Goal: Task Accomplishment & Management: Manage account settings

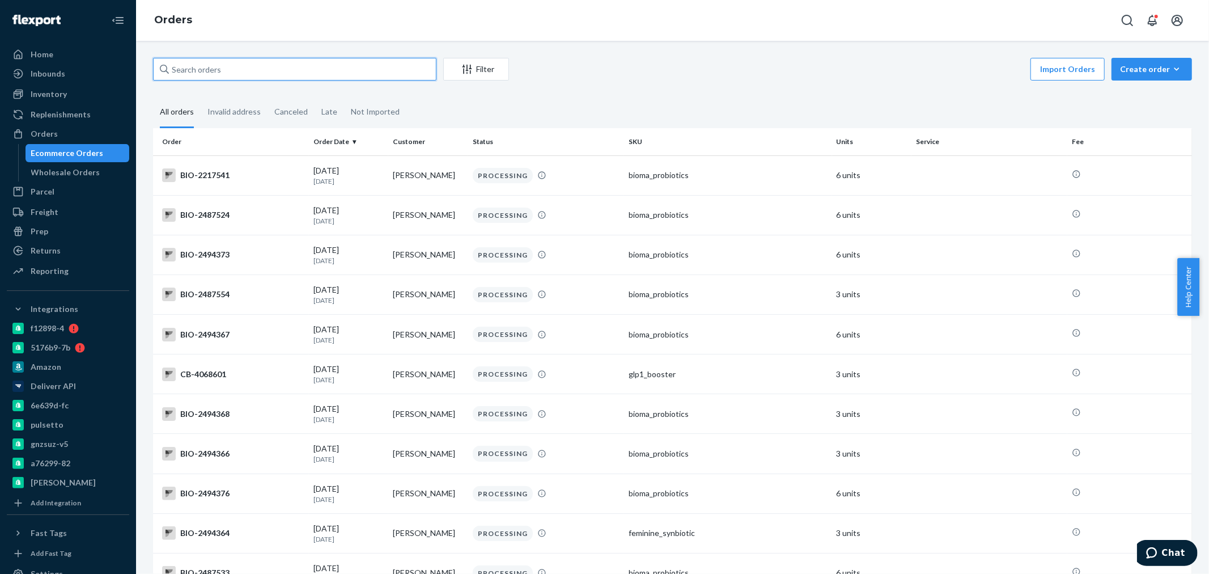
click at [235, 69] on input "text" at bounding box center [294, 69] width 283 height 23
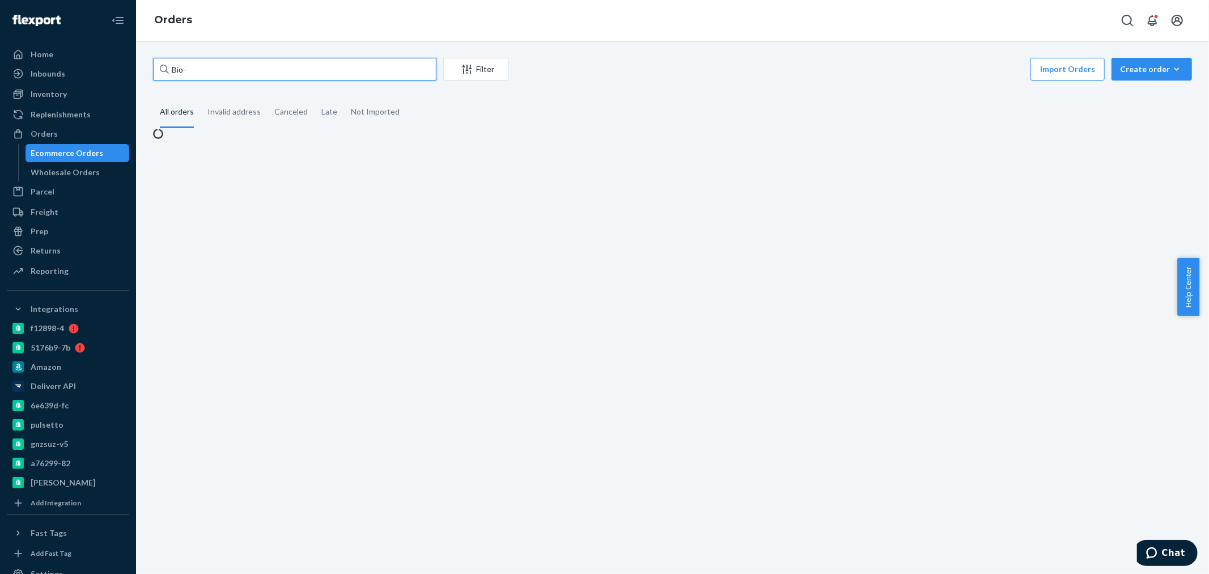
paste input "2424939"
type input "Bio- 2424939"
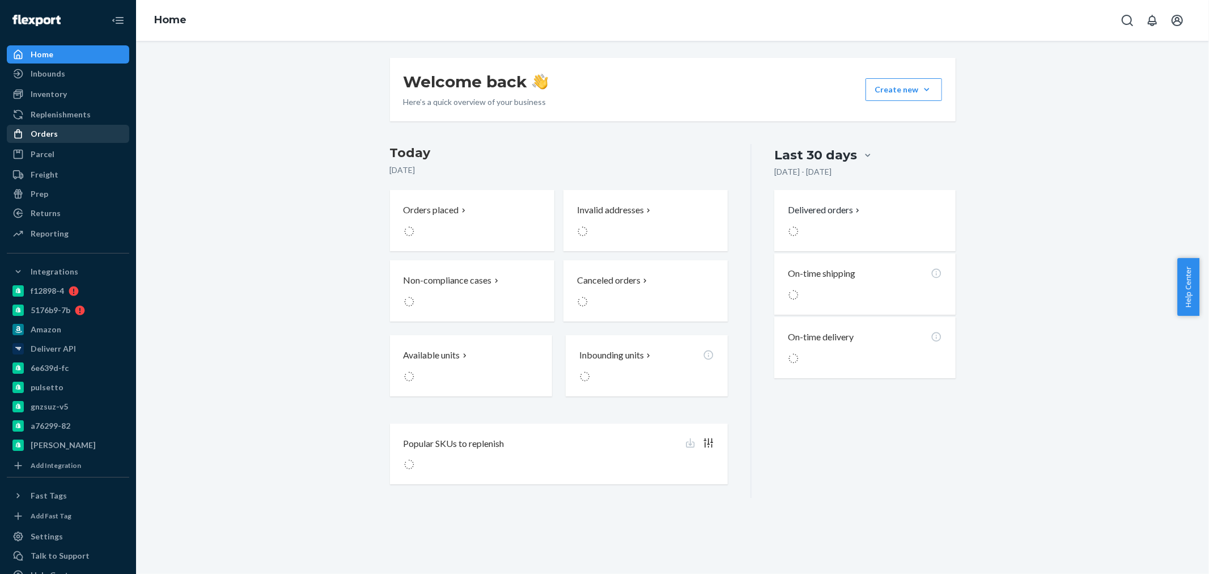
click at [28, 135] on div at bounding box center [21, 133] width 18 height 11
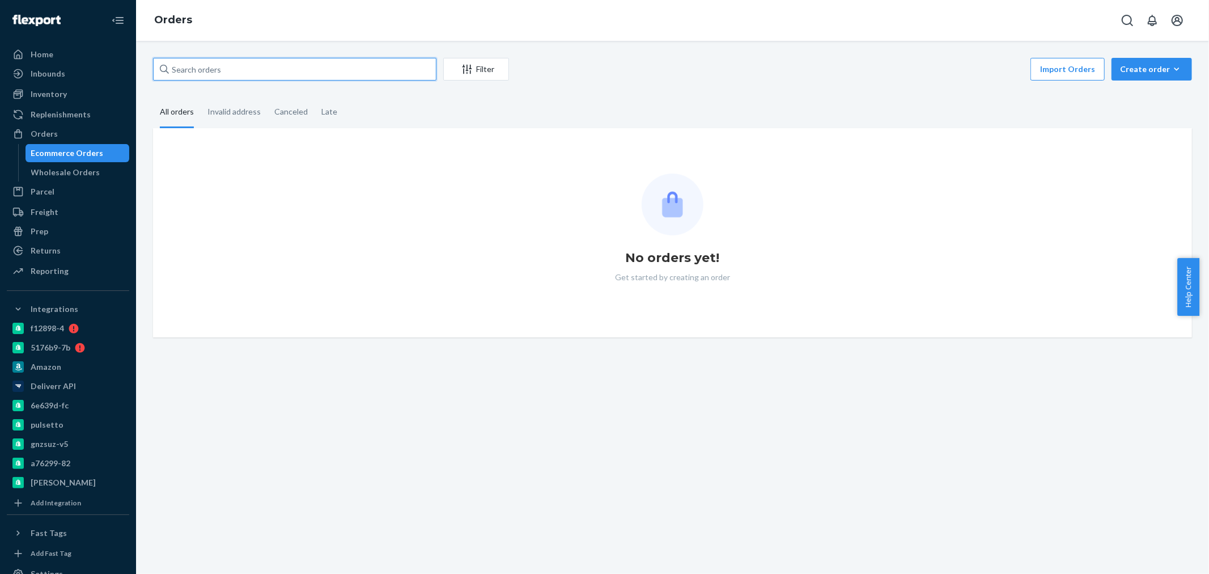
click at [230, 61] on input "text" at bounding box center [294, 69] width 283 height 23
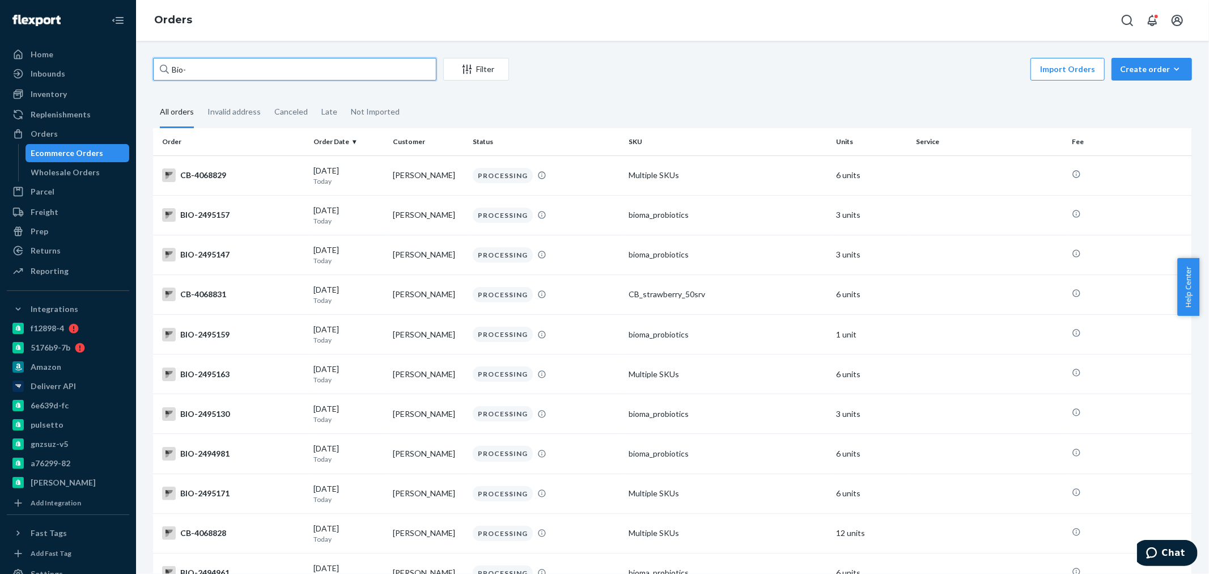
paste input "2424939"
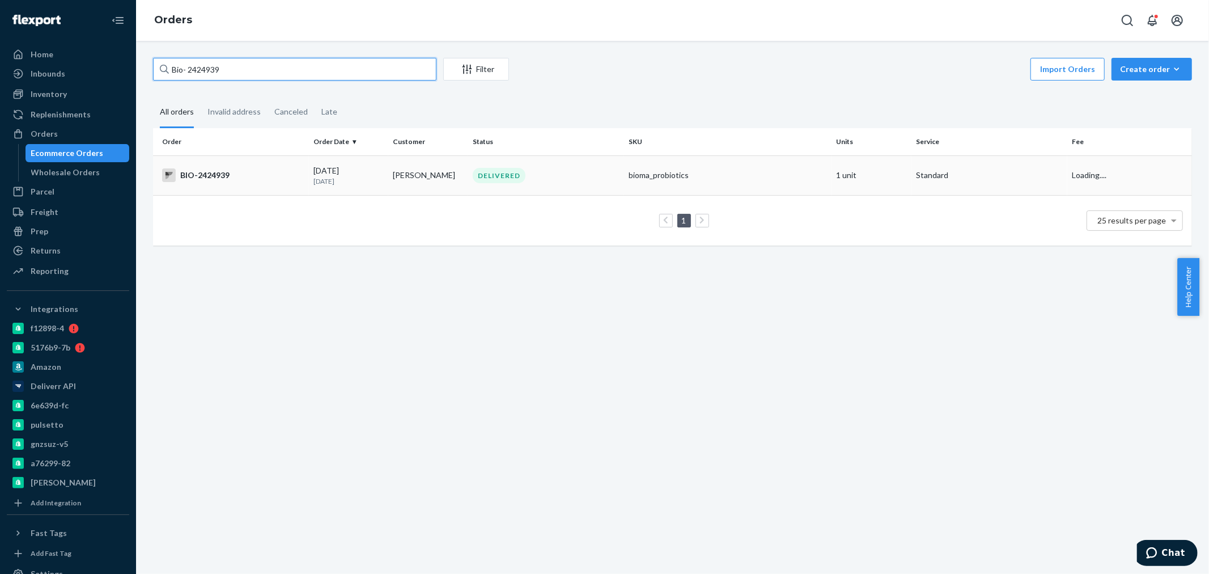
type input "Bio- 2424939"
click at [244, 164] on td "BIO-2424939" at bounding box center [231, 175] width 156 height 40
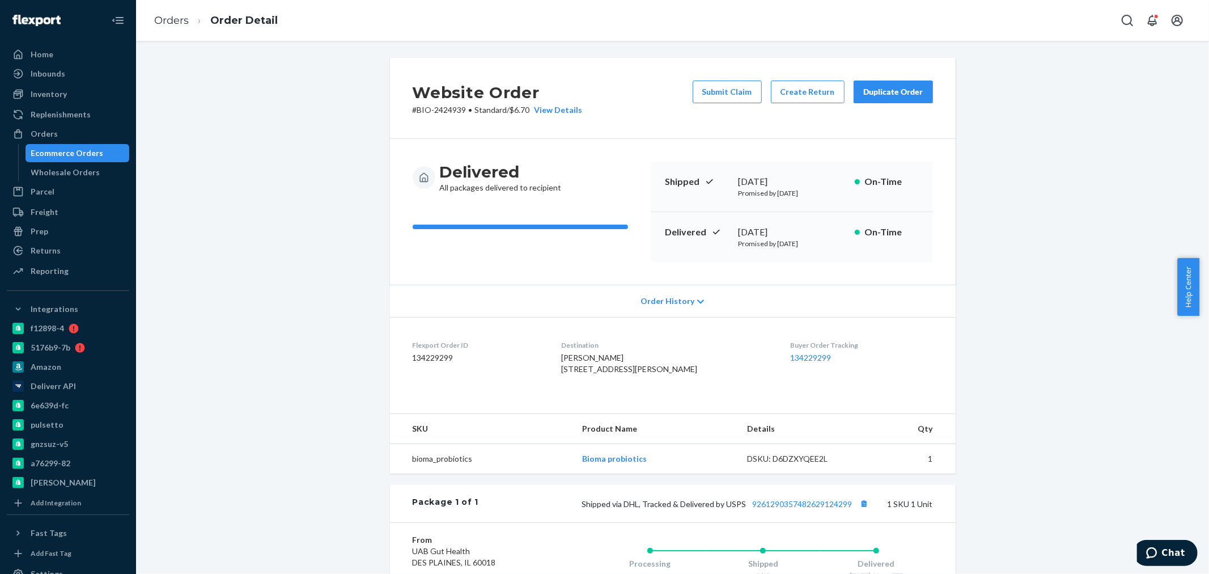
scroll to position [189, 0]
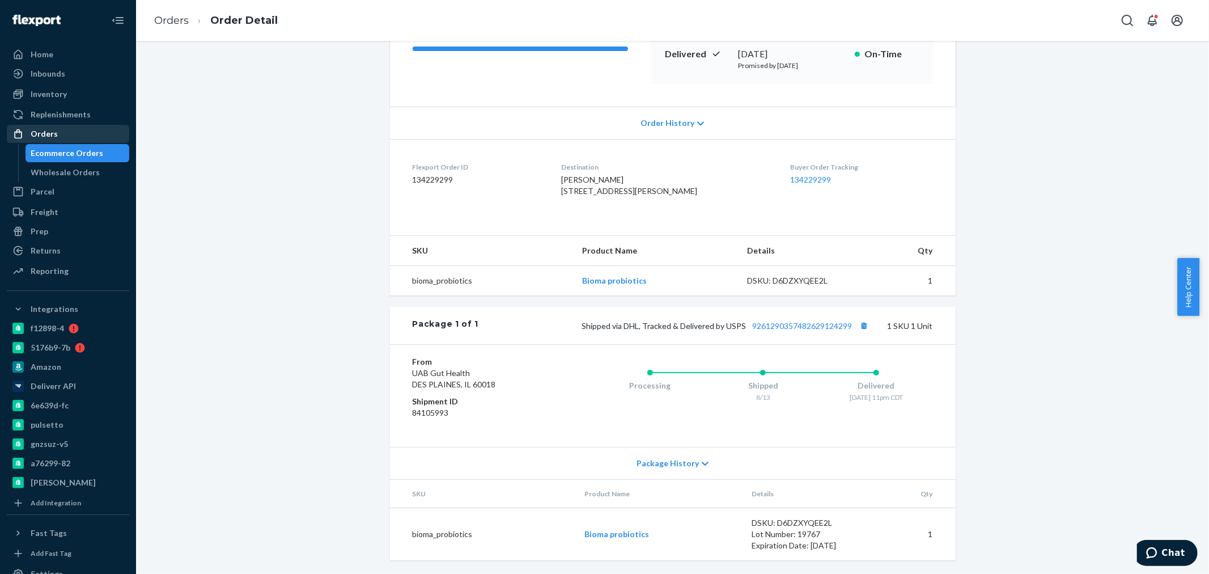
click at [46, 138] on div "Orders" at bounding box center [44, 133] width 27 height 11
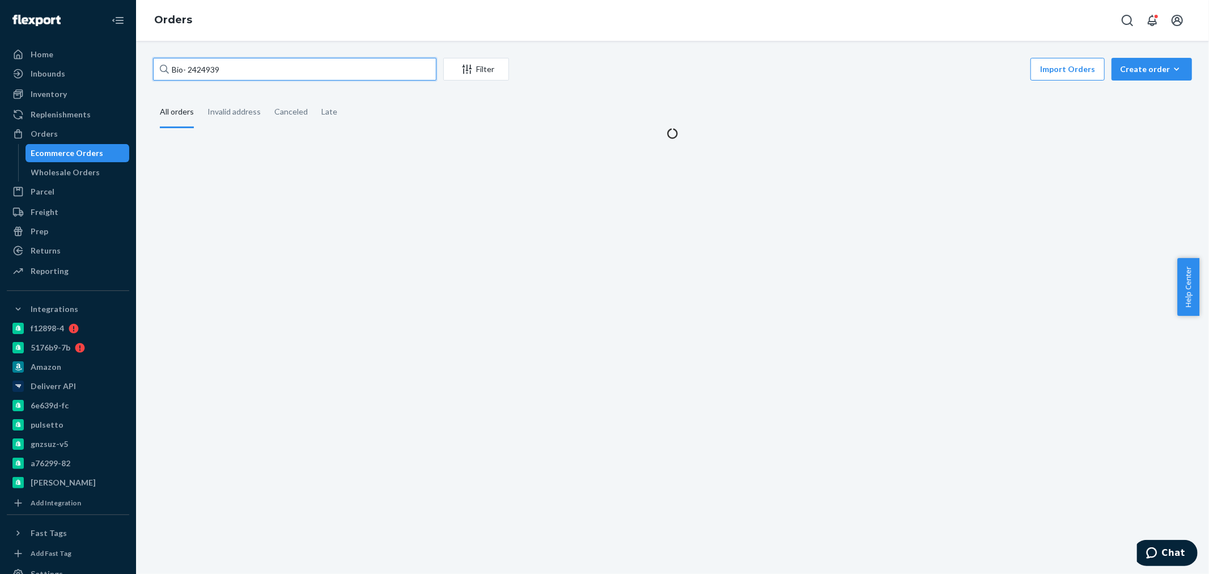
drag, startPoint x: 237, startPoint y: 61, endPoint x: 190, endPoint y: 60, distance: 47.1
click at [190, 60] on input "Bio- 2424939" at bounding box center [294, 69] width 283 height 23
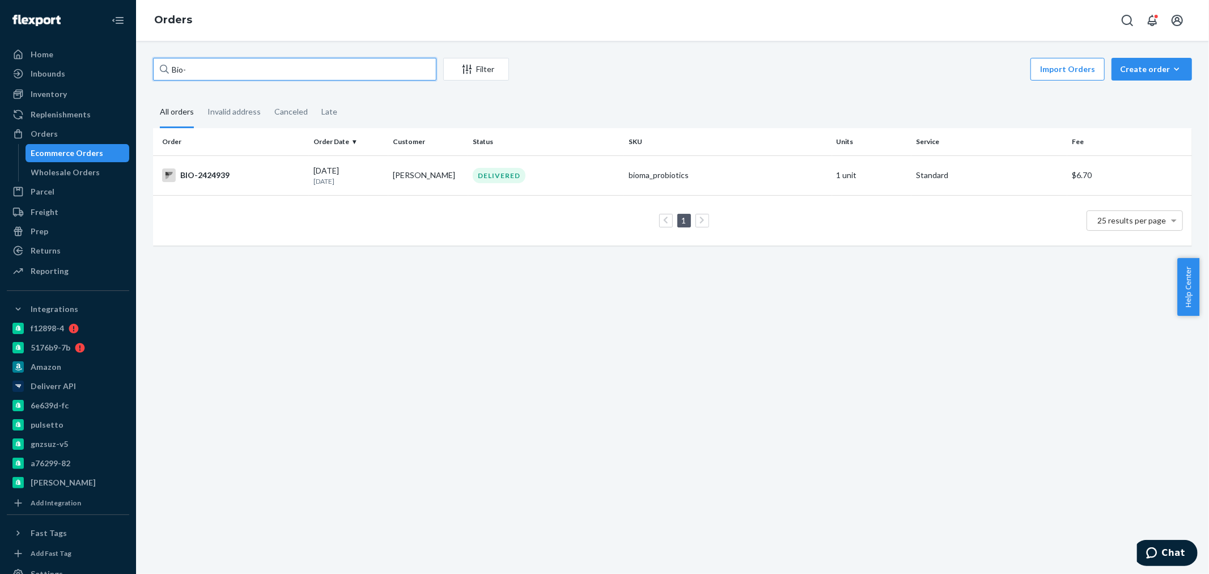
paste input "2411667"
click at [188, 64] on input "Bio- 2411667" at bounding box center [294, 69] width 283 height 23
type input "Bio- 2411667"
click at [316, 183] on p "[DATE]" at bounding box center [348, 181] width 71 height 10
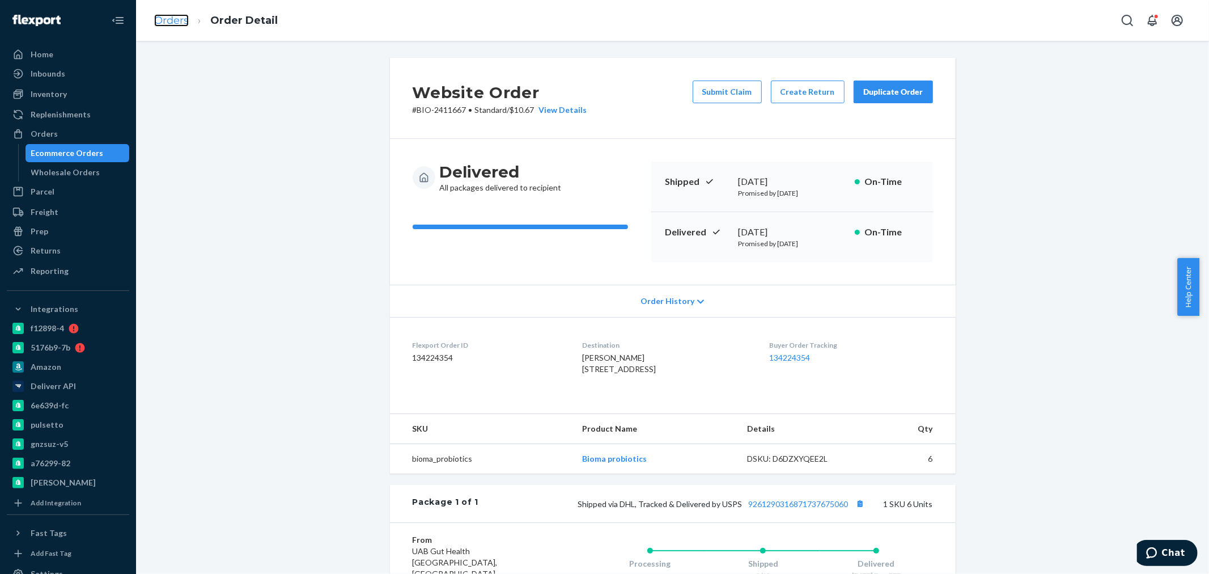
click at [173, 16] on link "Orders" at bounding box center [171, 20] width 35 height 12
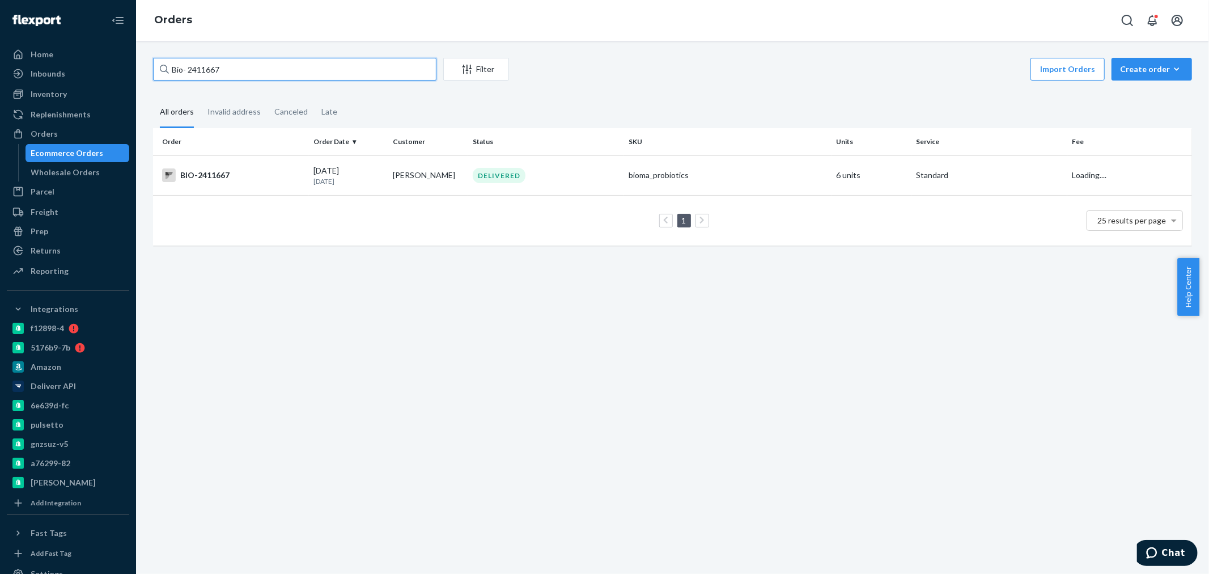
drag, startPoint x: 219, startPoint y: 65, endPoint x: 192, endPoint y: 63, distance: 27.2
click at [192, 63] on input "Bio- 2411667" at bounding box center [294, 69] width 283 height 23
paste input "2453743"
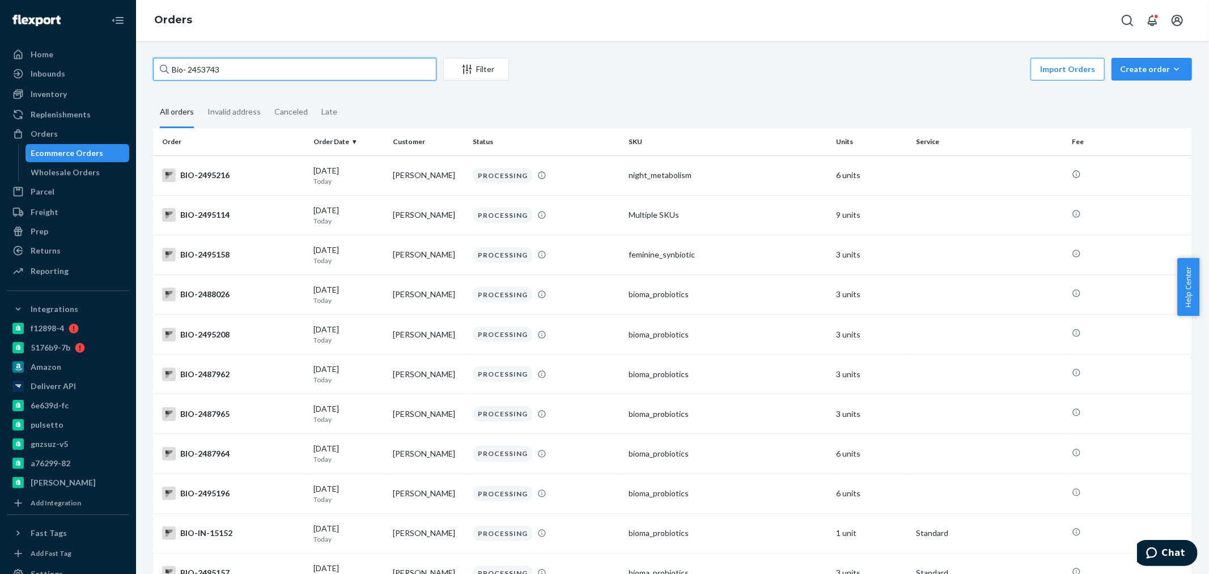
drag, startPoint x: 170, startPoint y: 68, endPoint x: 188, endPoint y: 66, distance: 17.7
click at [188, 66] on input "Bio- 2453743" at bounding box center [294, 69] width 283 height 23
paste input "2453753"
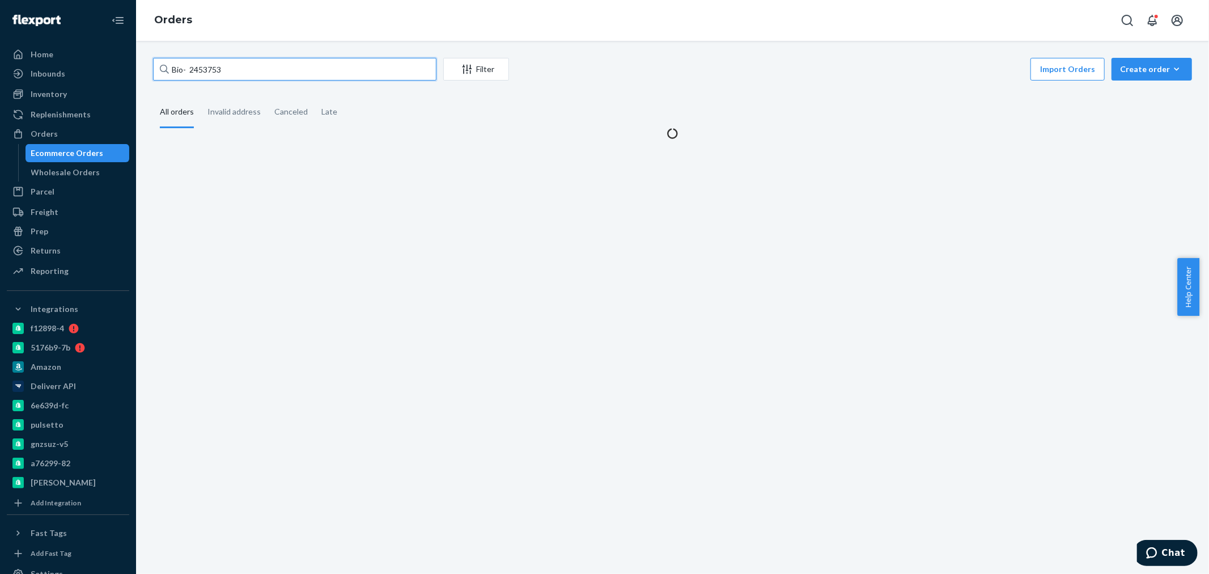
click at [188, 66] on input "Bio- 2453753" at bounding box center [294, 69] width 283 height 23
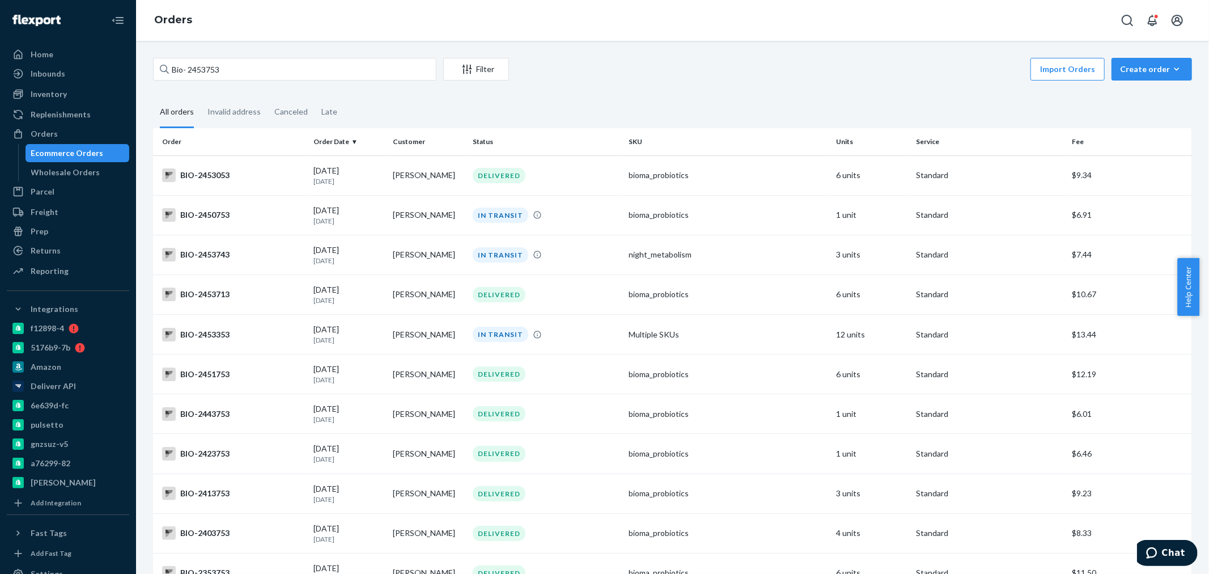
click at [43, 128] on div "Orders" at bounding box center [44, 133] width 27 height 11
drag, startPoint x: 221, startPoint y: 70, endPoint x: 195, endPoint y: 35, distance: 43.3
click at [190, 64] on input "Bio- 2453753" at bounding box center [294, 69] width 283 height 23
paste input "2495337"
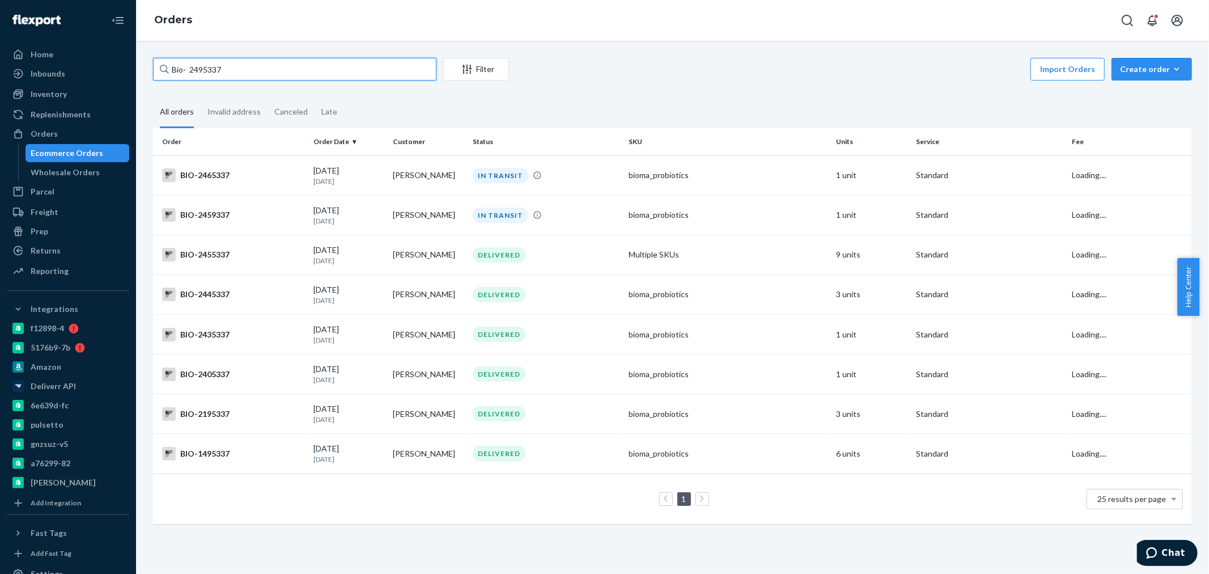
click at [190, 69] on input "Bio- 2495337" at bounding box center [294, 69] width 283 height 23
drag, startPoint x: 230, startPoint y: 74, endPoint x: 187, endPoint y: 68, distance: 43.4
click at [187, 68] on input "Bio- 2495337" at bounding box center [294, 69] width 283 height 23
paste input "2495337"
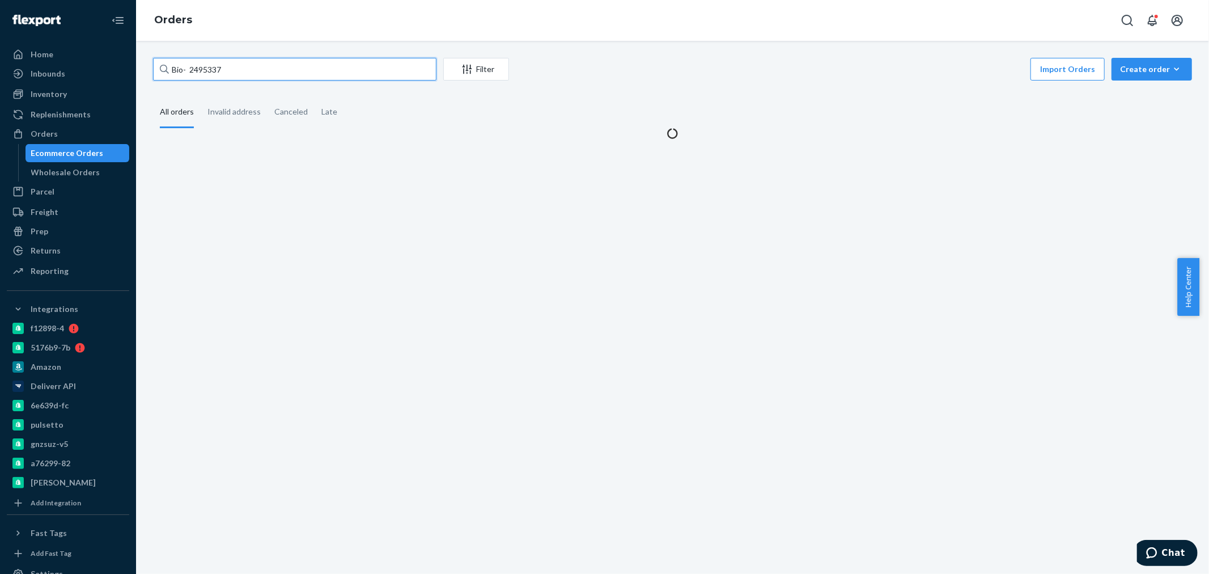
click at [187, 68] on input "Bio- 2495337" at bounding box center [294, 69] width 283 height 23
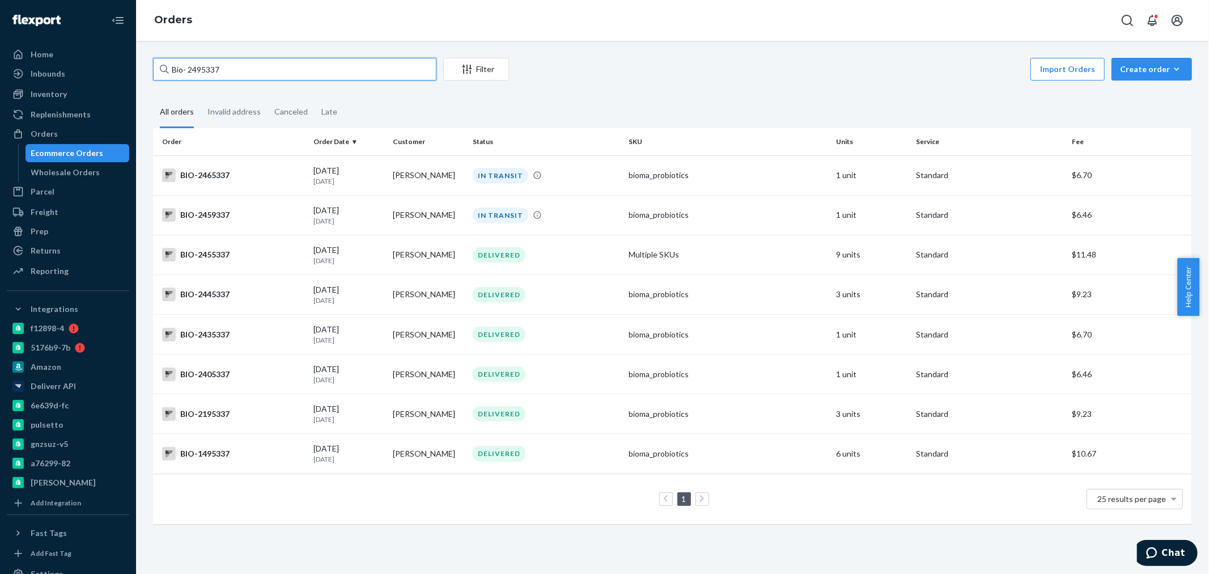
click at [191, 70] on input "Bio- 2495337" at bounding box center [294, 69] width 283 height 23
click at [188, 71] on input "Bio- 2495337" at bounding box center [294, 69] width 283 height 23
drag, startPoint x: 241, startPoint y: 69, endPoint x: 188, endPoint y: 67, distance: 53.3
click at [188, 67] on input "Bio-2495337" at bounding box center [294, 69] width 283 height 23
paste input "1695415"
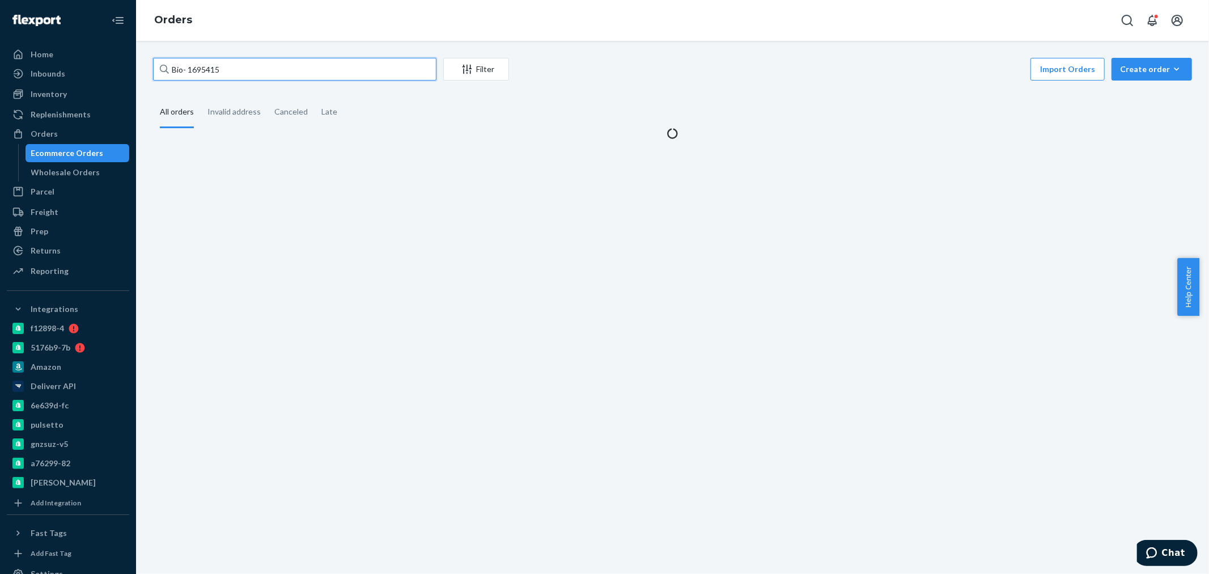
click at [189, 67] on input "Bio- 1695415" at bounding box center [294, 69] width 283 height 23
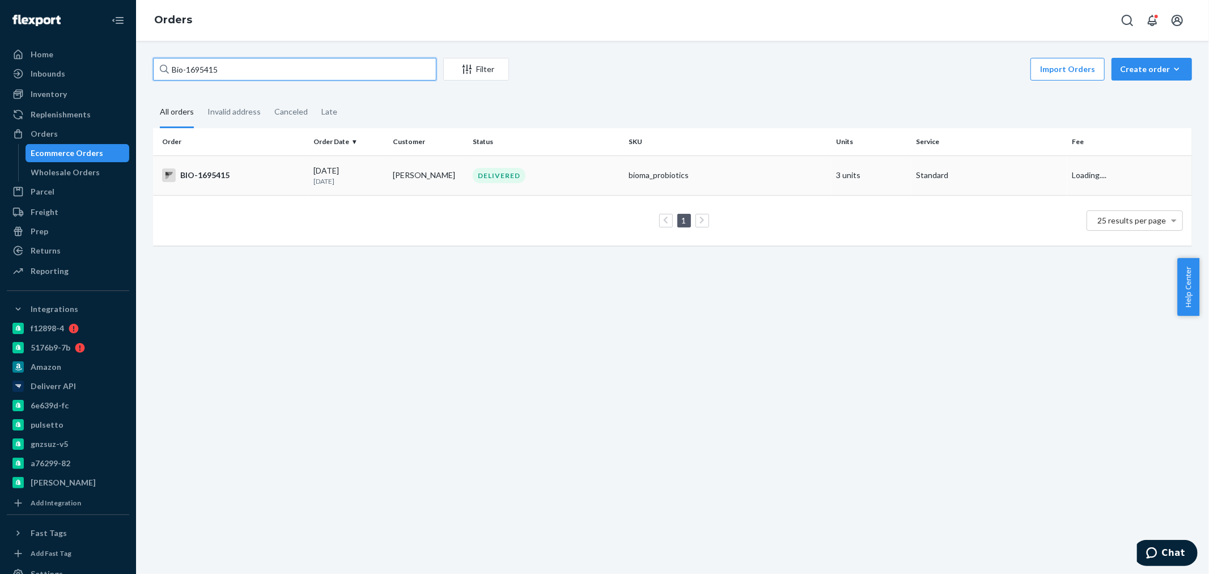
type input "Bio-1695415"
click at [562, 189] on td "DELIVERED" at bounding box center [546, 175] width 156 height 40
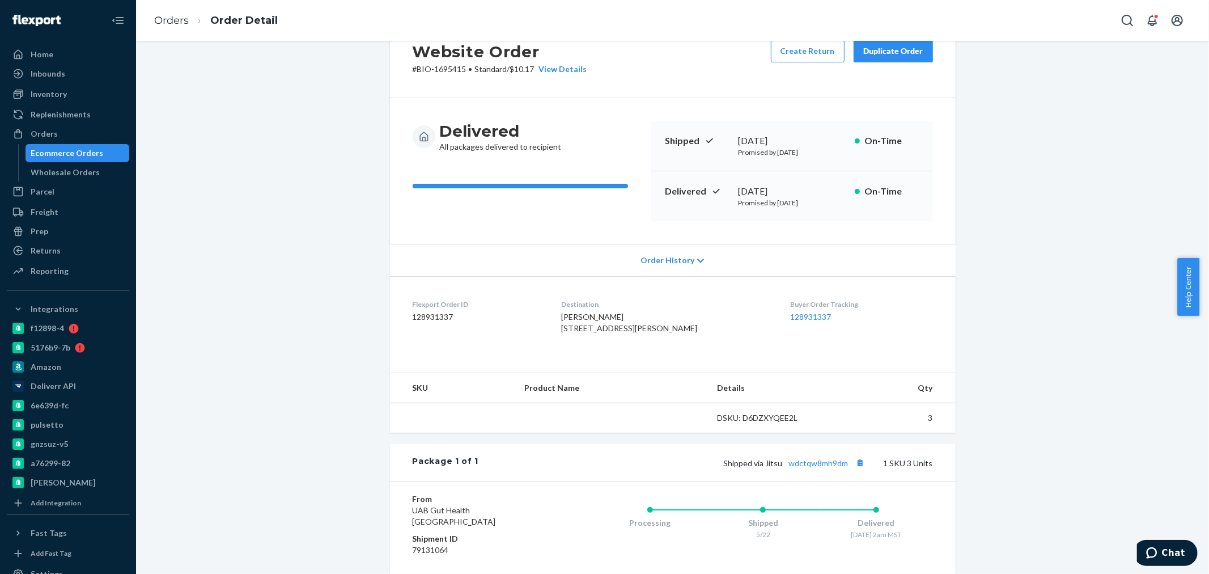
scroll to position [126, 0]
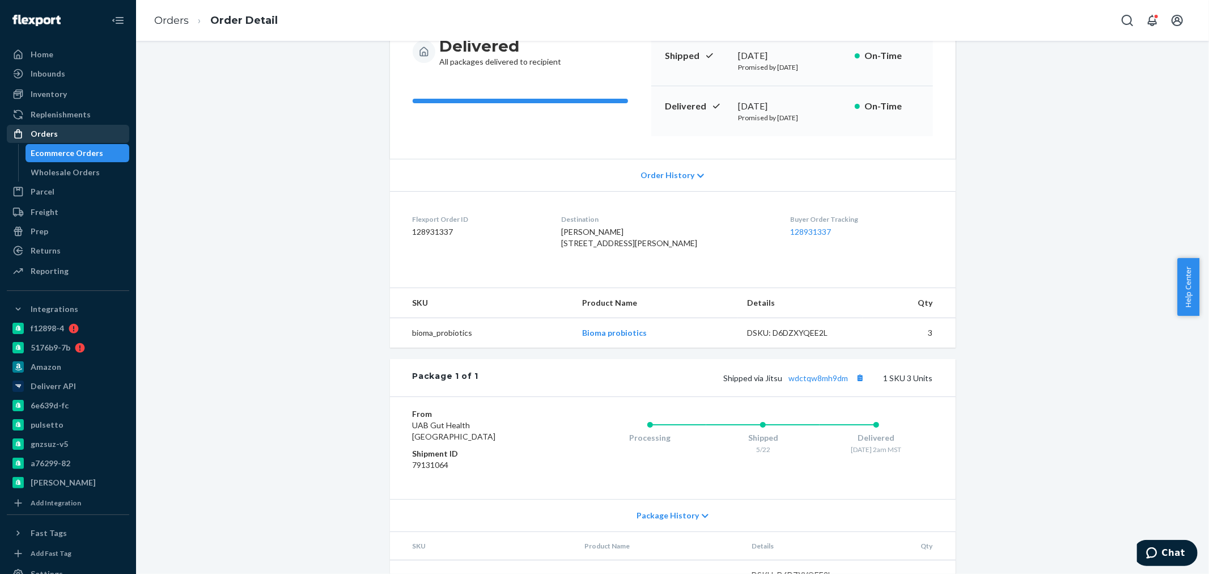
click at [60, 138] on div "Orders" at bounding box center [68, 134] width 120 height 16
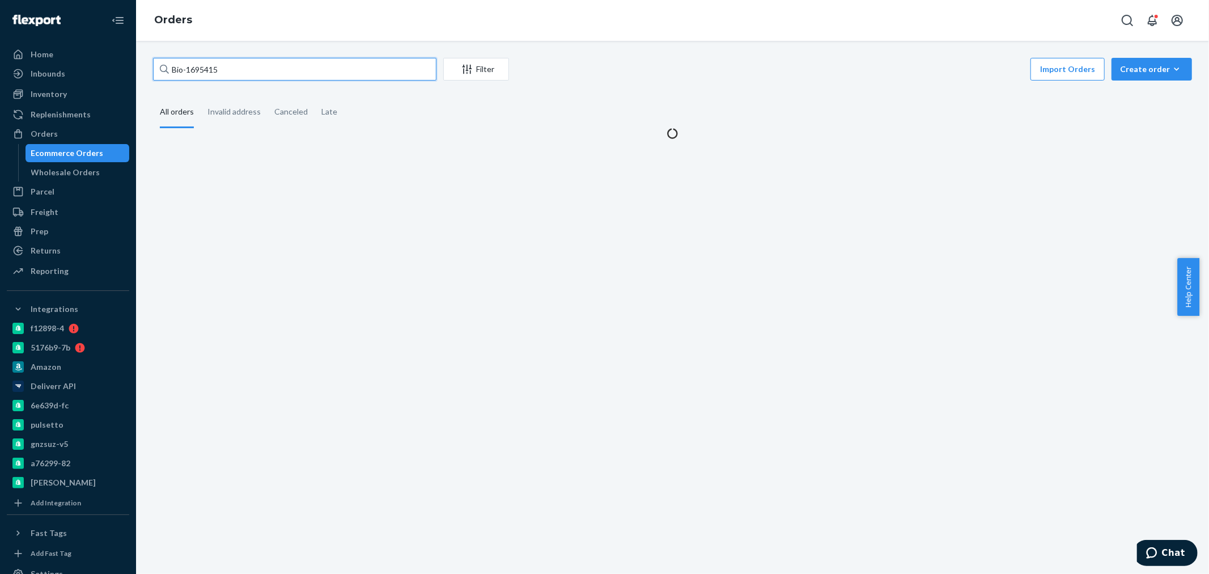
click at [192, 69] on input "Bio-1695415" at bounding box center [294, 69] width 283 height 23
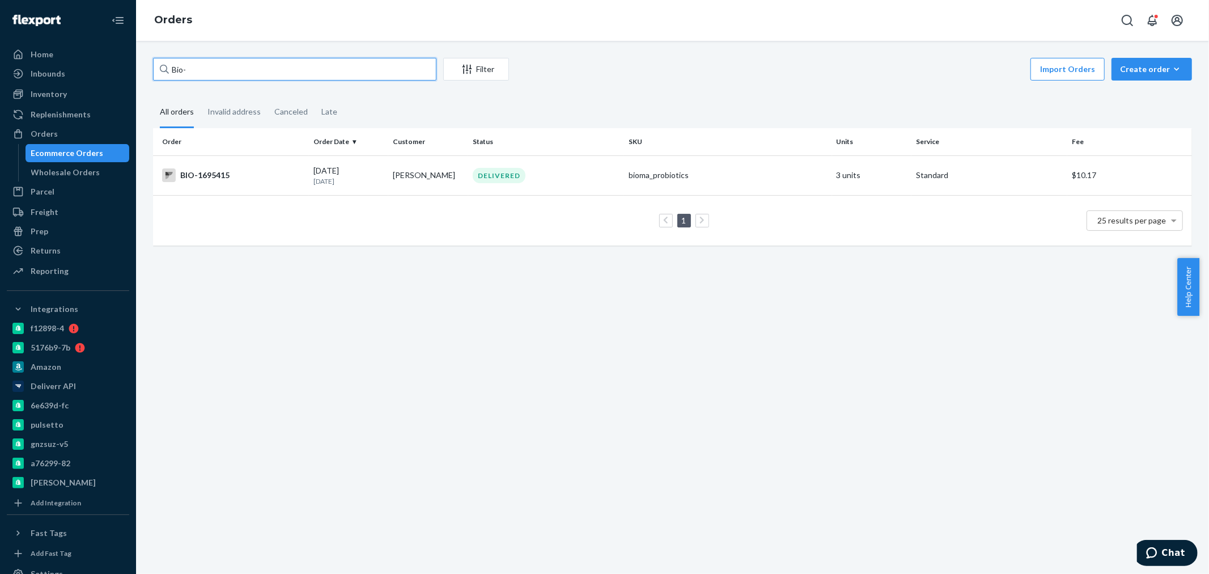
paste input "2446913"
type input "Bio- 2446913"
click at [241, 173] on div "BIO-2446913" at bounding box center [233, 175] width 142 height 14
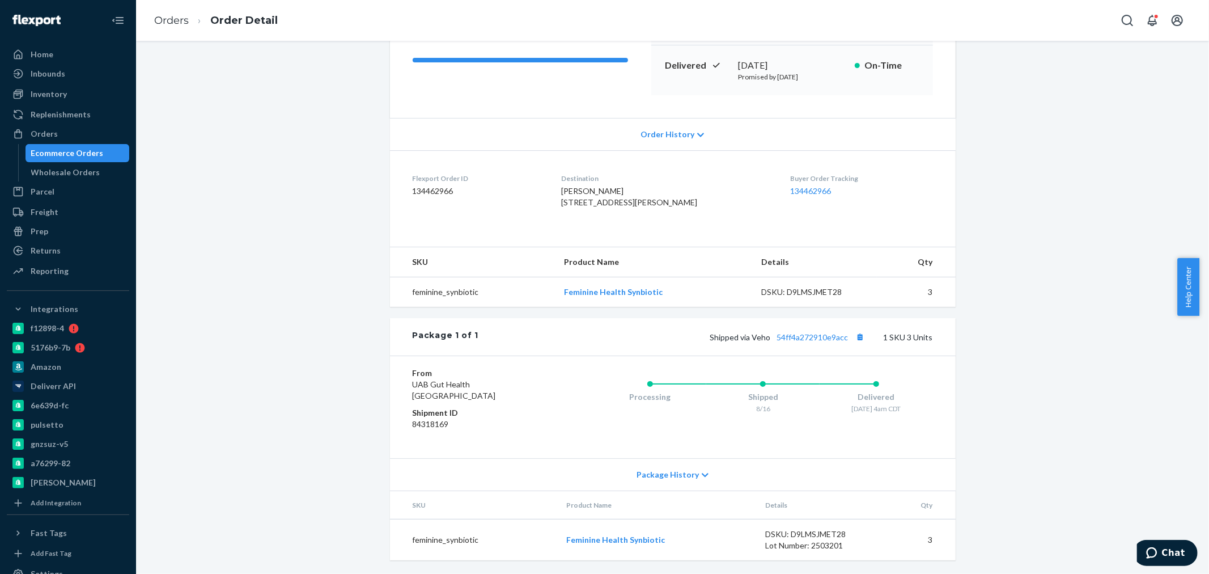
scroll to position [189, 0]
drag, startPoint x: 672, startPoint y: 541, endPoint x: 261, endPoint y: 296, distance: 478.6
click at [552, 538] on tr "feminine_synbiotic Feminine Health Synbiotic DSKU: D9LMSJMET28 Lot Number: 2503…" at bounding box center [673, 539] width 566 height 41
copy link "Feminine Health Synbiotic"
click at [44, 133] on div "Orders" at bounding box center [44, 133] width 27 height 11
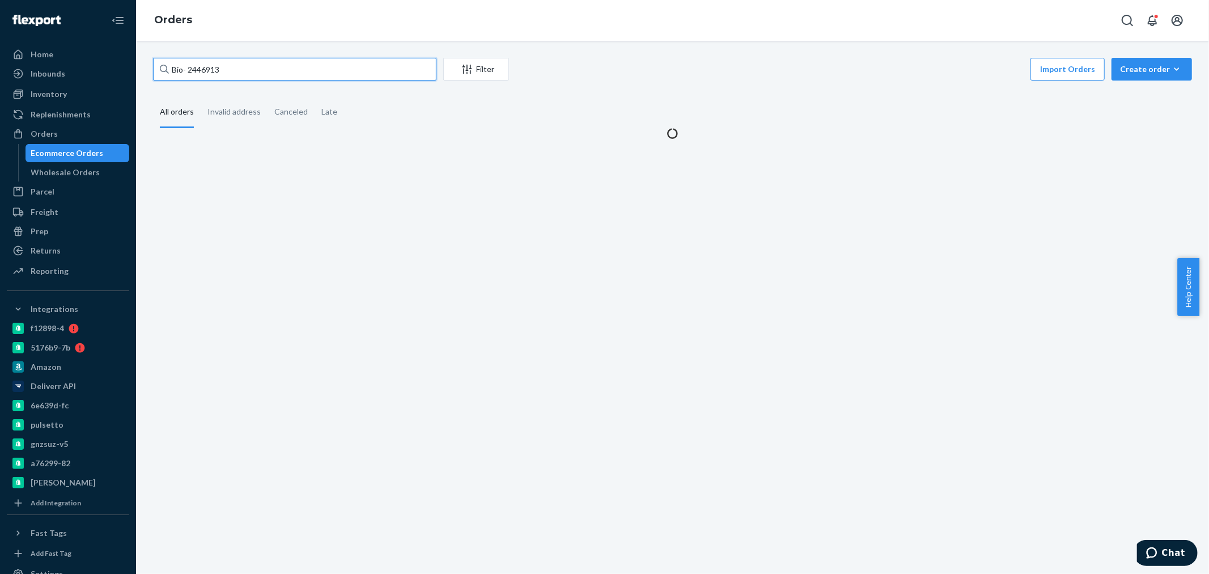
click at [192, 74] on input "Bio- 2446913" at bounding box center [294, 69] width 283 height 23
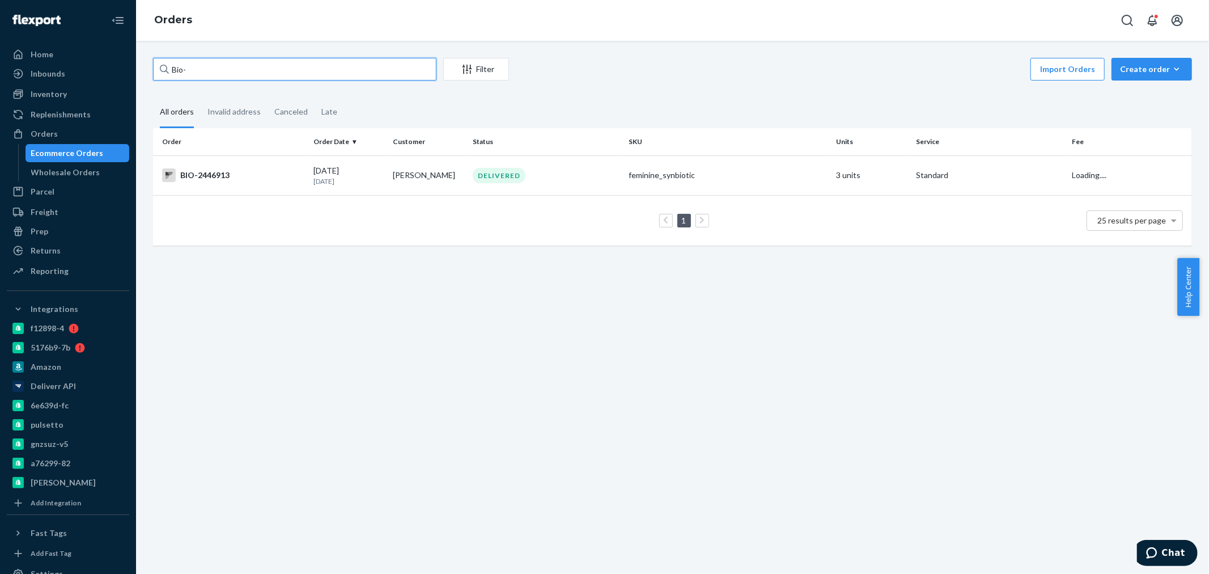
paste input "2495337"
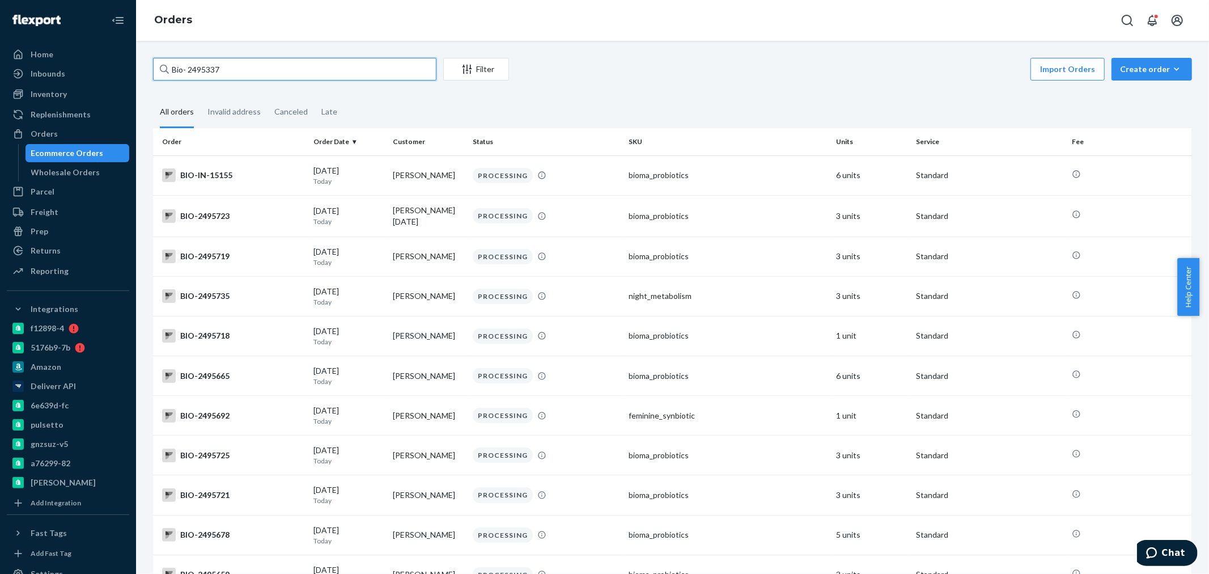
click at [191, 68] on input "Bio- 2495337" at bounding box center [294, 69] width 283 height 23
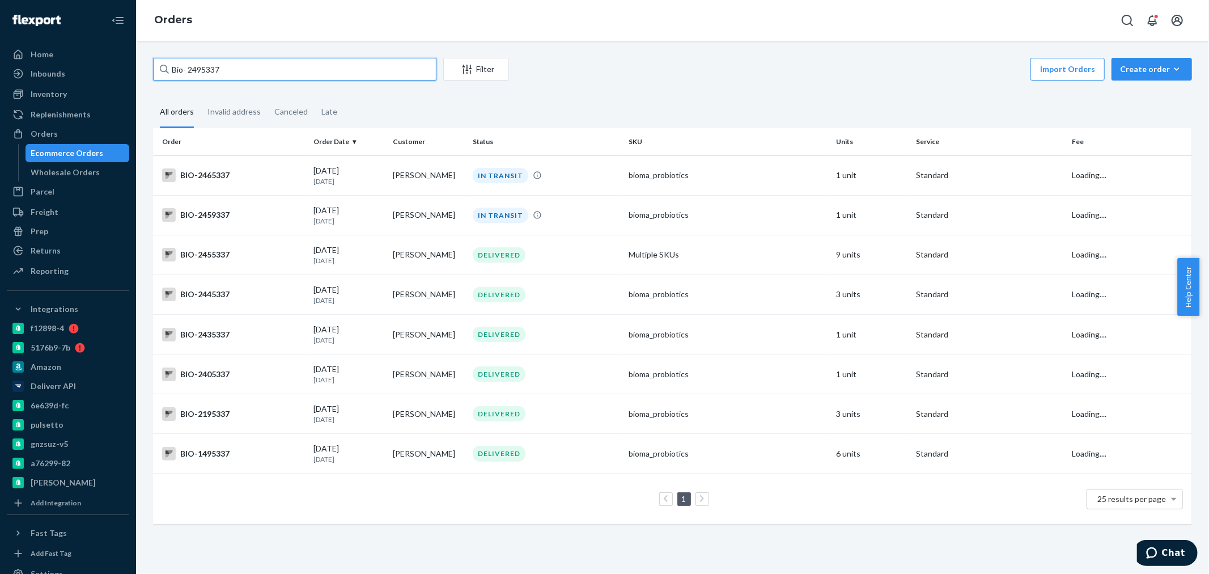
click at [188, 69] on input "Bio- 2495337" at bounding box center [294, 69] width 283 height 23
click at [49, 137] on div "Orders" at bounding box center [44, 133] width 27 height 11
drag, startPoint x: 249, startPoint y: 72, endPoint x: 187, endPoint y: 71, distance: 62.4
click at [187, 71] on input "Bio-2495337" at bounding box center [294, 69] width 283 height 23
paste input "869844"
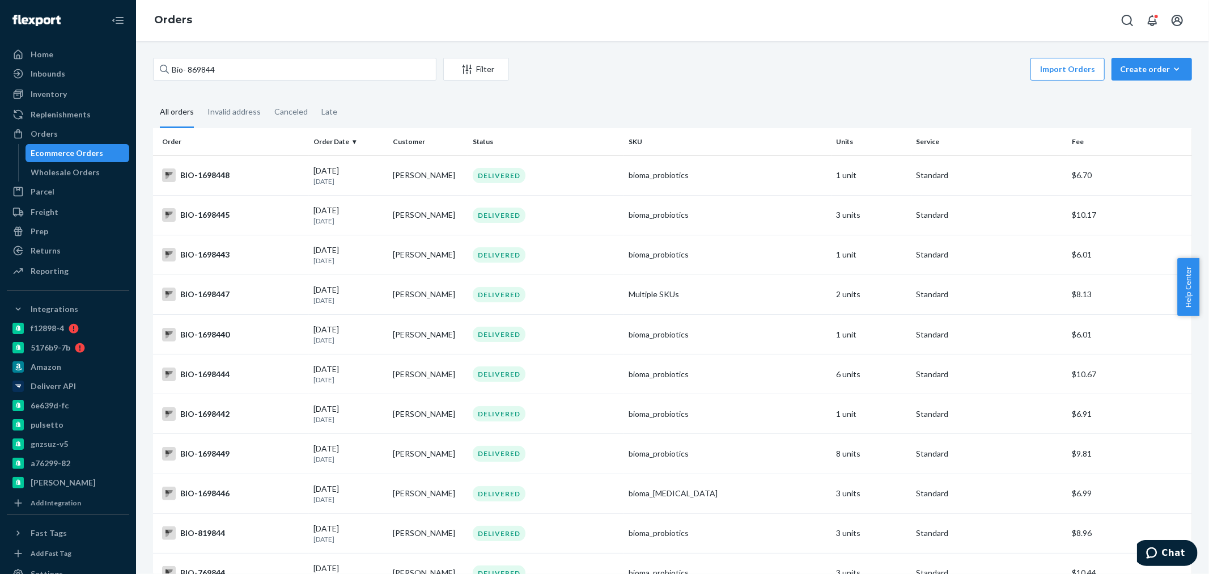
click at [262, 60] on div "Bio- 869844 Filter Import Orders Create order Ecommerce order Removal order All…" at bounding box center [672, 307] width 1073 height 533
drag, startPoint x: 241, startPoint y: 67, endPoint x: 188, endPoint y: 70, distance: 53.4
click at [188, 70] on input "Bio- 869844" at bounding box center [294, 69] width 283 height 23
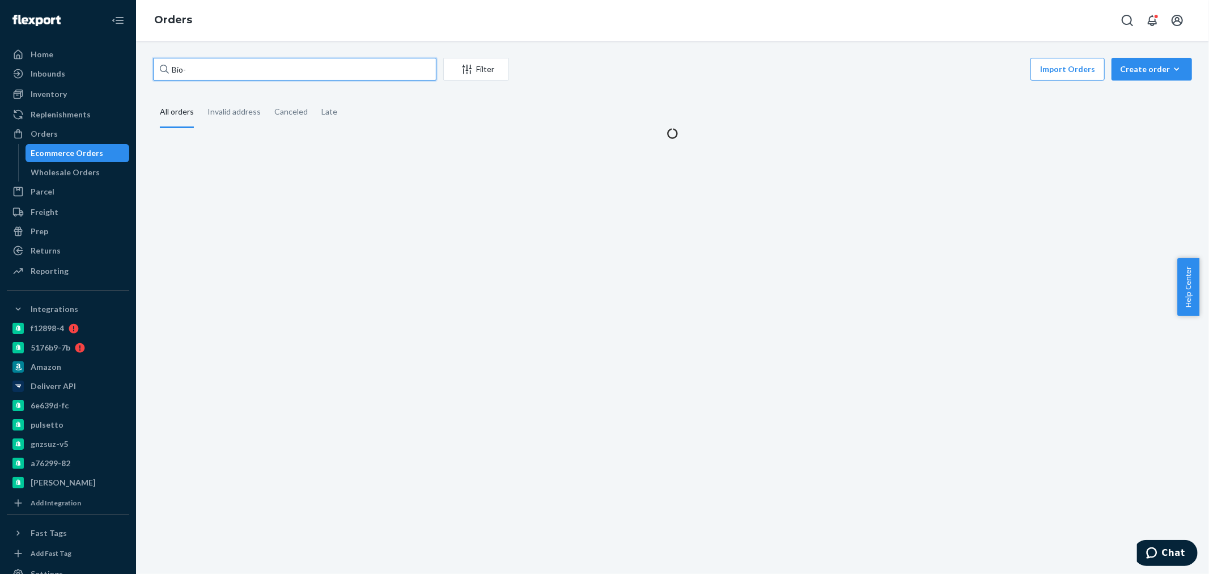
paste input "2482028"
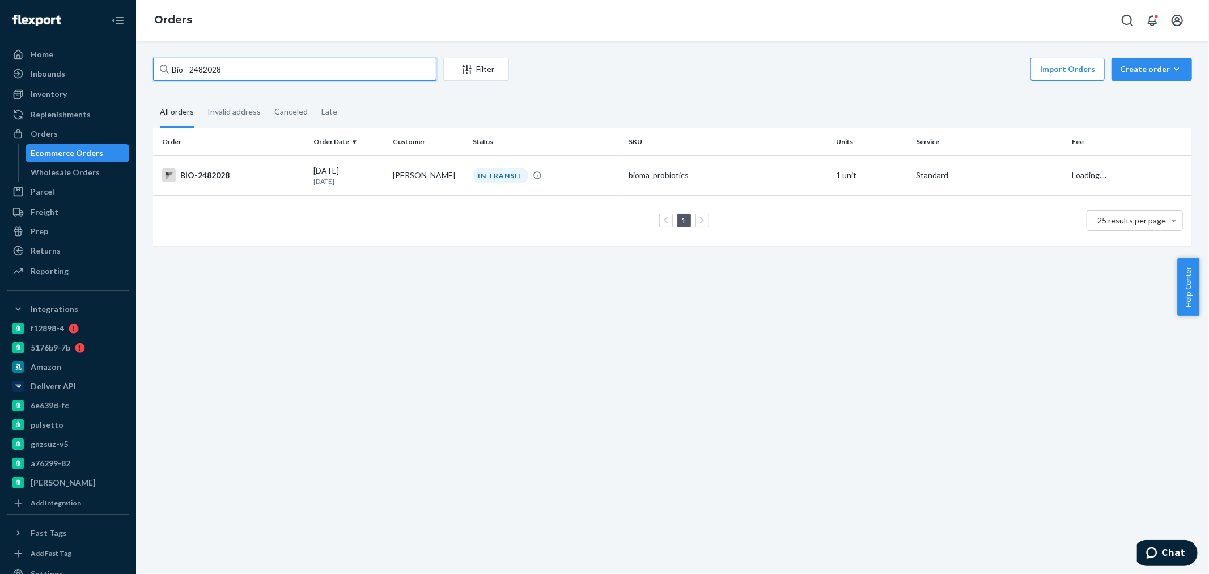
click at [190, 69] on input "Bio- 2482028" at bounding box center [294, 69] width 283 height 23
type input "Bio- 2482028"
click at [393, 181] on td "[PERSON_NAME]" at bounding box center [428, 175] width 80 height 40
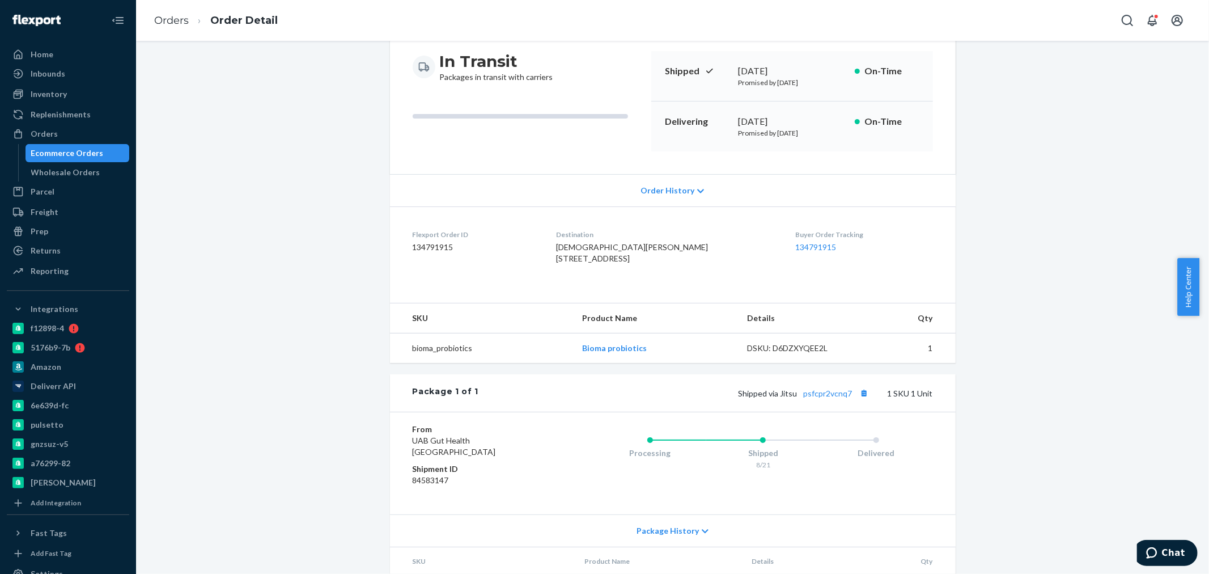
scroll to position [212, 0]
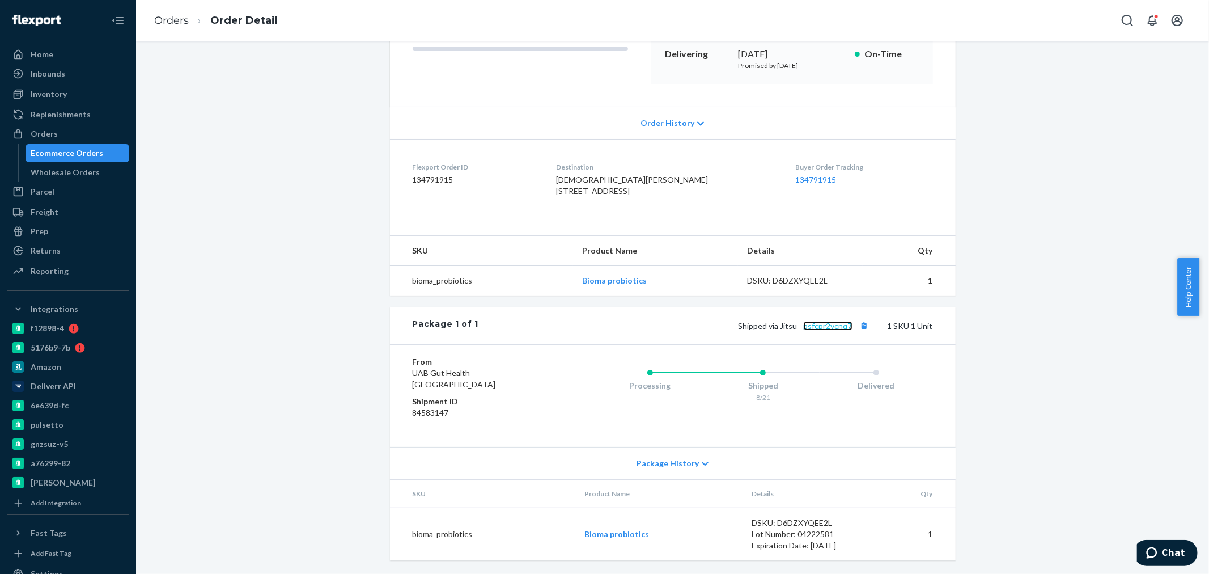
click at [838, 326] on link "psfcpr2vcnq7" at bounding box center [828, 326] width 49 height 10
drag, startPoint x: 862, startPoint y: 326, endPoint x: 856, endPoint y: 337, distance: 11.7
click at [862, 326] on button "Copy tracking number" at bounding box center [864, 325] width 15 height 15
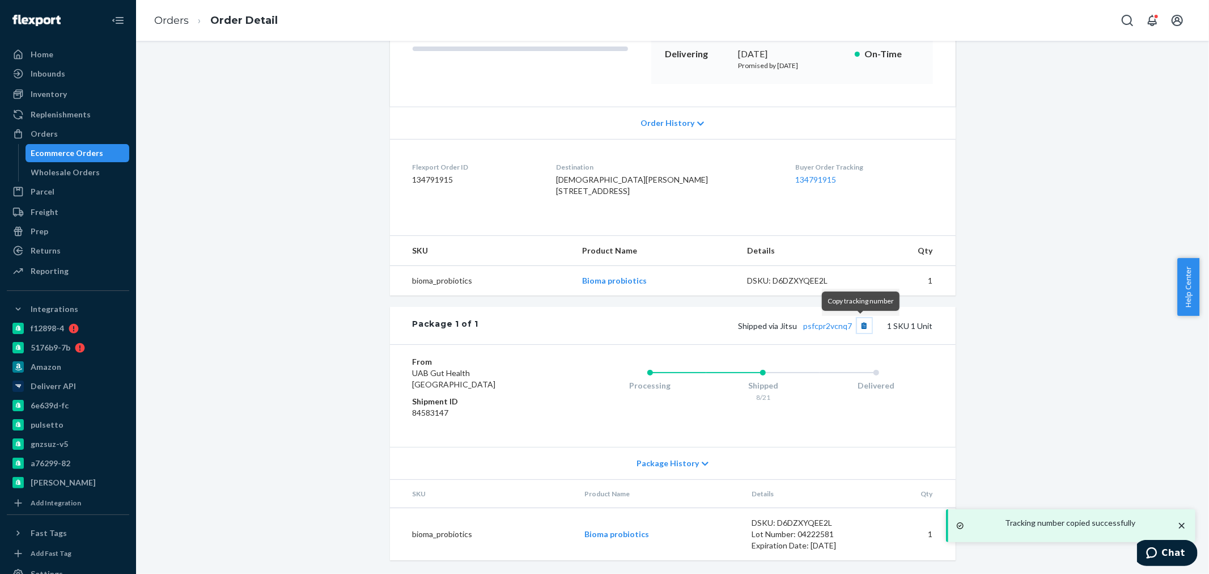
click at [857, 329] on button "Copy tracking number" at bounding box center [864, 325] width 15 height 15
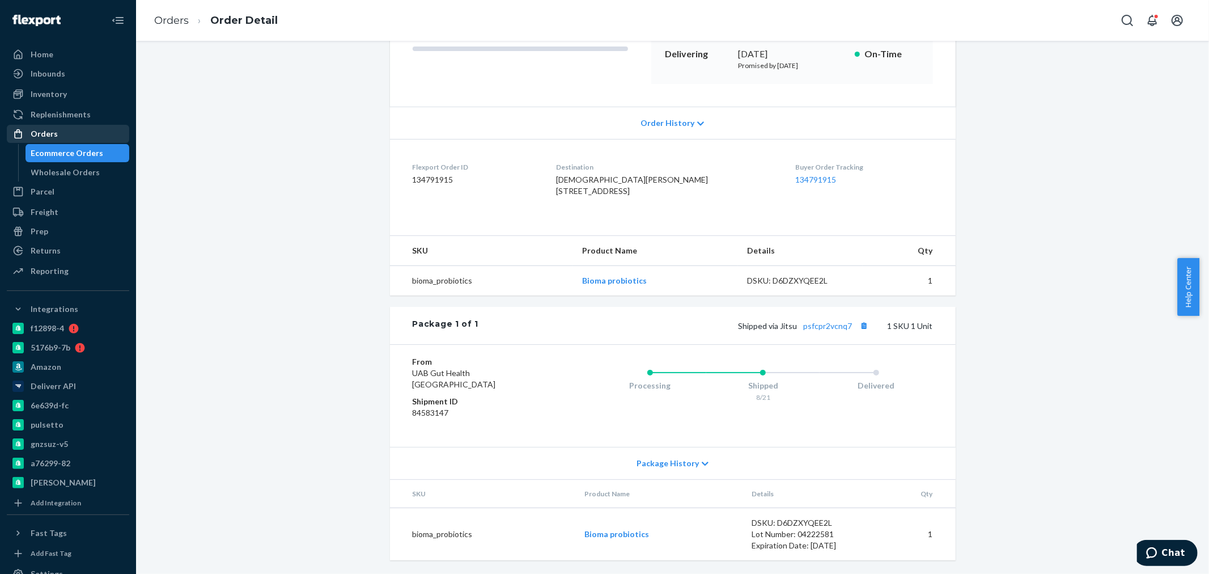
click at [40, 131] on div "Orders" at bounding box center [44, 133] width 27 height 11
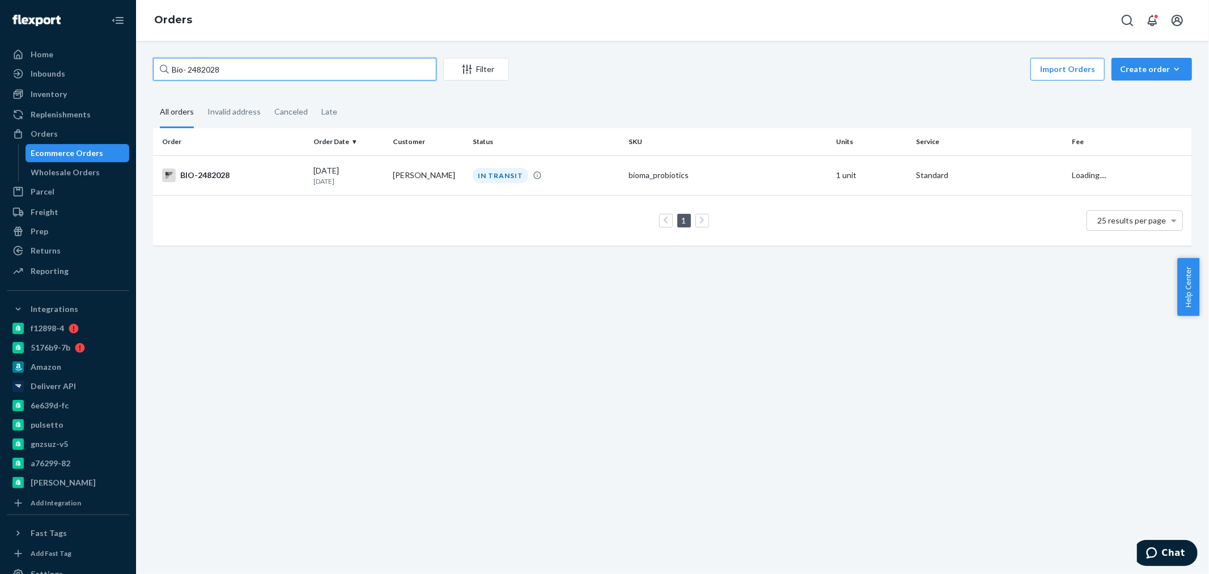
drag, startPoint x: 195, startPoint y: 71, endPoint x: 185, endPoint y: 70, distance: 9.7
click at [185, 70] on input "Bio- 2482028" at bounding box center [294, 69] width 283 height 23
paste input "2335641"
click at [188, 69] on input "Bio- 2335641" at bounding box center [294, 69] width 283 height 23
type input "Bio-2335641"
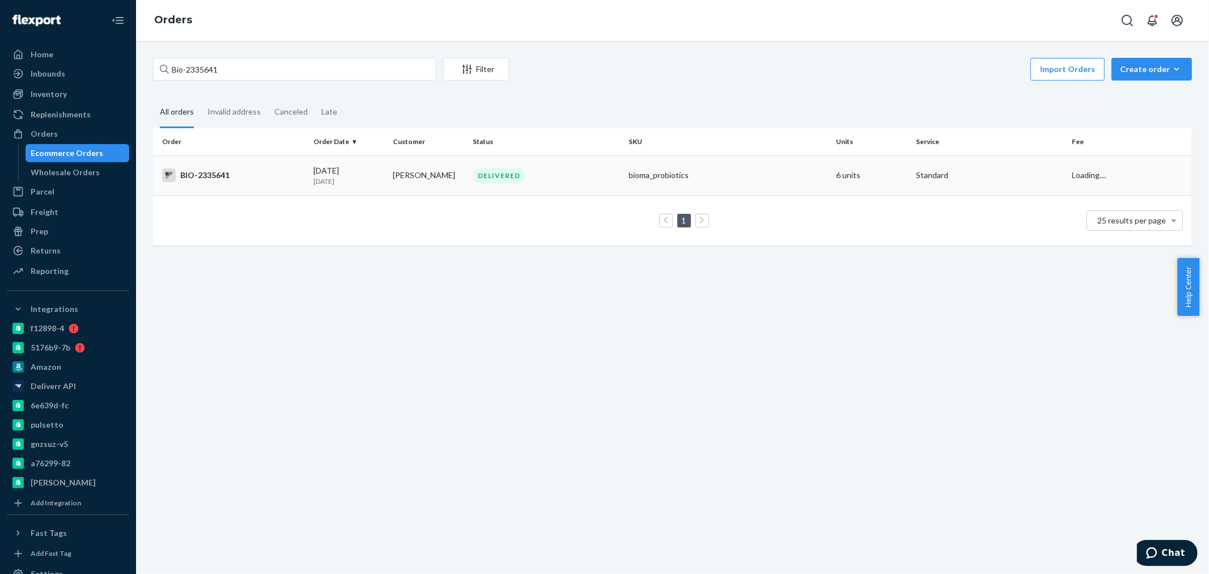
click at [265, 173] on div "BIO-2335641" at bounding box center [233, 175] width 142 height 14
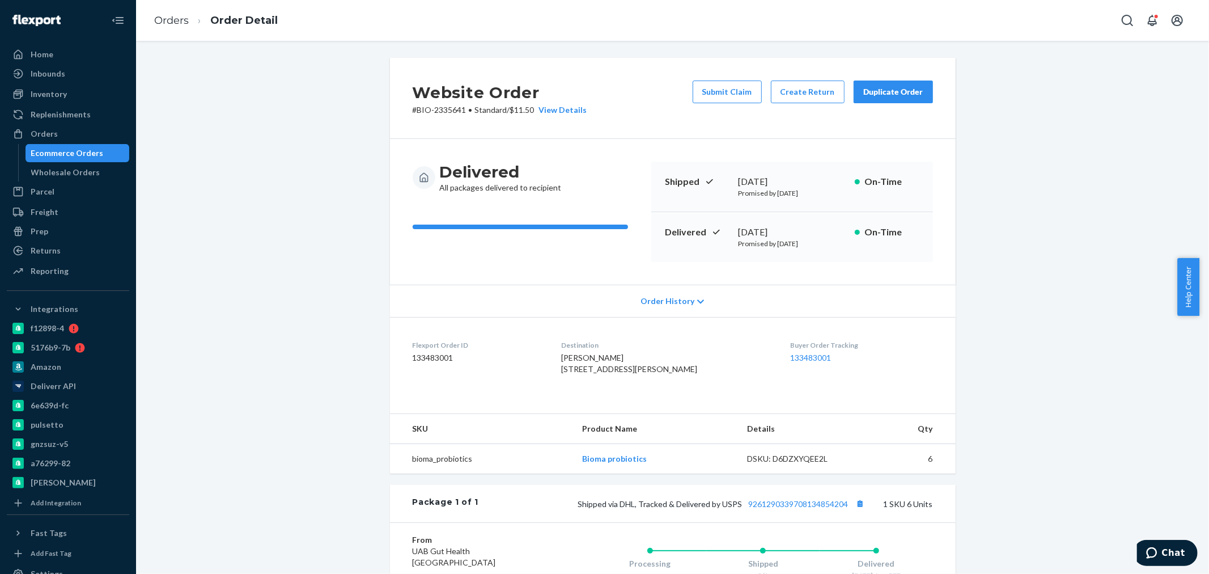
drag, startPoint x: 805, startPoint y: 228, endPoint x: 669, endPoint y: 231, distance: 136.6
click at [669, 231] on div "Delivered [DATE] Promised by [DATE] On-Time" at bounding box center [792, 237] width 282 height 50
copy div "elivered [DATE]"
drag, startPoint x: 789, startPoint y: 293, endPoint x: 830, endPoint y: 240, distance: 66.8
click at [789, 292] on div "Order History" at bounding box center [673, 300] width 566 height 32
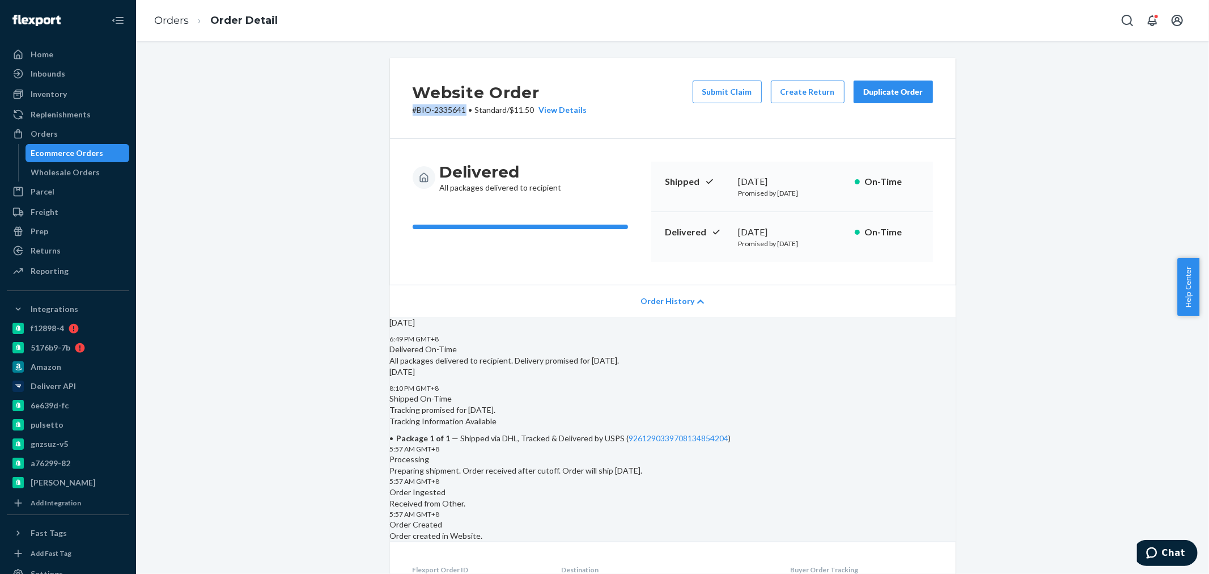
drag, startPoint x: 448, startPoint y: 111, endPoint x: 392, endPoint y: 111, distance: 56.7
click at [392, 111] on div "Website Order # BIO-2335641 • Standard / $11.50 View Details Submit Claim Creat…" at bounding box center [673, 98] width 566 height 81
copy p "# BIO-2335641"
click at [174, 18] on link "Orders" at bounding box center [171, 20] width 35 height 12
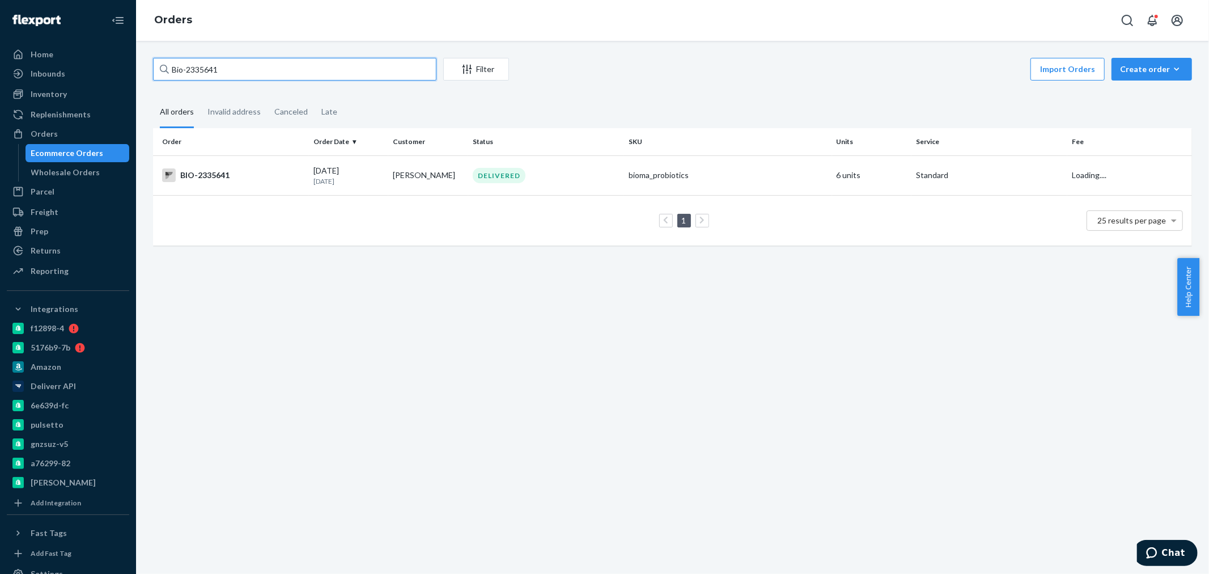
drag, startPoint x: 236, startPoint y: 69, endPoint x: 192, endPoint y: 66, distance: 44.3
click at [192, 66] on input "Bio-2335641" at bounding box center [294, 69] width 283 height 23
paste input "2481959"
type input "Bio- 2481959"
click at [271, 182] on td "BIO-2481959" at bounding box center [231, 175] width 156 height 40
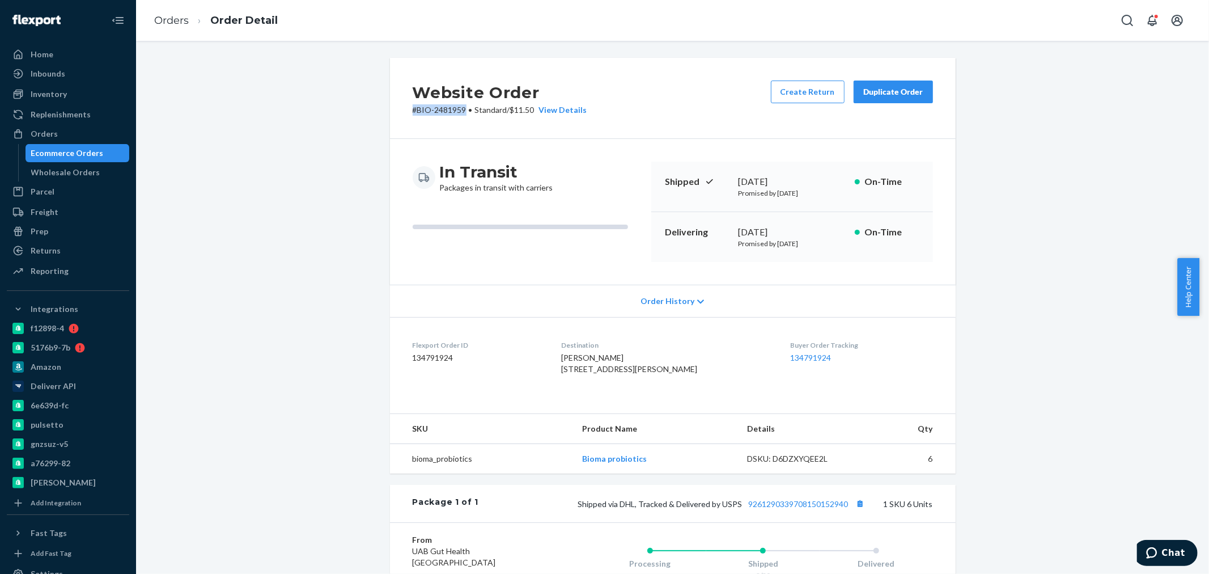
drag, startPoint x: 405, startPoint y: 109, endPoint x: 462, endPoint y: 117, distance: 57.9
click at [462, 117] on div "Website Order # BIO-2481959 • Standard / $11.50 View Details Create Return Dupl…" at bounding box center [673, 98] width 566 height 81
copy p "# BIO-2481959"
click at [42, 119] on div "Replenishments" at bounding box center [61, 114] width 60 height 11
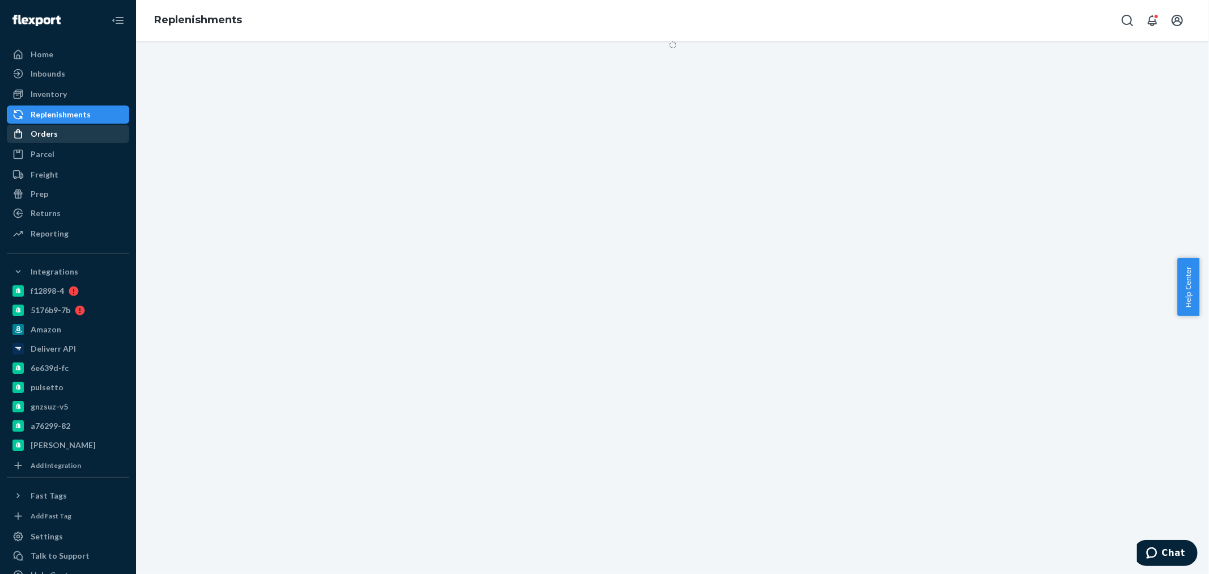
click at [40, 134] on div "Orders" at bounding box center [44, 133] width 27 height 11
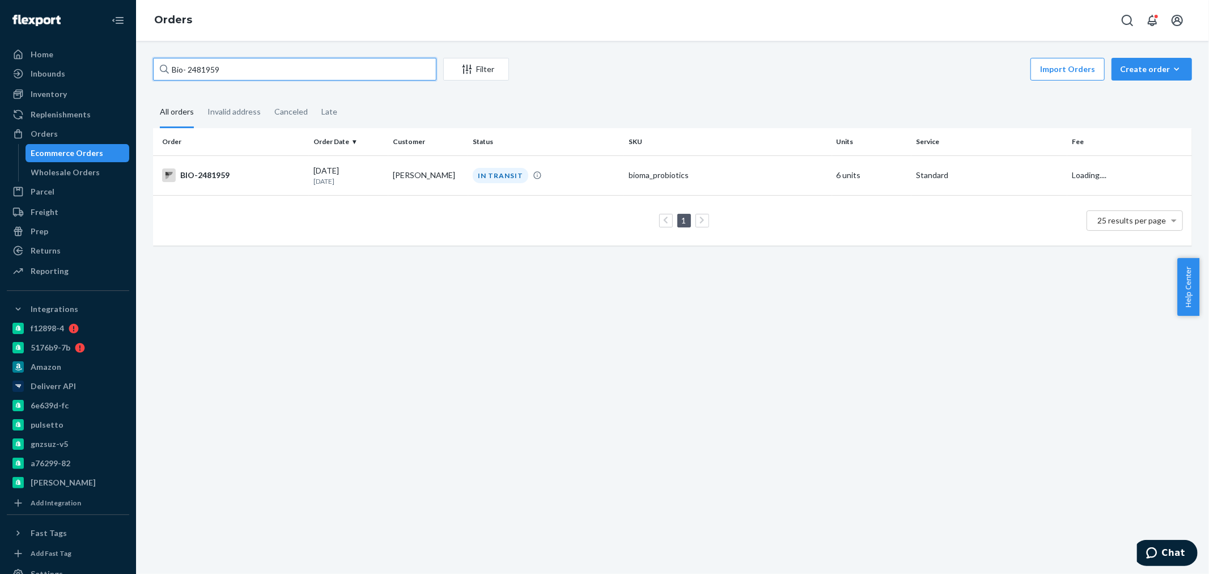
drag, startPoint x: 211, startPoint y: 70, endPoint x: 183, endPoint y: 69, distance: 27.8
click at [183, 69] on input "Bio- 2481959" at bounding box center [294, 69] width 283 height 23
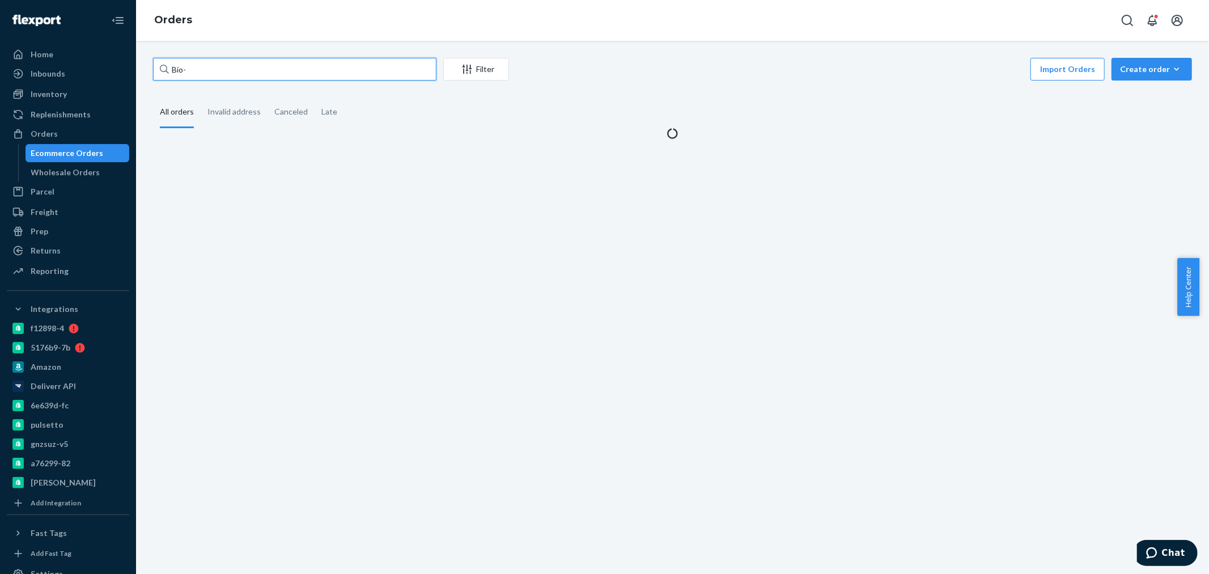
paste input "2481959"
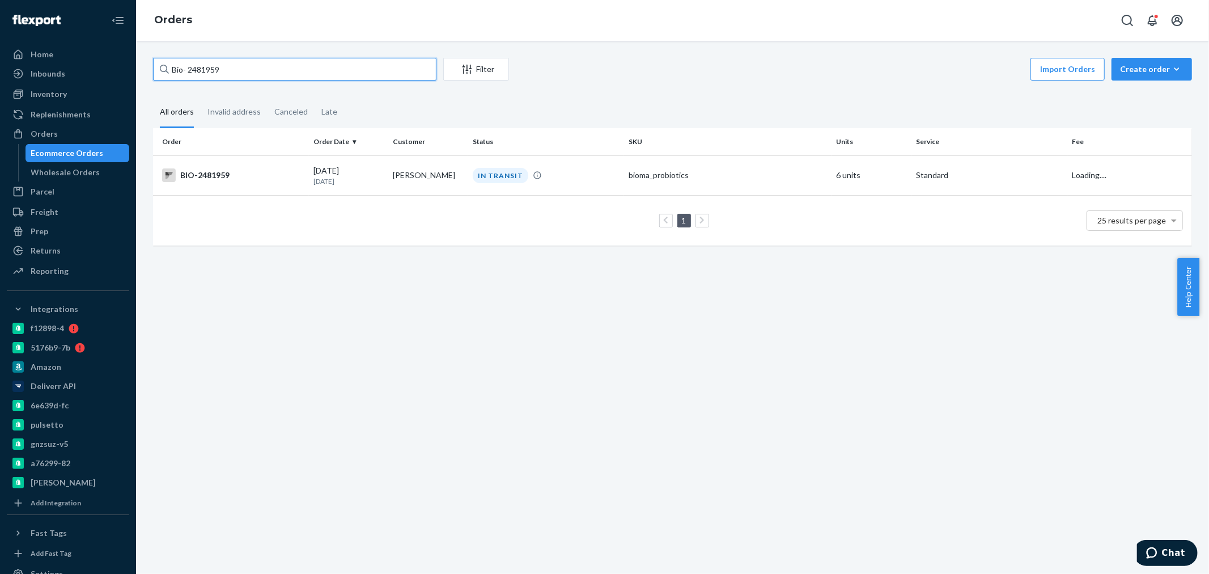
click at [185, 65] on input "Bio- 2481959" at bounding box center [294, 69] width 283 height 23
type input "Bio 2481959"
click at [275, 151] on th "Order" at bounding box center [231, 141] width 156 height 27
click at [267, 180] on div "BIO-2481959" at bounding box center [233, 175] width 142 height 14
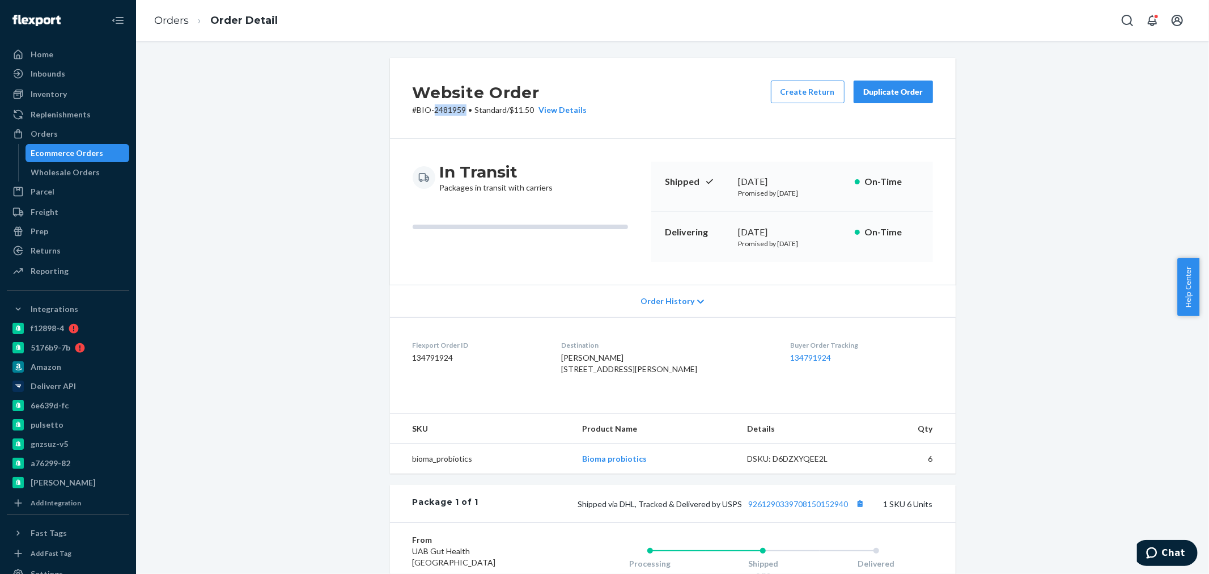
drag, startPoint x: 461, startPoint y: 109, endPoint x: 428, endPoint y: 115, distance: 32.9
click at [428, 115] on p "# BIO-2481959 • Standard / $11.50 View Details" at bounding box center [500, 109] width 175 height 11
copy p "2481959"
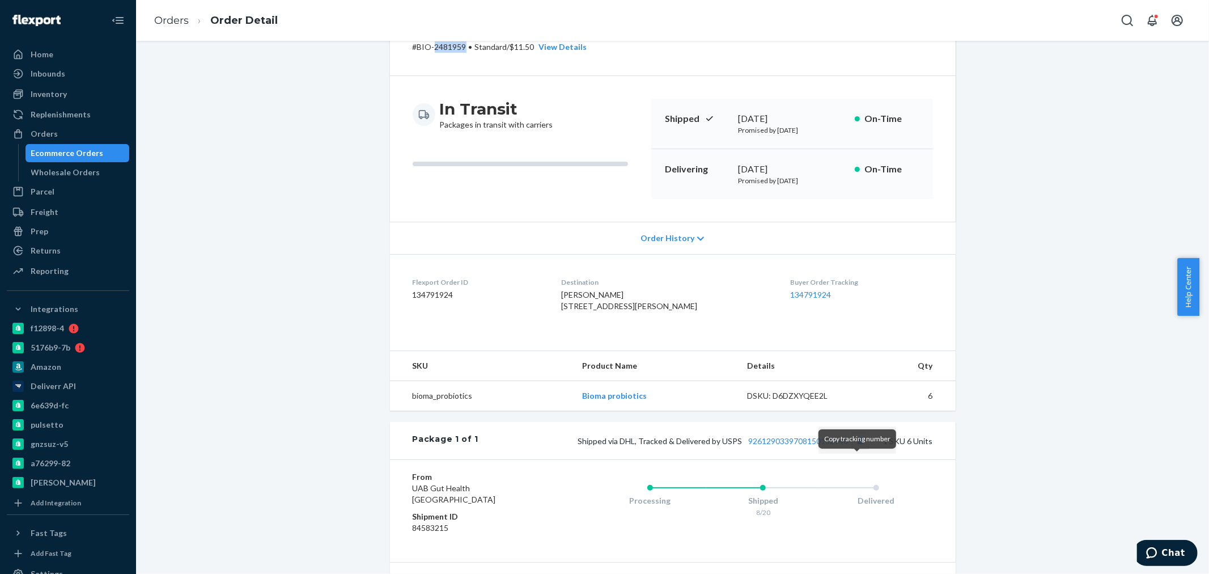
drag, startPoint x: 851, startPoint y: 457, endPoint x: 827, endPoint y: 449, distance: 25.1
click at [853, 448] on button "Copy tracking number" at bounding box center [860, 440] width 15 height 15
click at [768, 445] on link "9261290339708150152940" at bounding box center [799, 441] width 100 height 10
click at [41, 137] on div "Orders" at bounding box center [44, 133] width 27 height 11
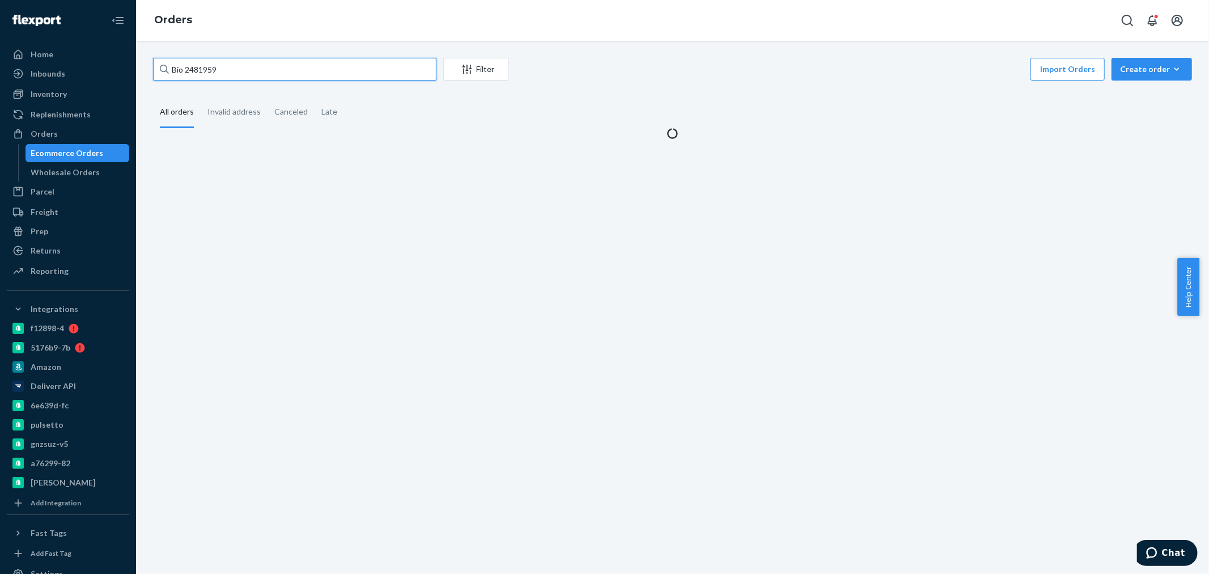
drag, startPoint x: 262, startPoint y: 75, endPoint x: 187, endPoint y: 66, distance: 75.9
click at [187, 66] on input "Bio 2481959" at bounding box center [294, 69] width 283 height 23
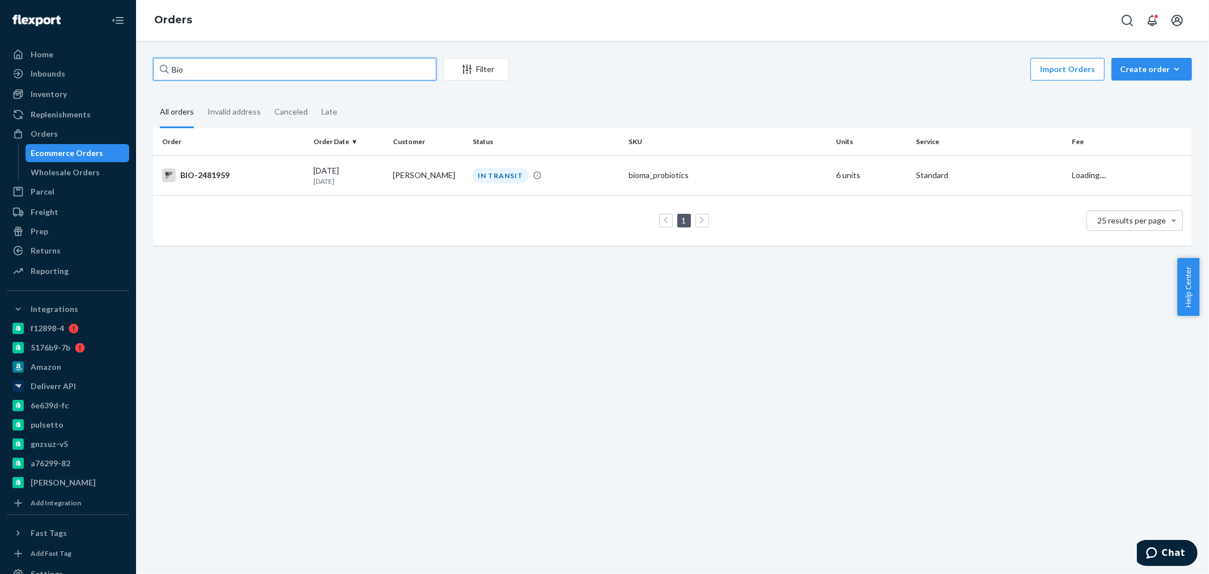
paste input "2491946"
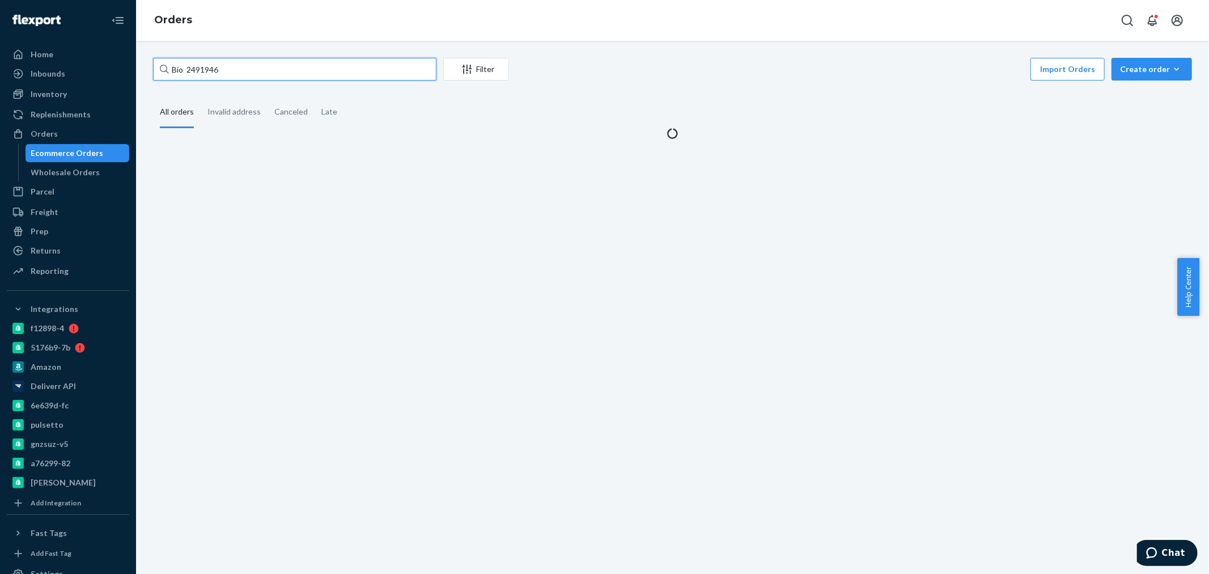
click at [189, 69] on input "Bio 2491946" at bounding box center [294, 69] width 283 height 23
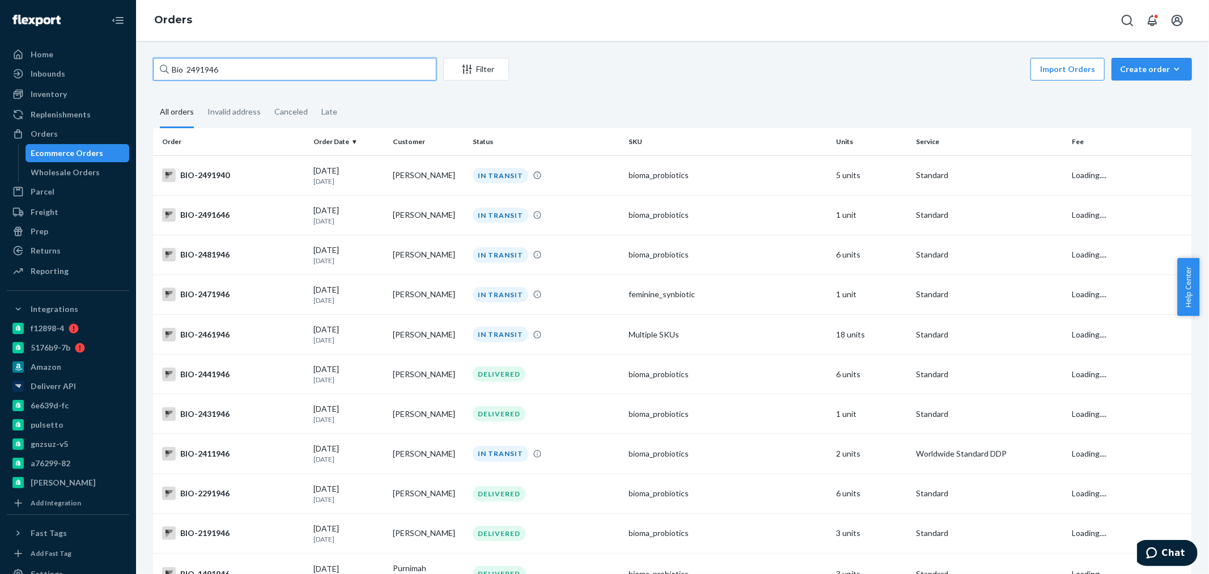
click at [188, 68] on input "Bio 2491946" at bounding box center [294, 69] width 283 height 23
drag, startPoint x: 221, startPoint y: 67, endPoint x: 180, endPoint y: 69, distance: 41.4
click at [180, 69] on input "Bio -2491946" at bounding box center [294, 69] width 283 height 23
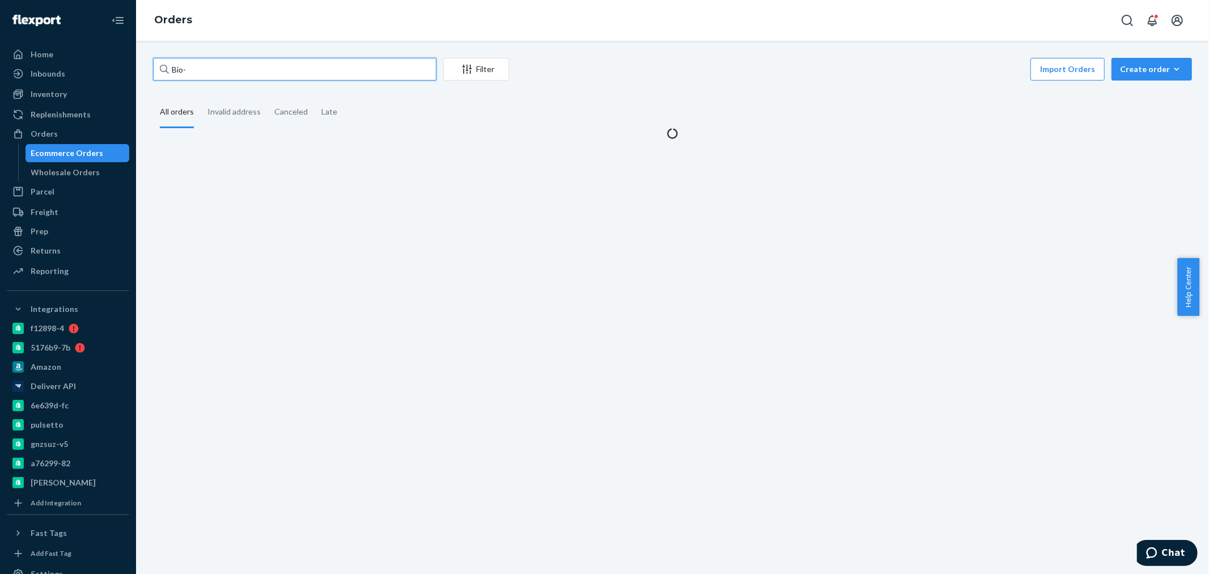
paste input "2393592"
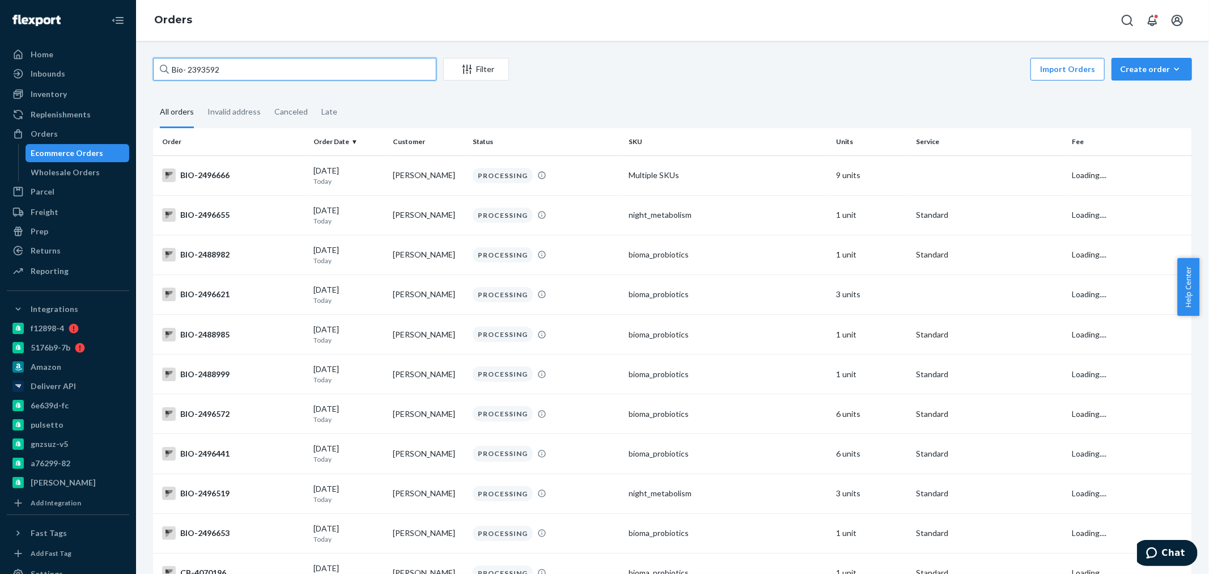
click at [185, 70] on input "Bio- 2393592" at bounding box center [294, 69] width 283 height 23
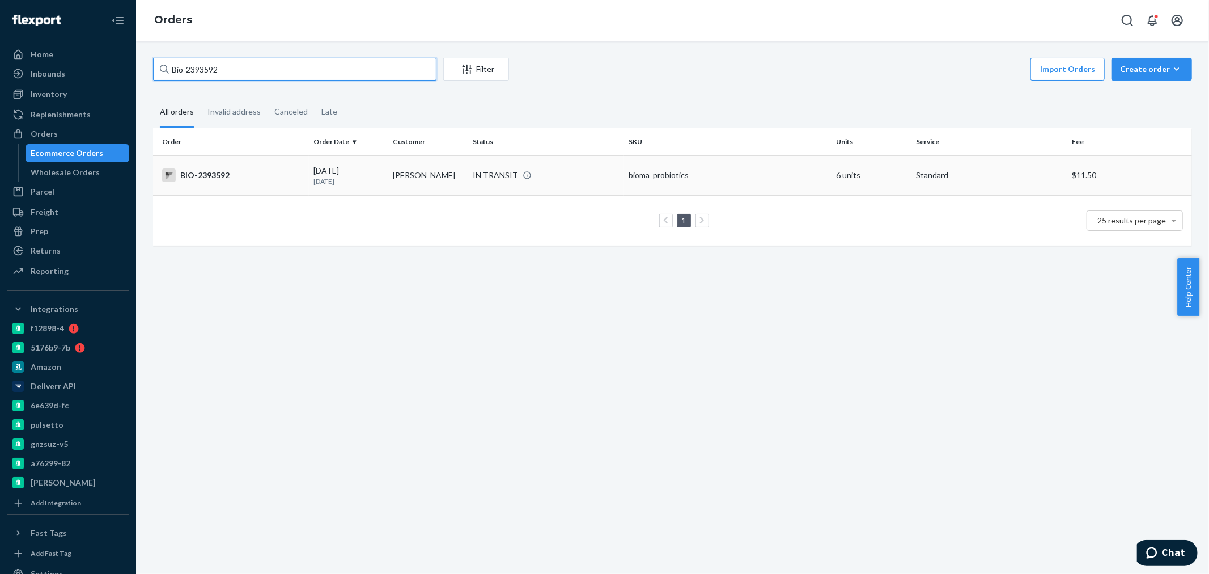
type input "Bio-2393592"
click at [266, 180] on div "BIO-2393592" at bounding box center [233, 175] width 142 height 14
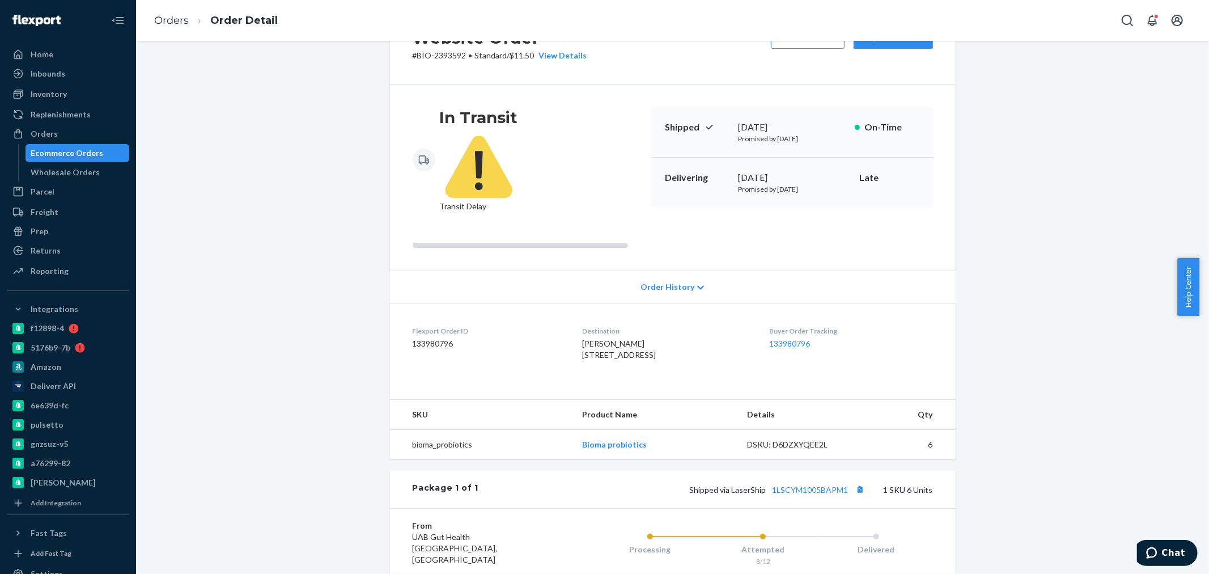
scroll to position [126, 0]
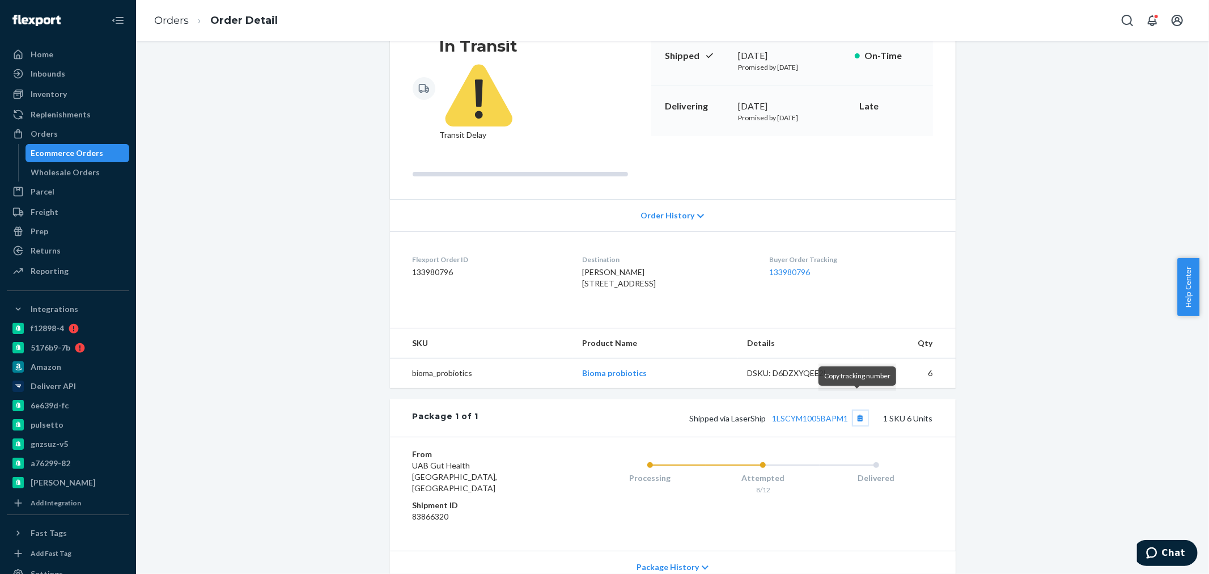
drag, startPoint x: 857, startPoint y: 399, endPoint x: 1162, endPoint y: 398, distance: 304.9
click at [857, 410] on button "Copy tracking number" at bounding box center [860, 417] width 15 height 15
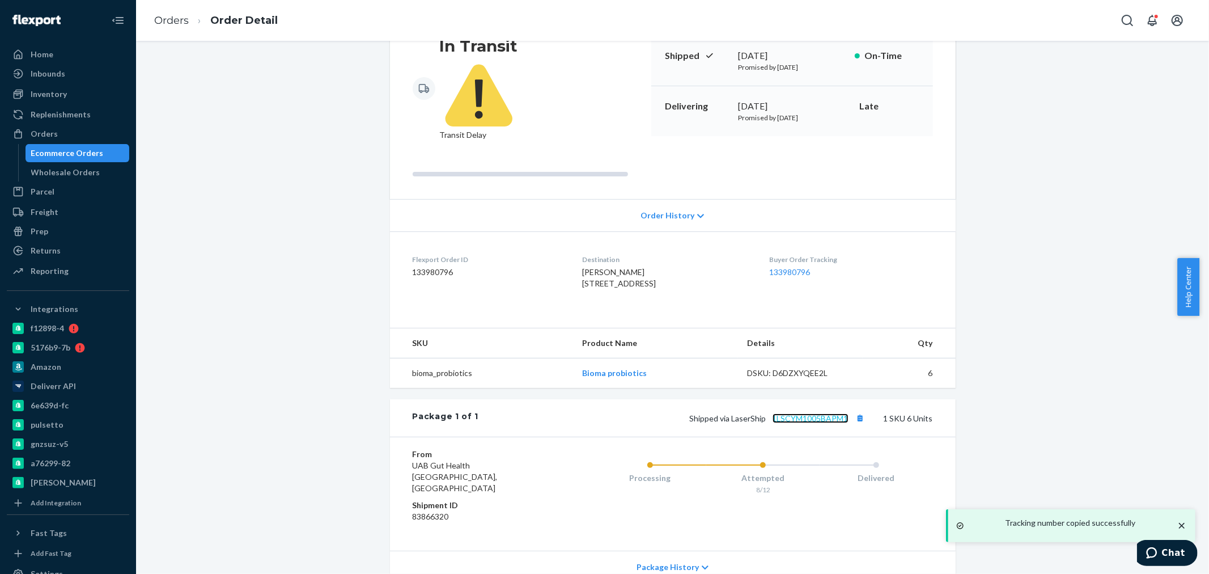
click at [794, 413] on link "1LSCYM1005BAPM1" at bounding box center [810, 418] width 76 height 10
click at [167, 27] on li "Orders" at bounding box center [171, 21] width 35 height 15
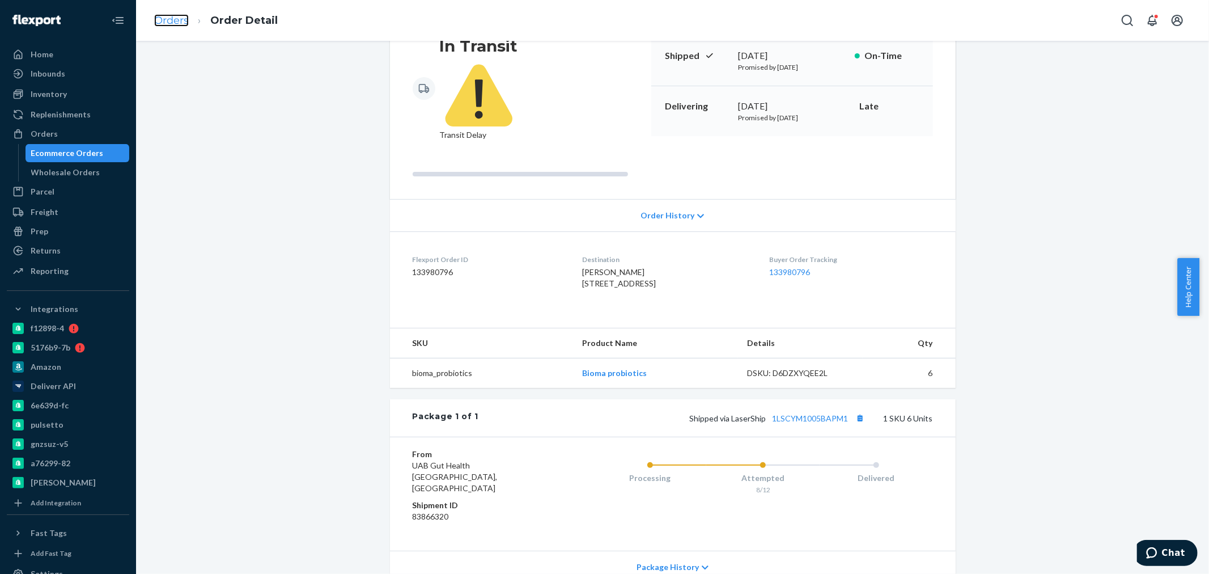
click at [163, 15] on link "Orders" at bounding box center [171, 20] width 35 height 12
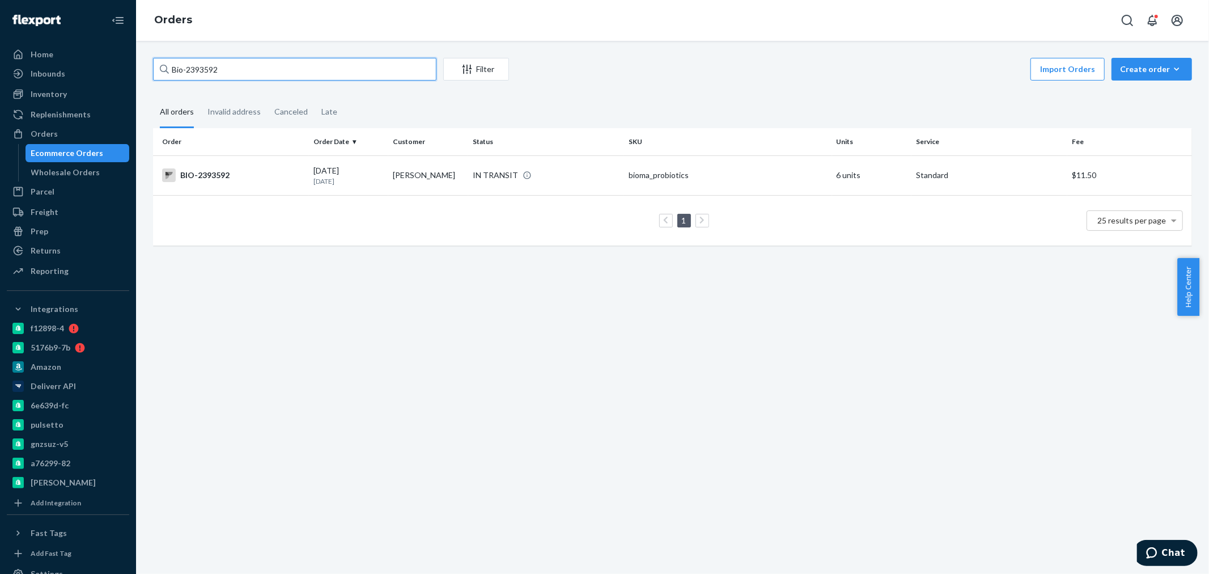
drag, startPoint x: 264, startPoint y: 75, endPoint x: 189, endPoint y: 72, distance: 75.4
click at [189, 72] on input "Bio-2393592" at bounding box center [294, 69] width 283 height 23
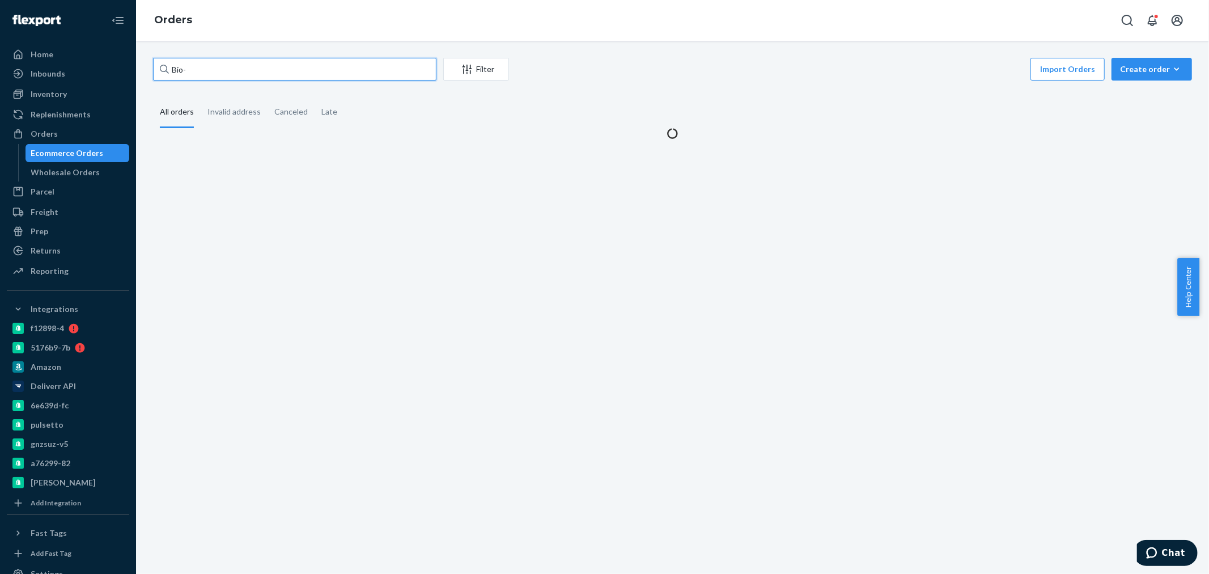
paste input "2414625"
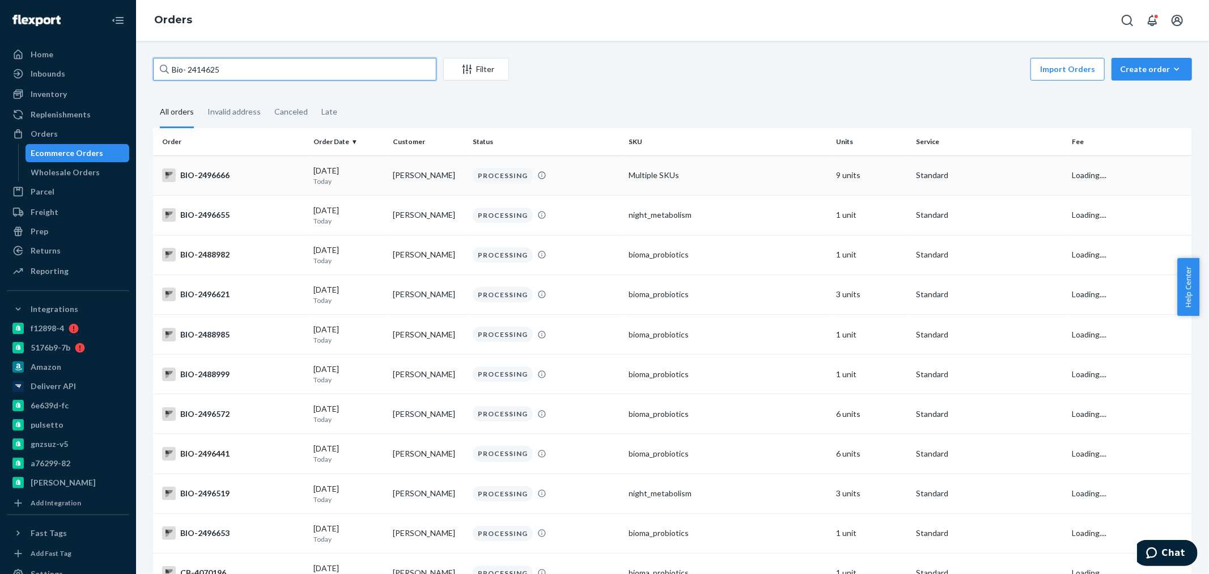
type input "Bio- 2414625"
click at [242, 185] on td "BIO-2496666" at bounding box center [231, 175] width 156 height 40
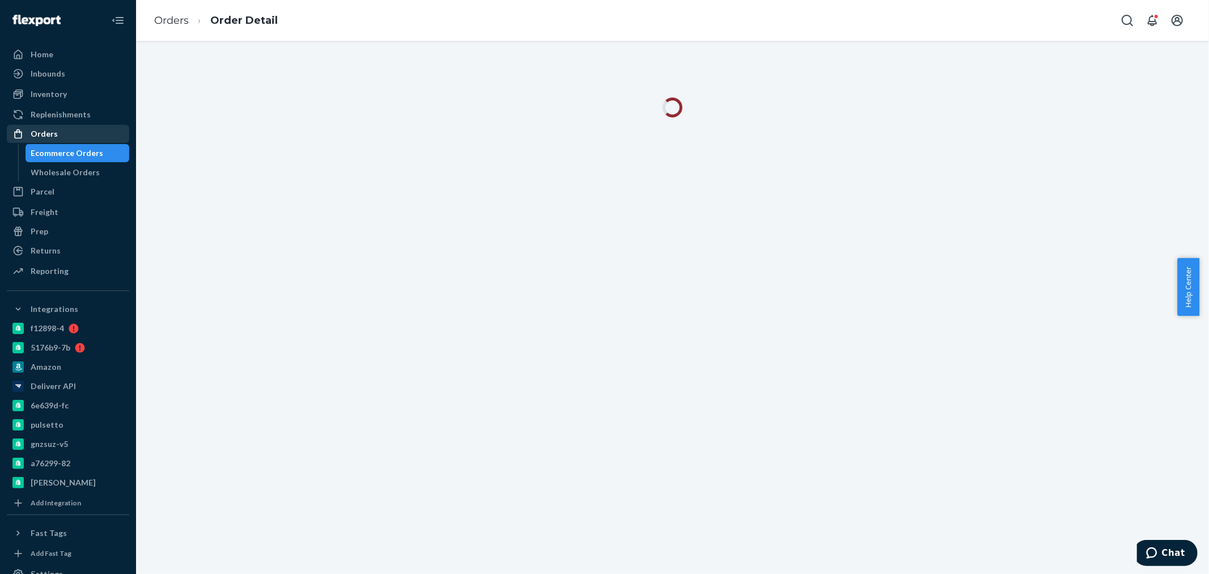
click at [34, 129] on div "Orders" at bounding box center [44, 133] width 27 height 11
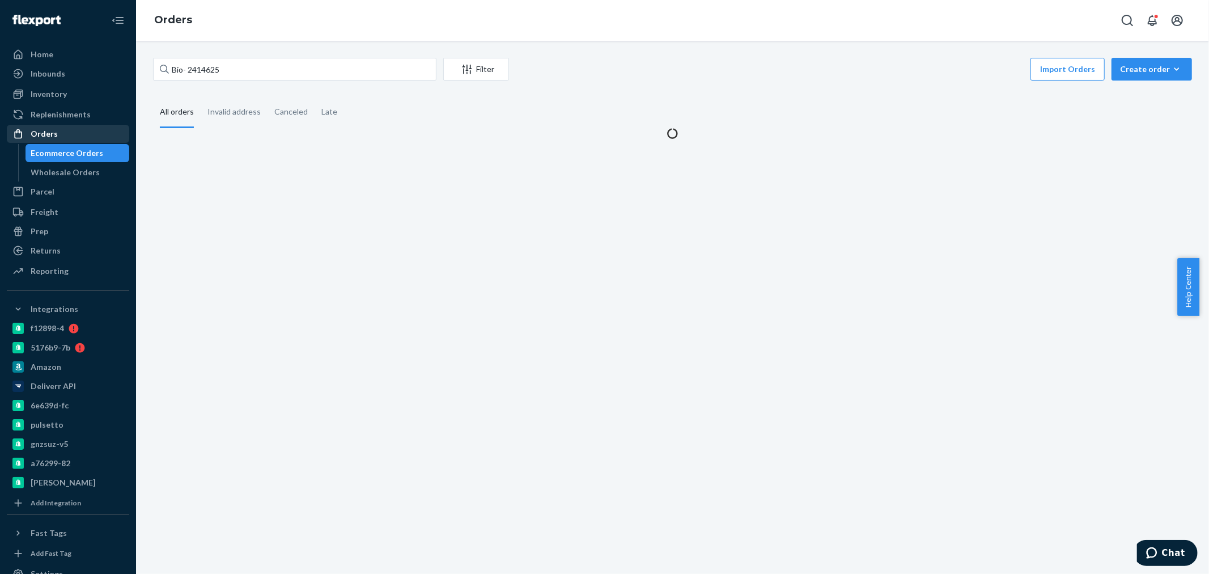
click at [45, 126] on div "Orders" at bounding box center [68, 134] width 120 height 16
drag, startPoint x: 241, startPoint y: 66, endPoint x: 206, endPoint y: 71, distance: 34.9
click at [206, 71] on input "Bio- 2414625" at bounding box center [294, 69] width 283 height 23
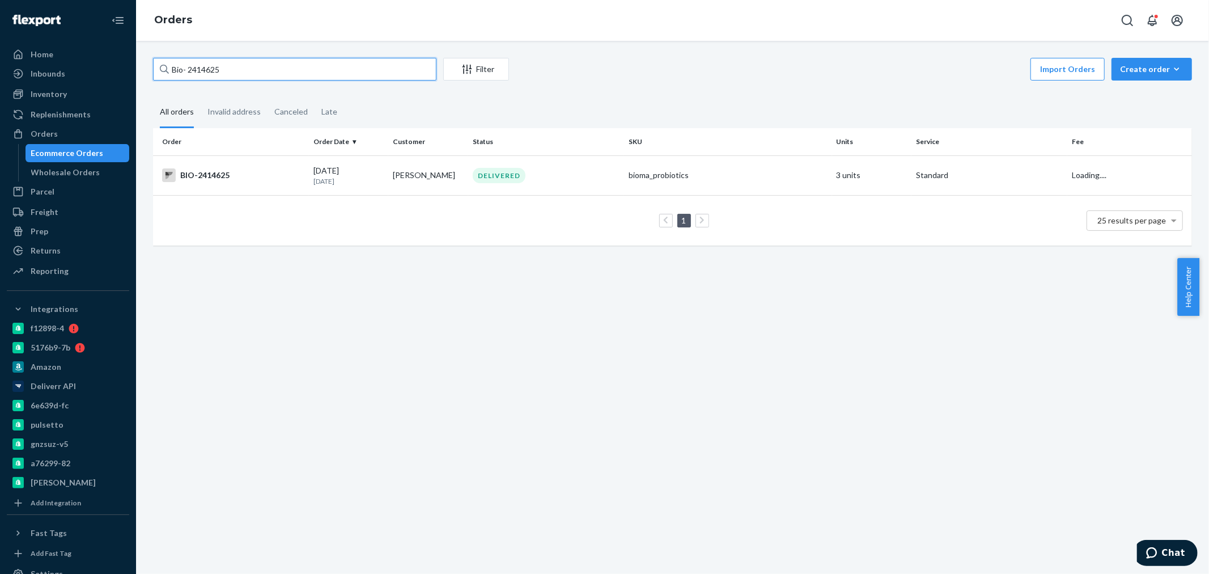
click at [189, 67] on input "Bio- 2414625" at bounding box center [294, 69] width 283 height 23
type input "Bio-2414625"
click at [309, 175] on td "[DATE] [DATE]" at bounding box center [349, 175] width 80 height 40
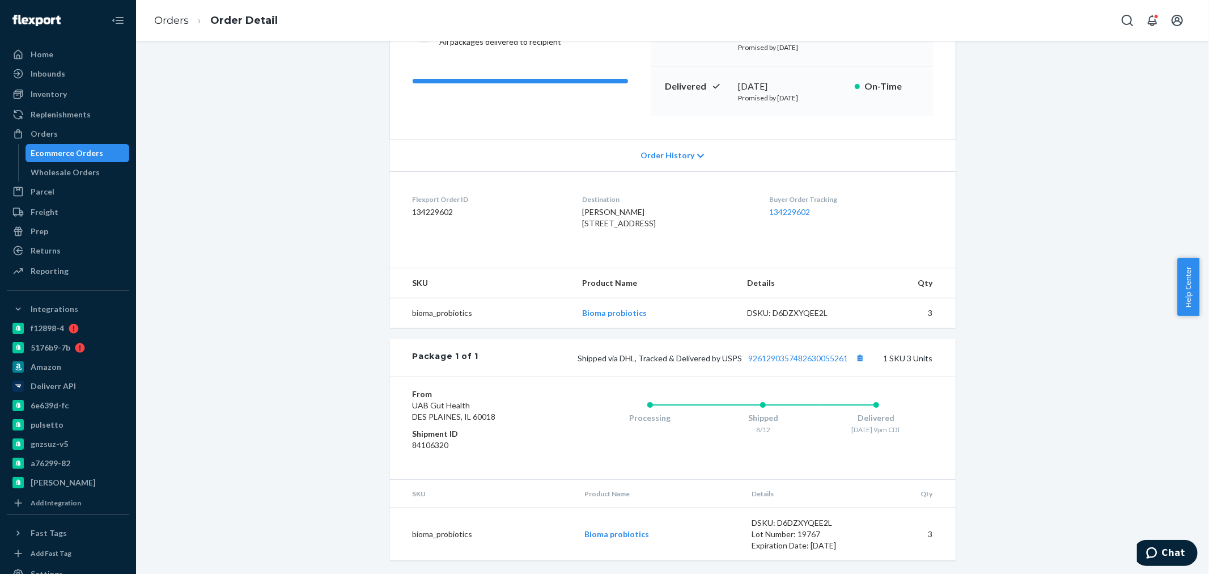
scroll to position [168, 0]
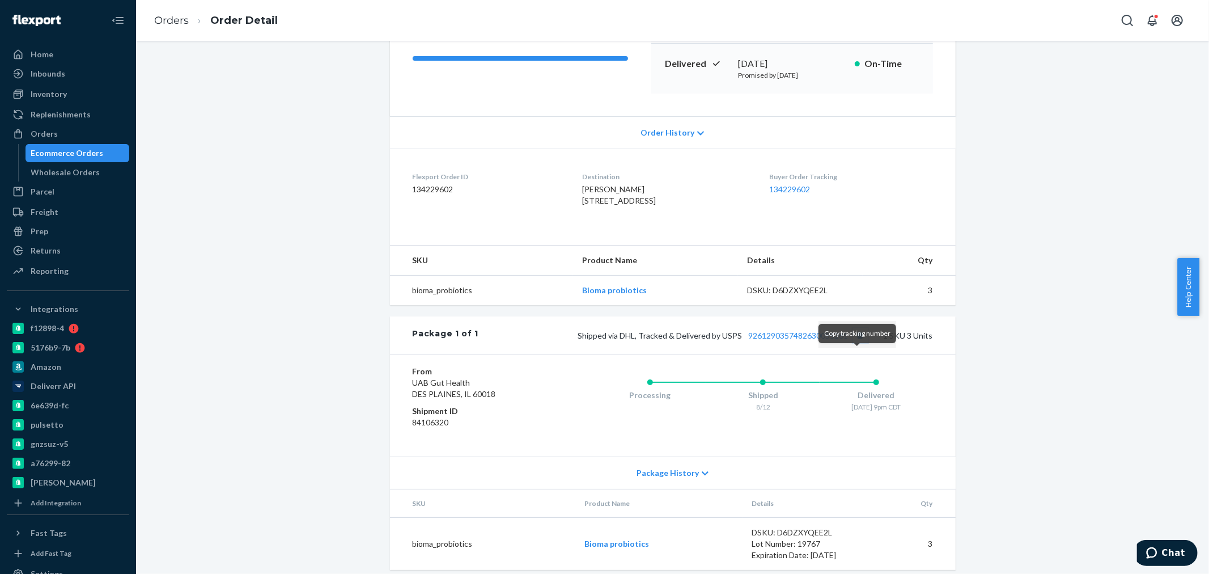
click at [861, 342] on button "Copy tracking number" at bounding box center [860, 335] width 15 height 15
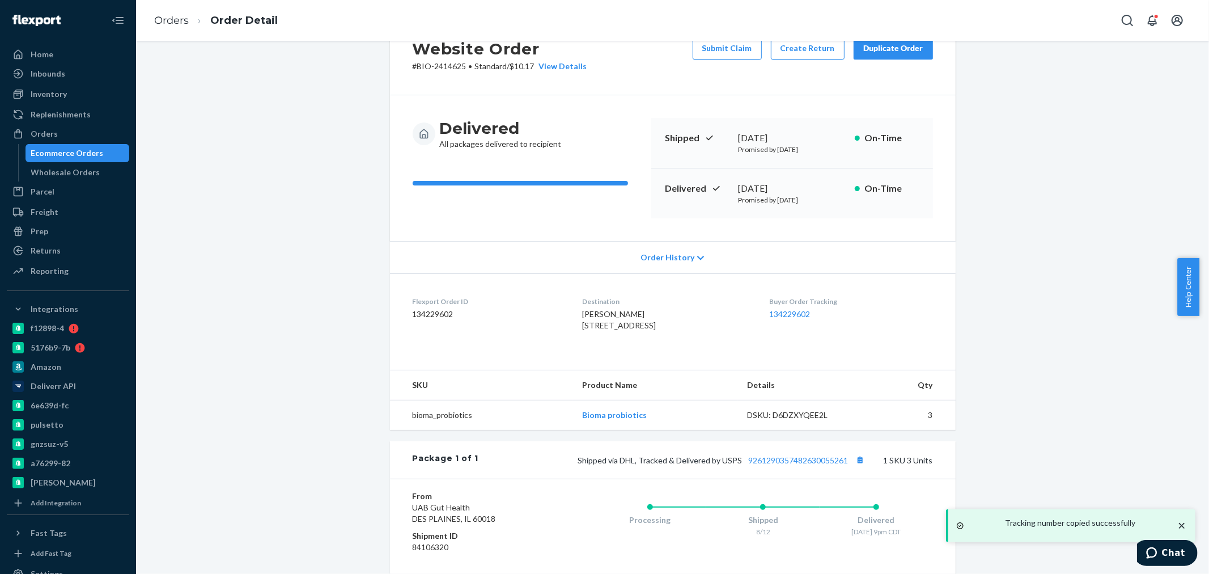
scroll to position [43, 0]
drag, startPoint x: 805, startPoint y: 188, endPoint x: 707, endPoint y: 185, distance: 98.1
click at [707, 185] on div "Delivered [DATE] Promised by [DATE] On-Time" at bounding box center [792, 194] width 282 height 50
click at [818, 466] on link "9261290357482630055261" at bounding box center [799, 461] width 100 height 10
click at [162, 15] on link "Orders" at bounding box center [171, 20] width 35 height 12
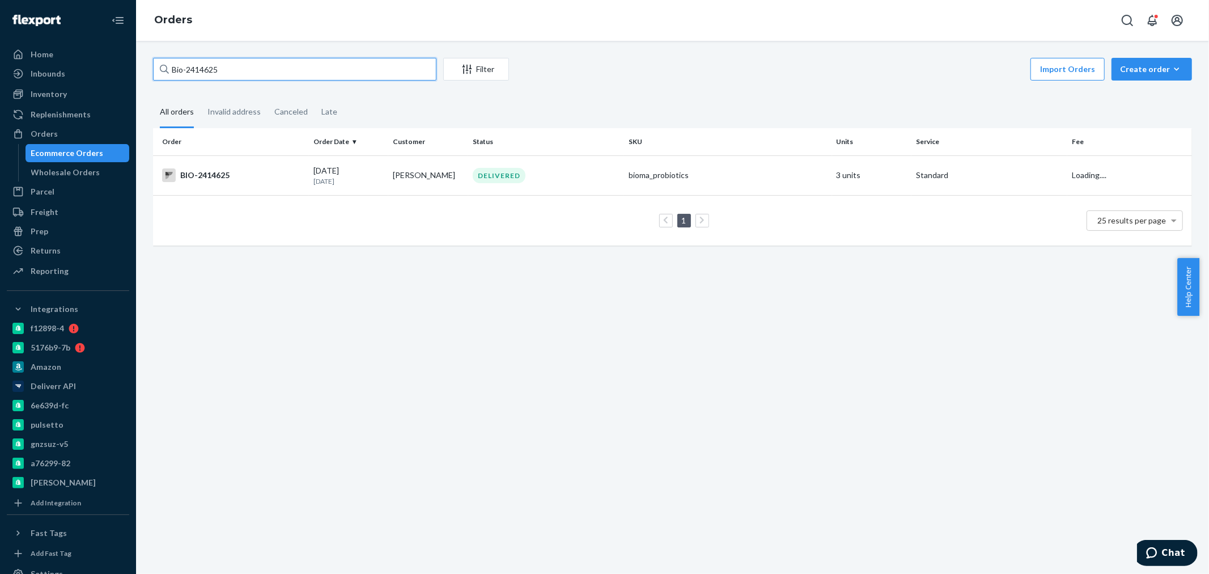
drag, startPoint x: 218, startPoint y: 67, endPoint x: 194, endPoint y: 66, distance: 23.8
click at [194, 66] on input "Bio-2414625" at bounding box center [294, 69] width 283 height 23
paste input "2393592"
click at [187, 71] on input "Bio- 2393592" at bounding box center [294, 69] width 283 height 23
type input "Bio-2393592"
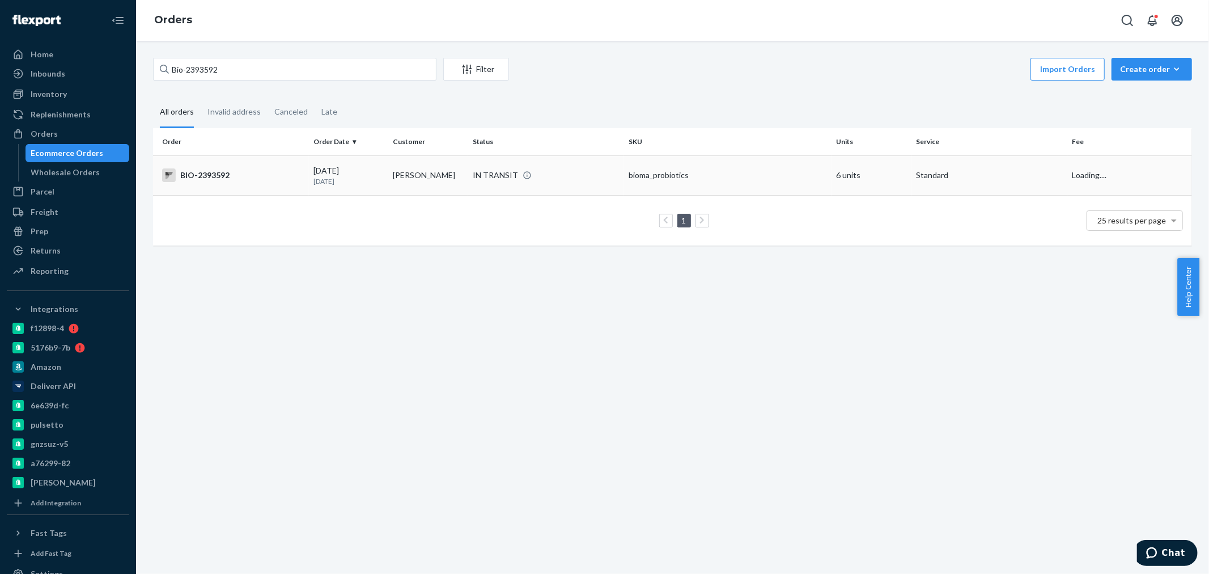
click at [362, 173] on div "[DATE] [DATE]" at bounding box center [348, 175] width 71 height 21
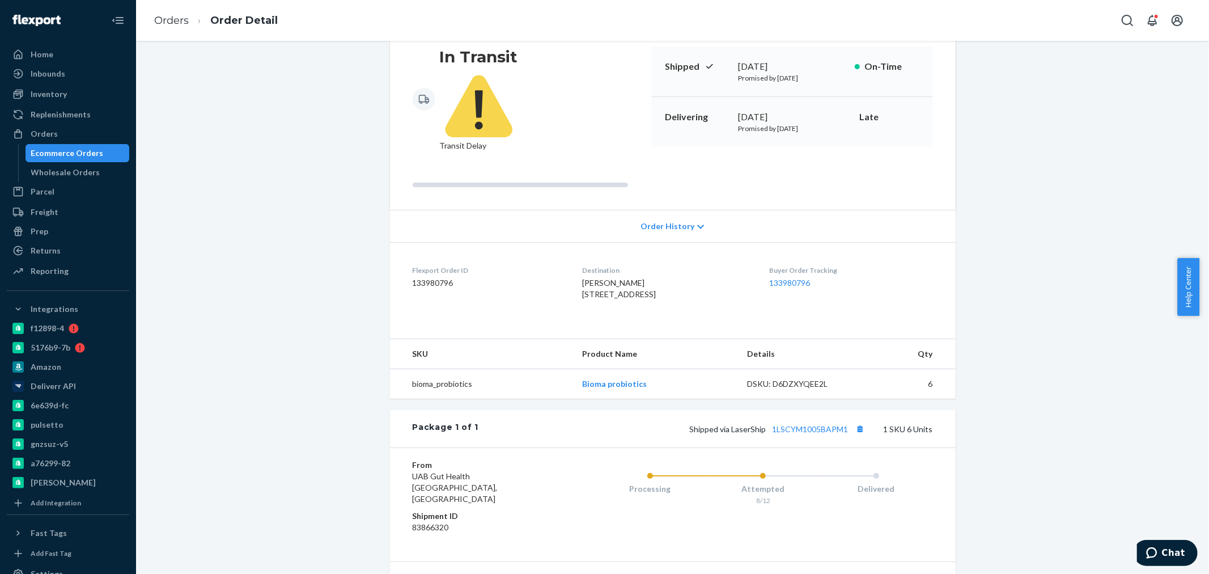
scroll to position [201, 0]
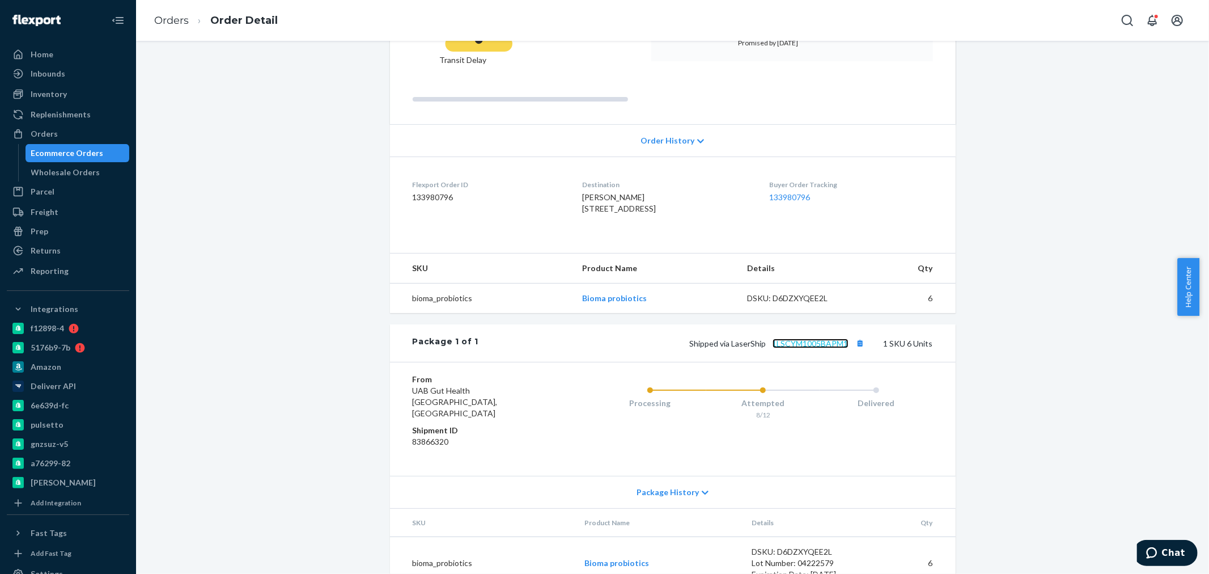
click at [788, 338] on link "1LSCYM1005BAPM1" at bounding box center [810, 343] width 76 height 10
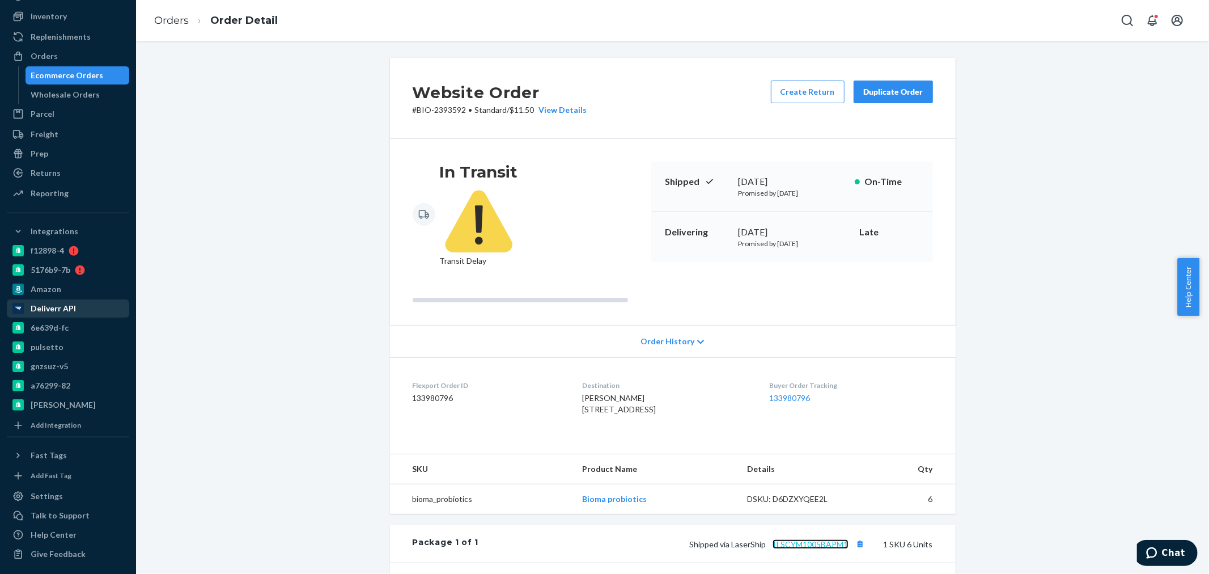
scroll to position [0, 0]
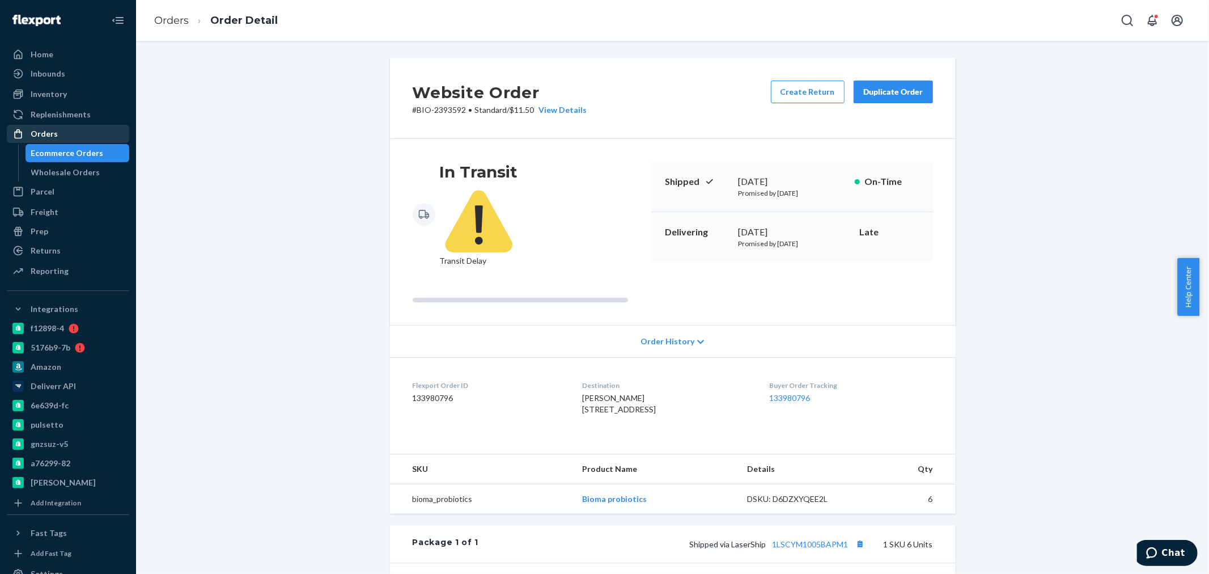
click at [36, 132] on div "Orders" at bounding box center [44, 133] width 27 height 11
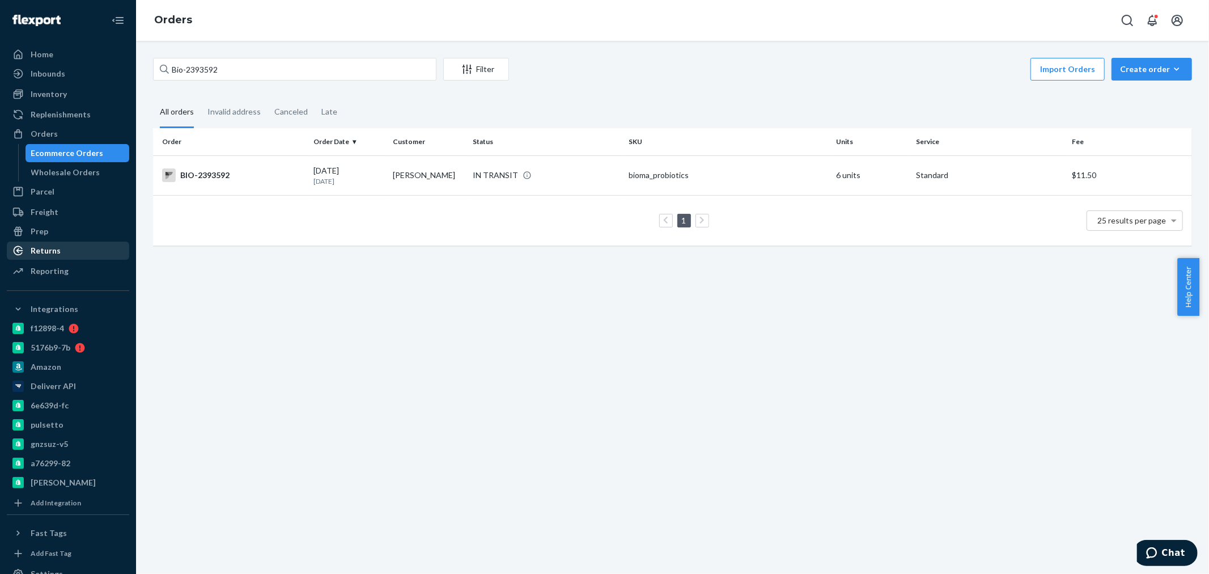
click at [46, 251] on div "Returns" at bounding box center [46, 250] width 30 height 11
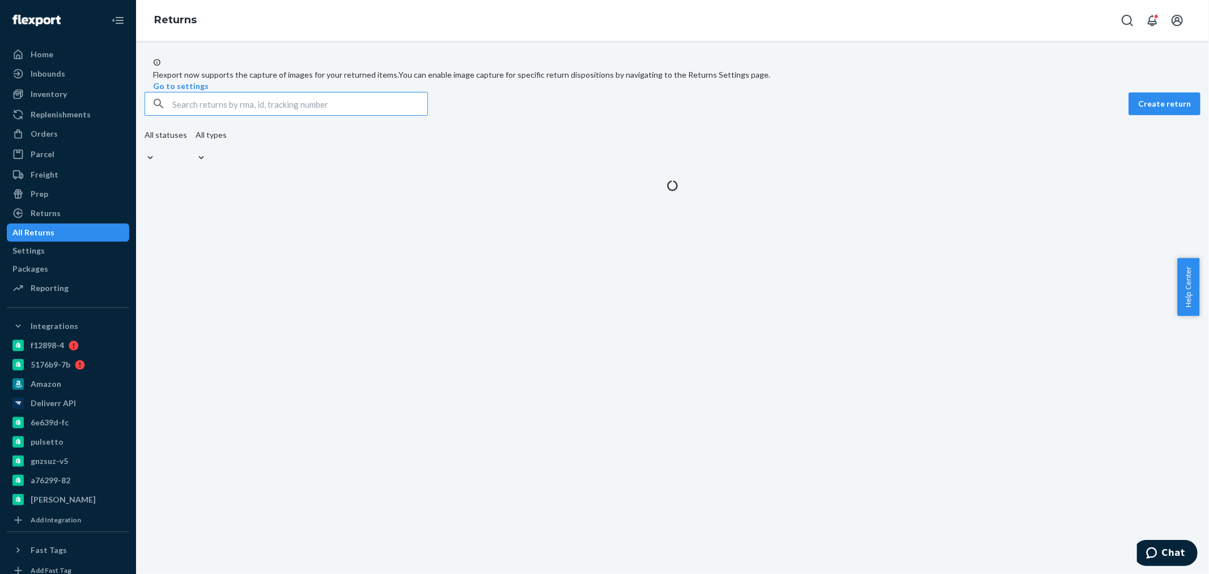
click at [228, 115] on input "text" at bounding box center [299, 103] width 255 height 23
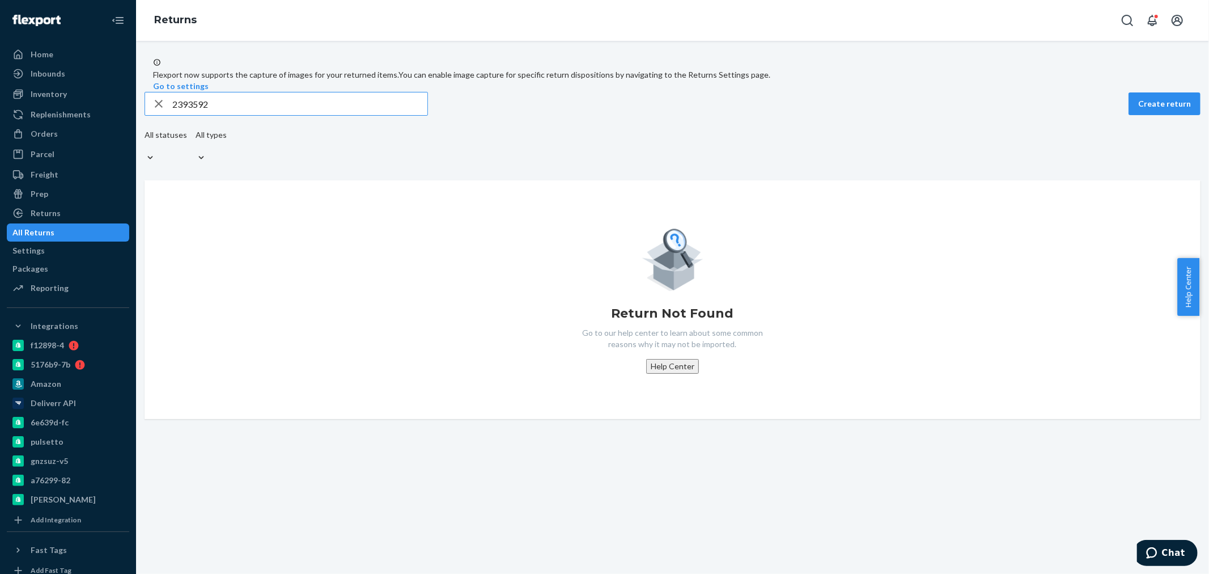
click at [182, 115] on input "2393592" at bounding box center [299, 103] width 255 height 23
type input "2393592"
click at [38, 215] on div "Returns" at bounding box center [46, 212] width 30 height 11
click at [52, 138] on div "Orders" at bounding box center [44, 133] width 27 height 11
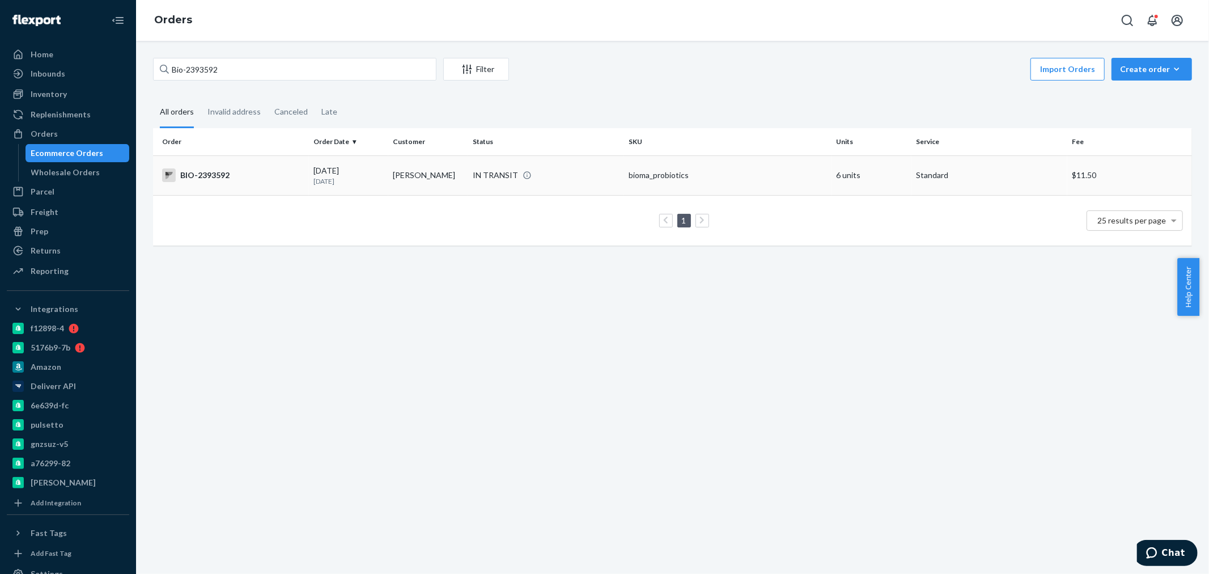
click at [207, 164] on td "BIO-2393592" at bounding box center [231, 175] width 156 height 40
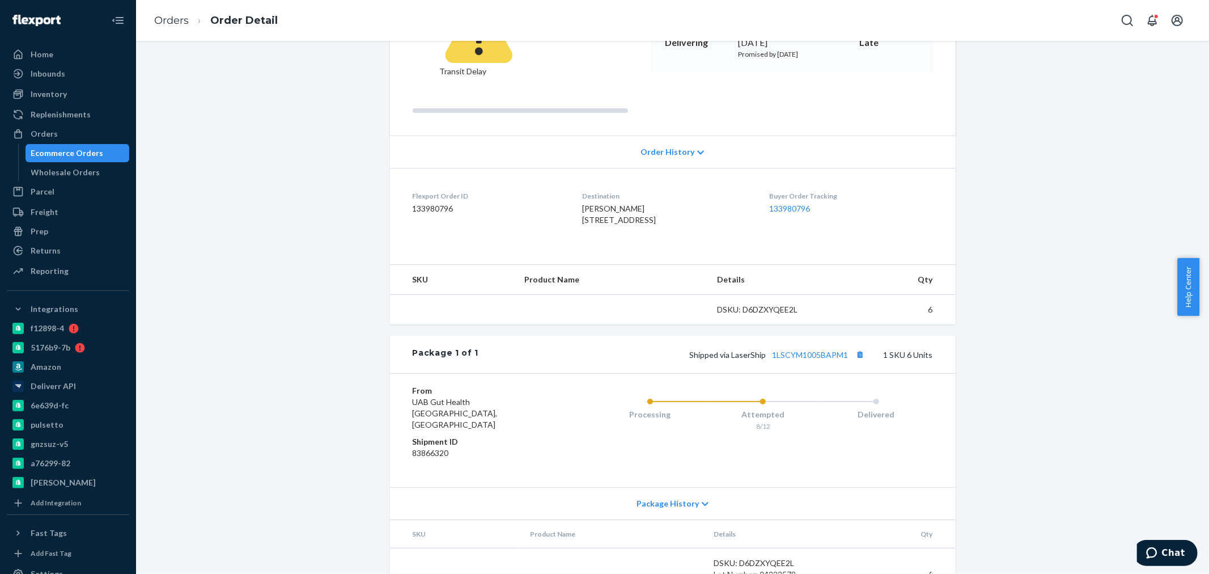
scroll to position [201, 0]
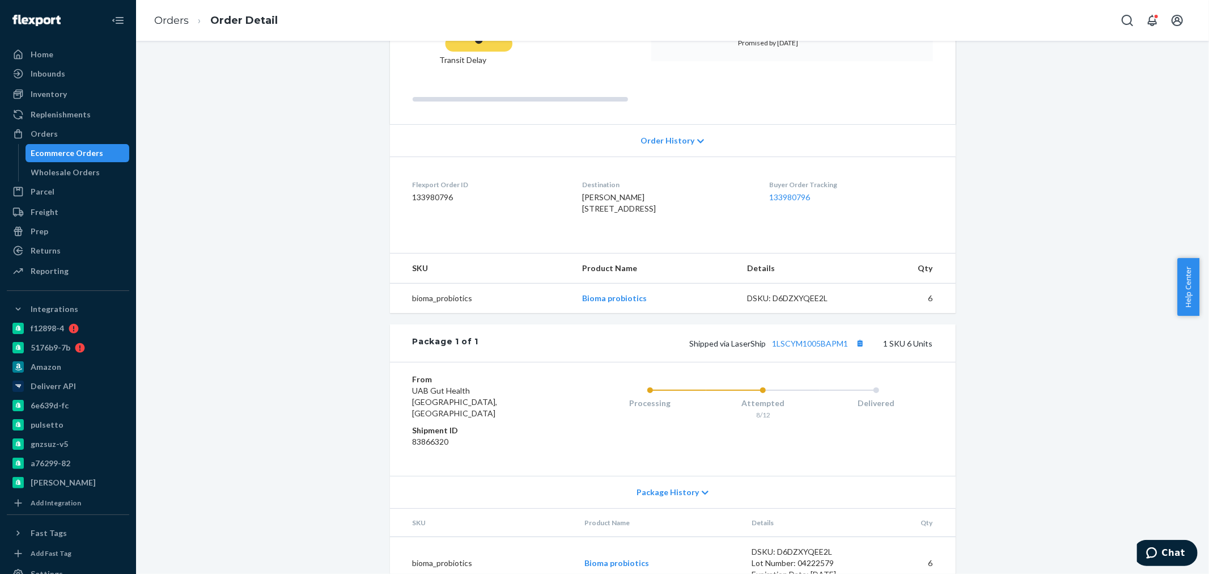
click at [694, 475] on div "Package History" at bounding box center [673, 491] width 566 height 32
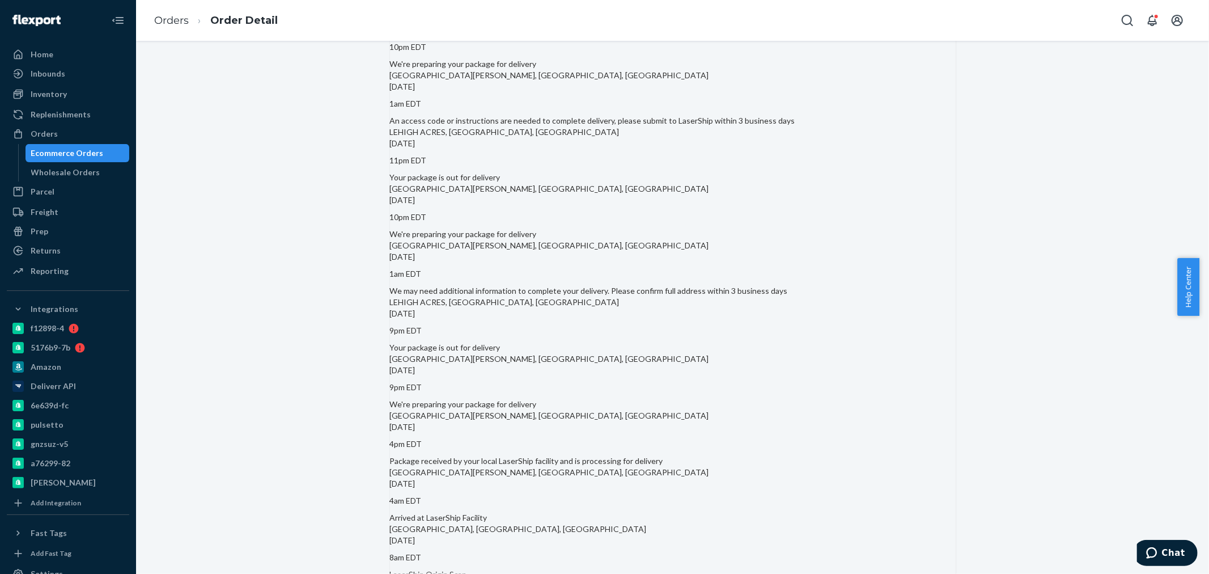
scroll to position [1013, 0]
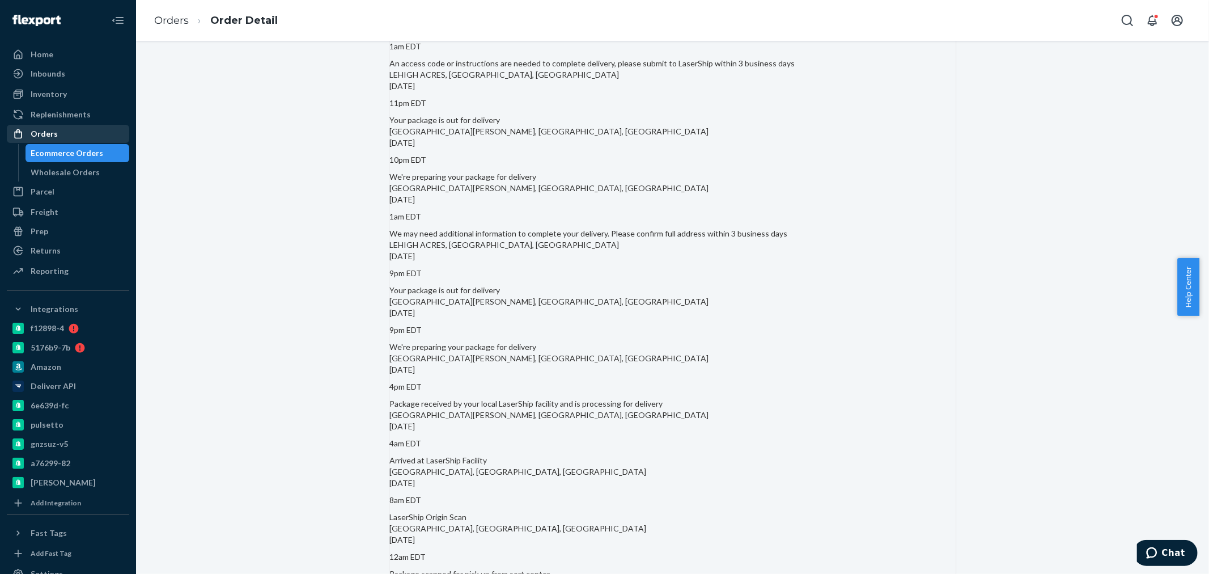
click at [44, 129] on div "Orders" at bounding box center [44, 133] width 27 height 11
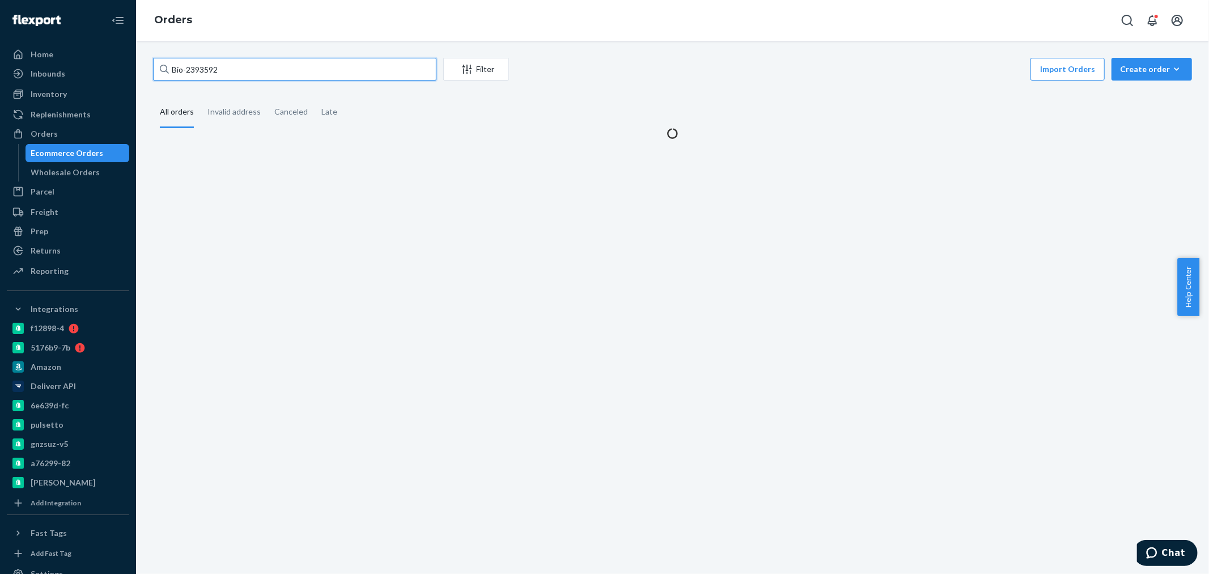
drag, startPoint x: 241, startPoint y: 71, endPoint x: 190, endPoint y: 66, distance: 51.9
click at [190, 66] on input "Bio-2393592" at bounding box center [294, 69] width 283 height 23
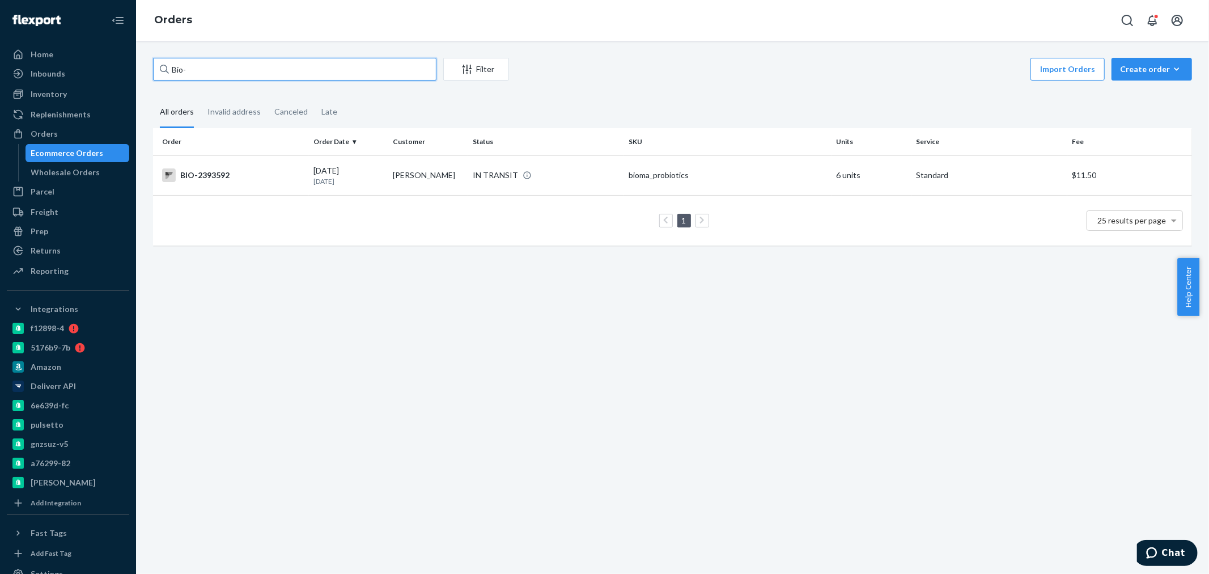
paste input "2496671"
type input "Bio- 2496671"
drag, startPoint x: 269, startPoint y: 188, endPoint x: 286, endPoint y: 182, distance: 17.2
click at [270, 186] on td "BIO-2496671" at bounding box center [231, 175] width 156 height 40
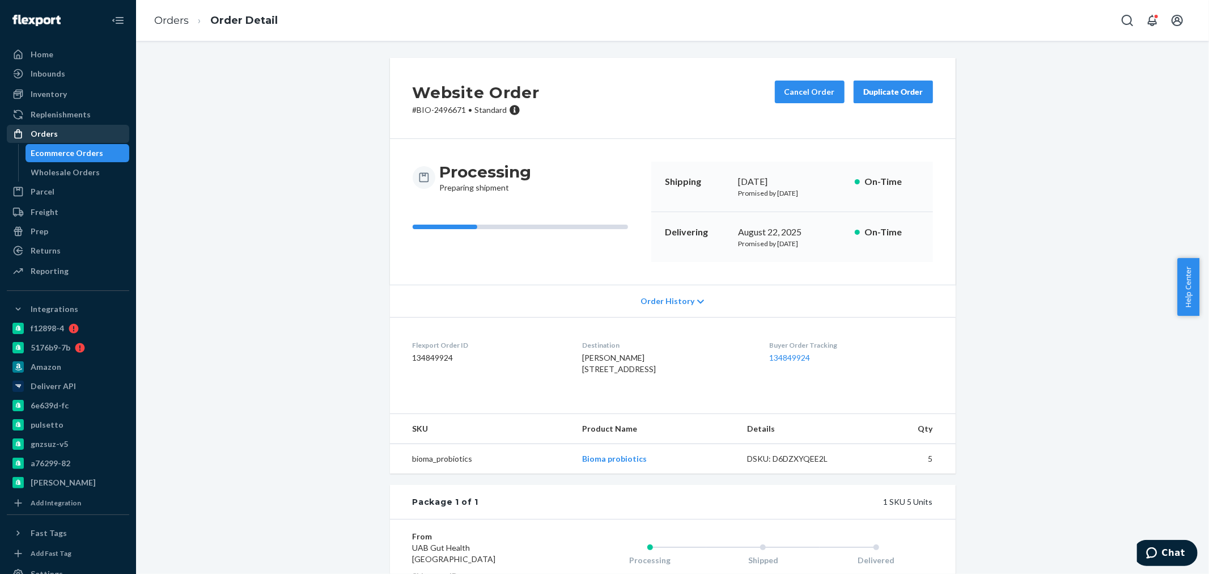
click at [35, 132] on div "Orders" at bounding box center [44, 133] width 27 height 11
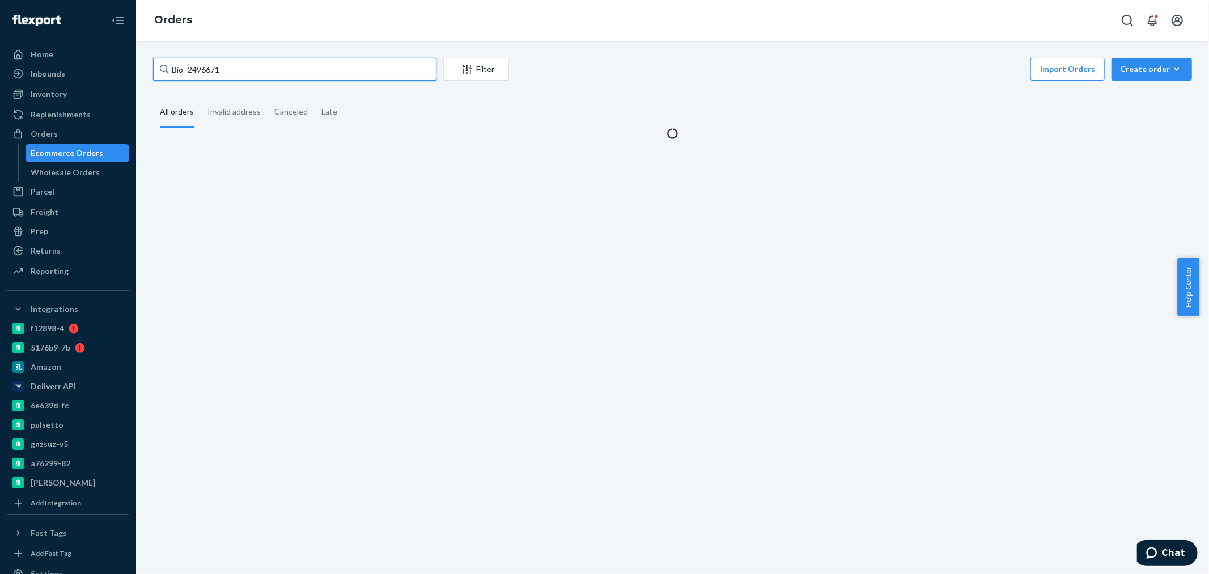
click at [219, 65] on input "Bio- 2496671" at bounding box center [294, 69] width 283 height 23
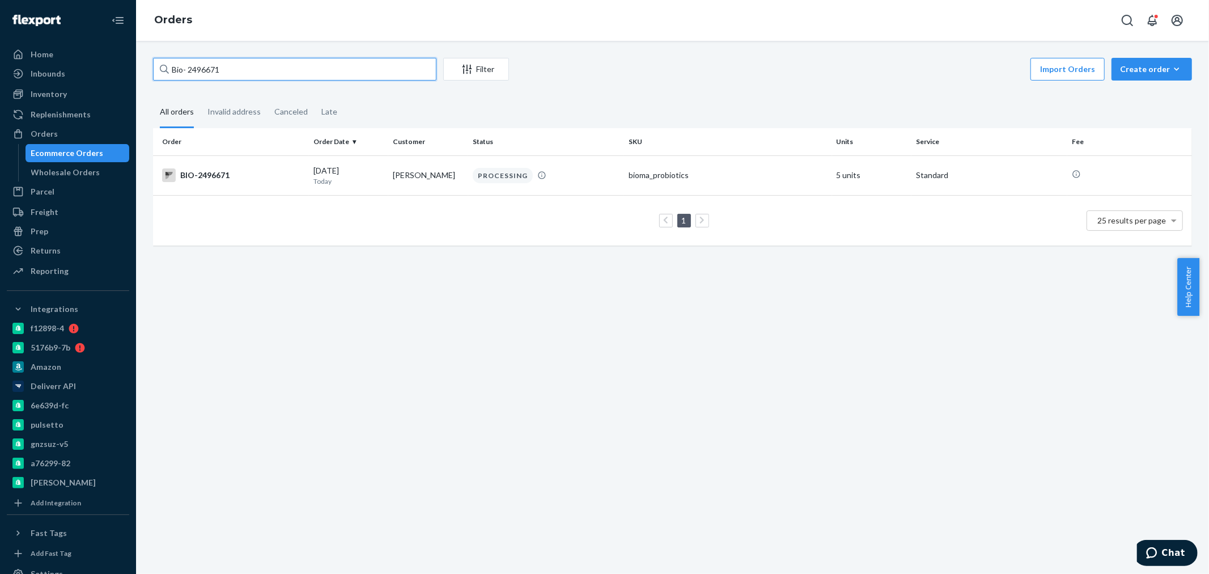
drag, startPoint x: 239, startPoint y: 69, endPoint x: 184, endPoint y: 65, distance: 54.6
click at [184, 65] on input "Bio- 2496671" at bounding box center [294, 69] width 283 height 23
paste input "2184512"
type input "Bio- 2184512"
click at [222, 173] on div "BIO-2184512" at bounding box center [233, 175] width 142 height 14
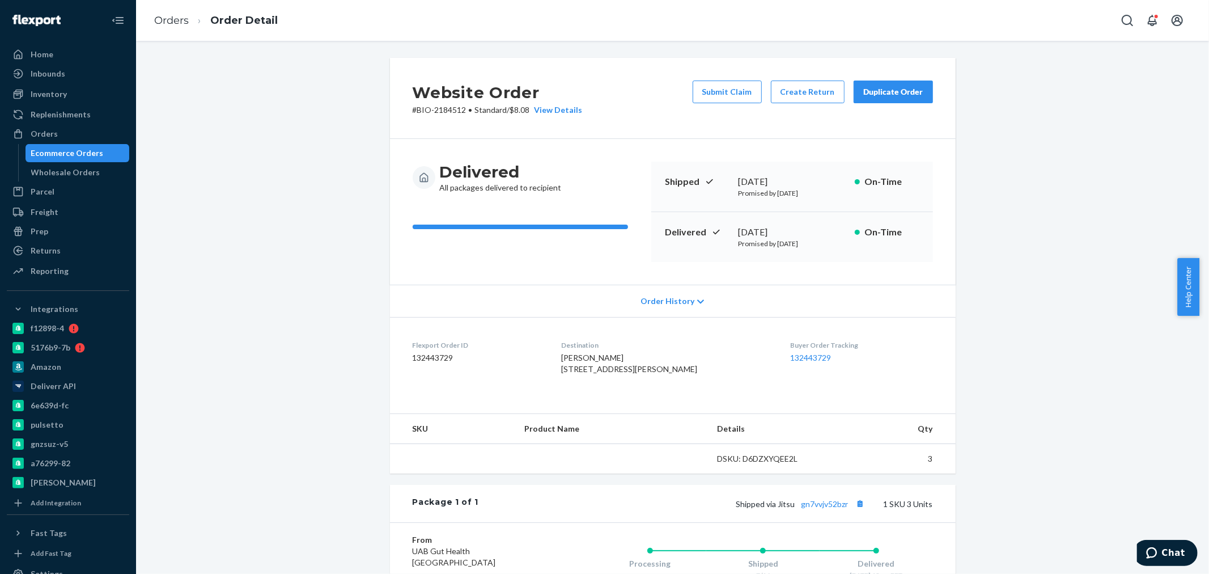
scroll to position [168, 0]
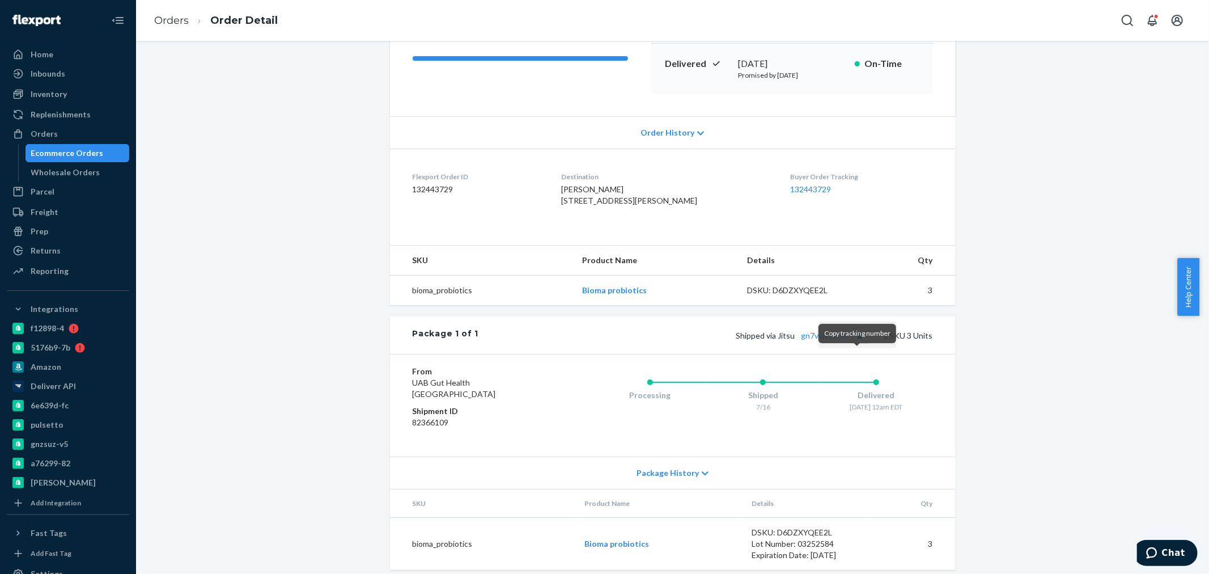
click at [856, 342] on button "Copy tracking number" at bounding box center [860, 335] width 15 height 15
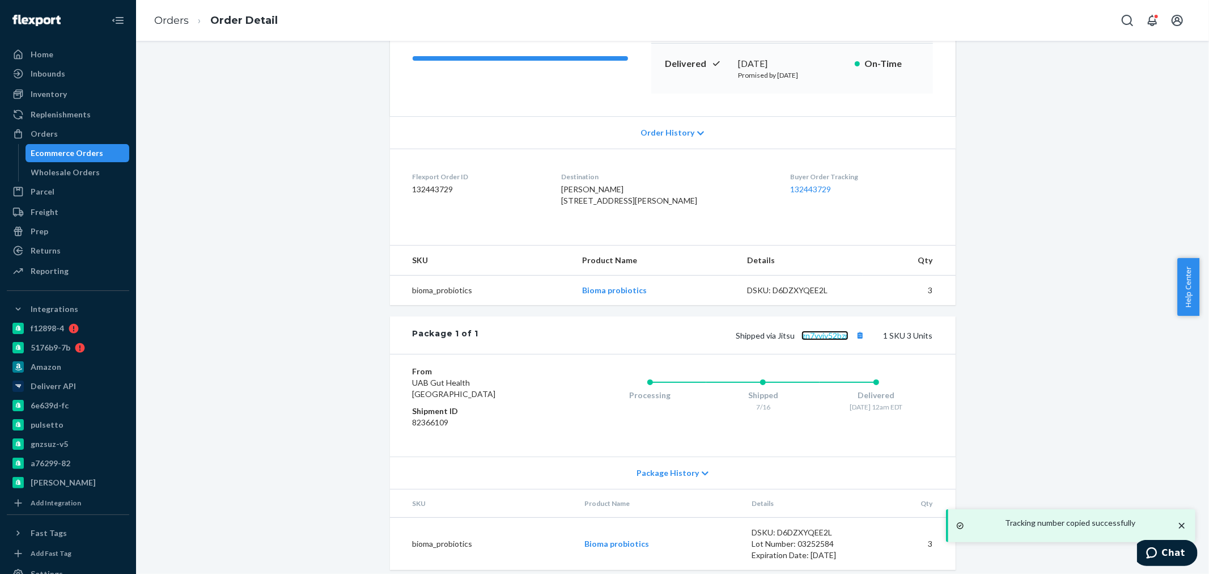
click at [831, 340] on link "gn7vvjv52bzr" at bounding box center [824, 335] width 47 height 10
click at [854, 342] on button "Copy tracking number" at bounding box center [860, 335] width 15 height 15
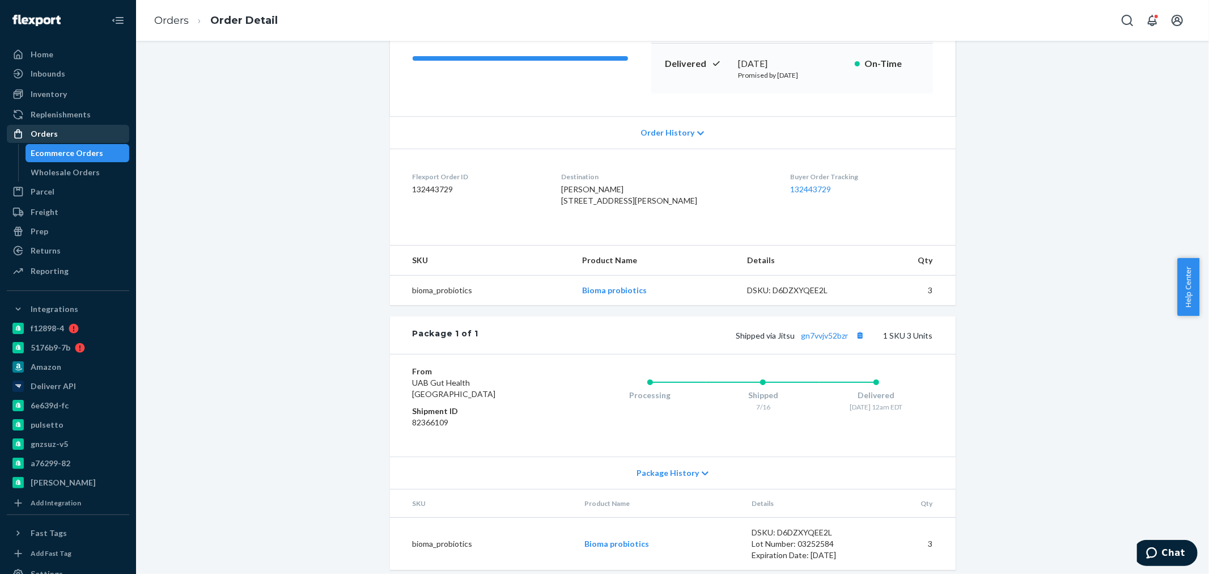
click at [36, 131] on div "Orders" at bounding box center [44, 133] width 27 height 11
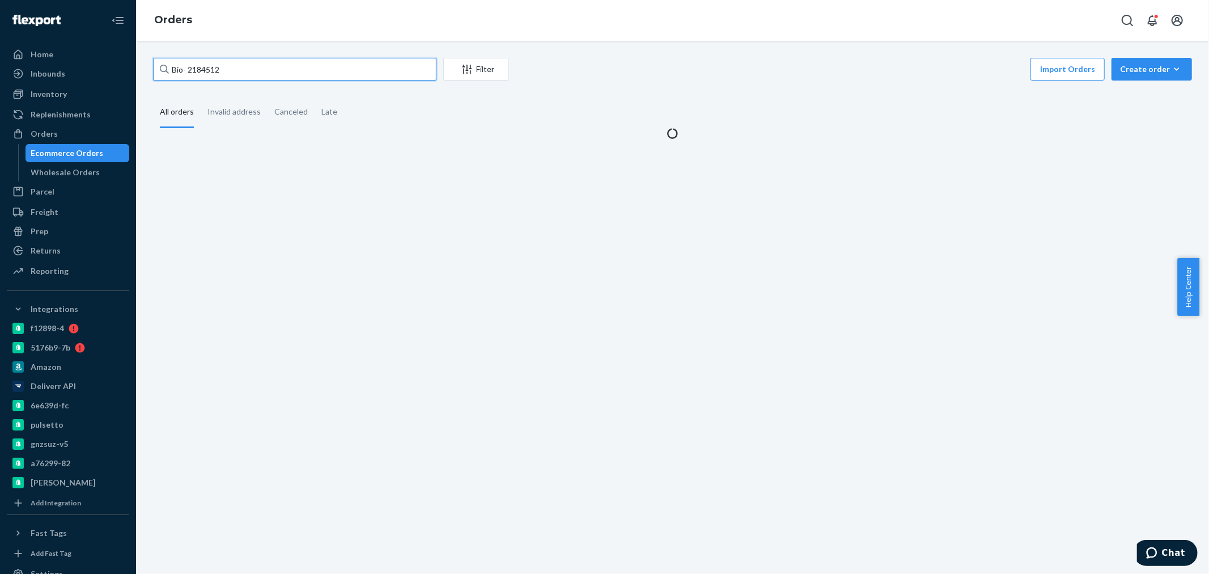
drag, startPoint x: 251, startPoint y: 71, endPoint x: 188, endPoint y: 66, distance: 63.1
click at [188, 66] on input "Bio- 2184512" at bounding box center [294, 69] width 283 height 23
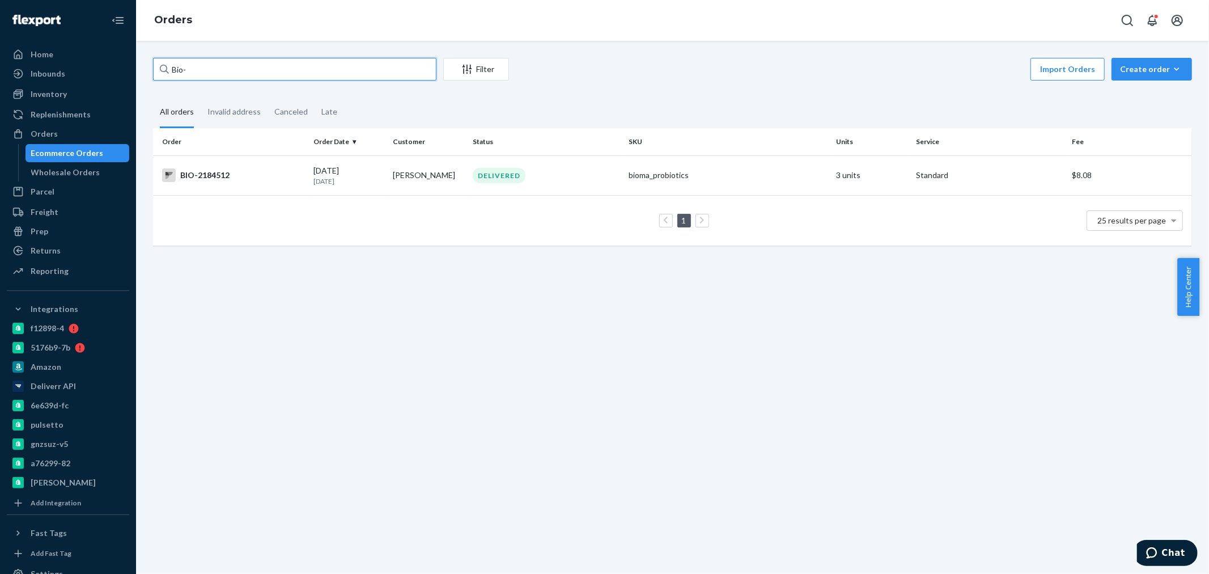
paste input "2487138"
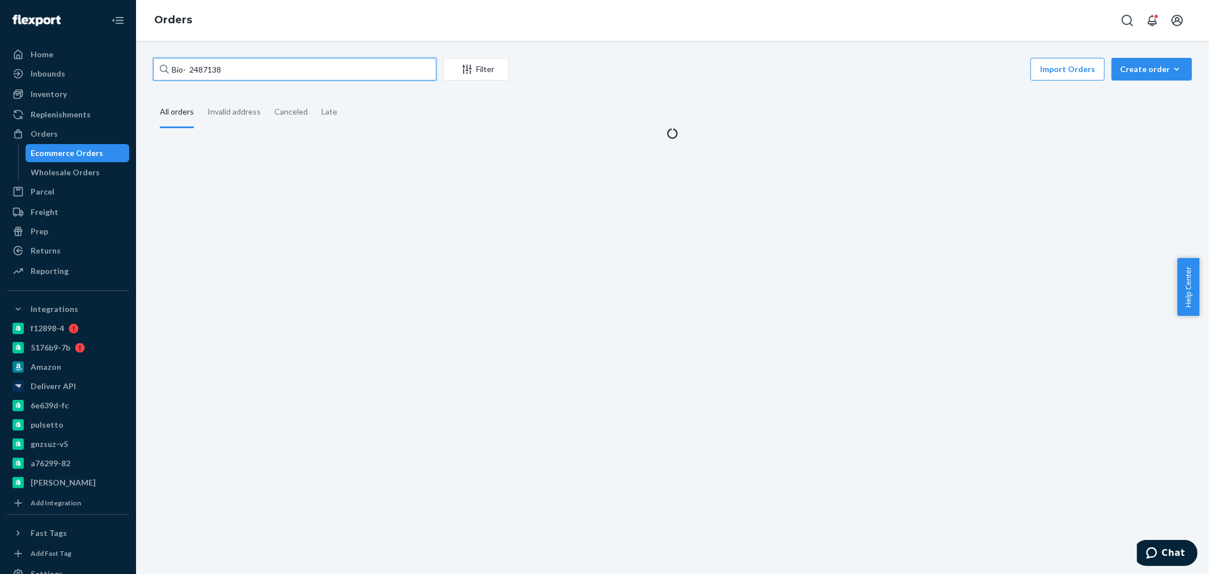
click at [188, 66] on input "Bio- 2487138" at bounding box center [294, 69] width 283 height 23
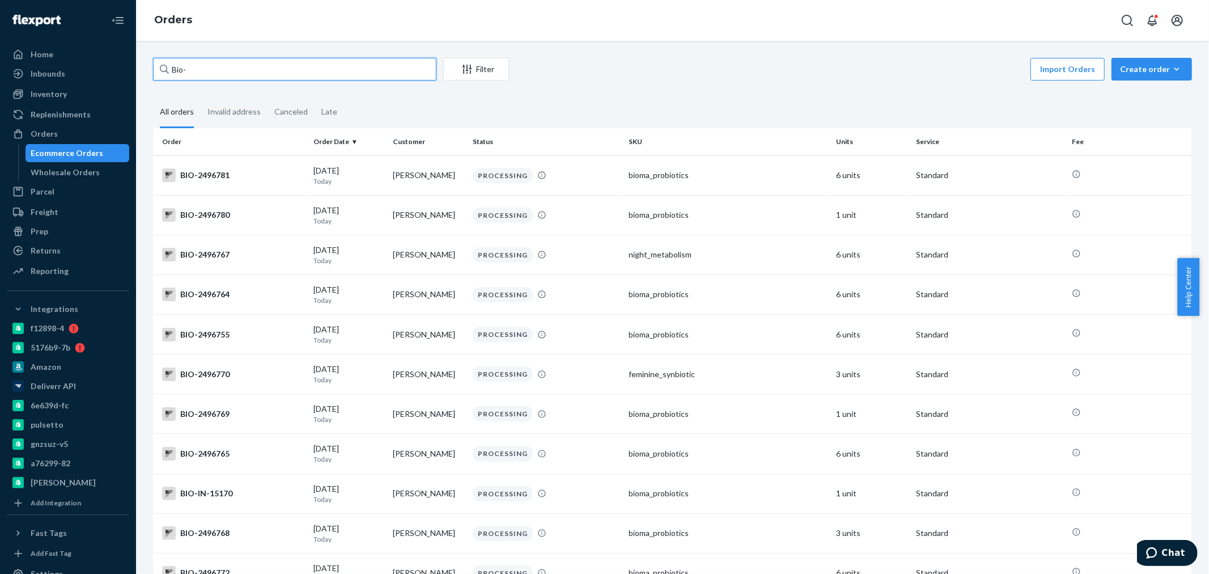
paste input "2487138"
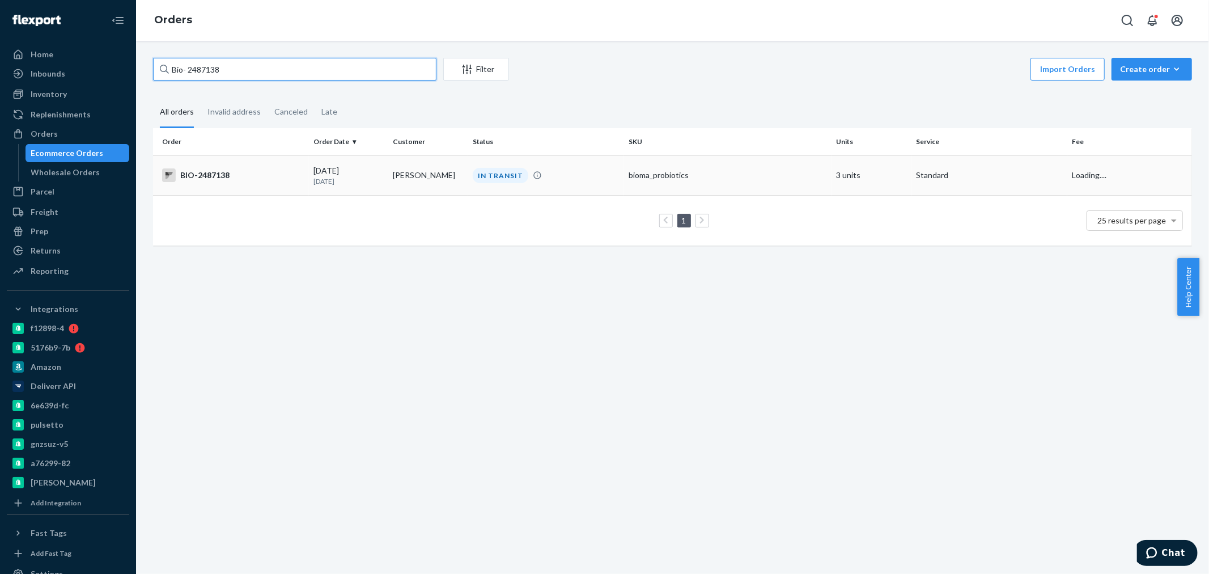
type input "Bio- 2487138"
click at [284, 183] on td "BIO-2487138" at bounding box center [231, 175] width 156 height 40
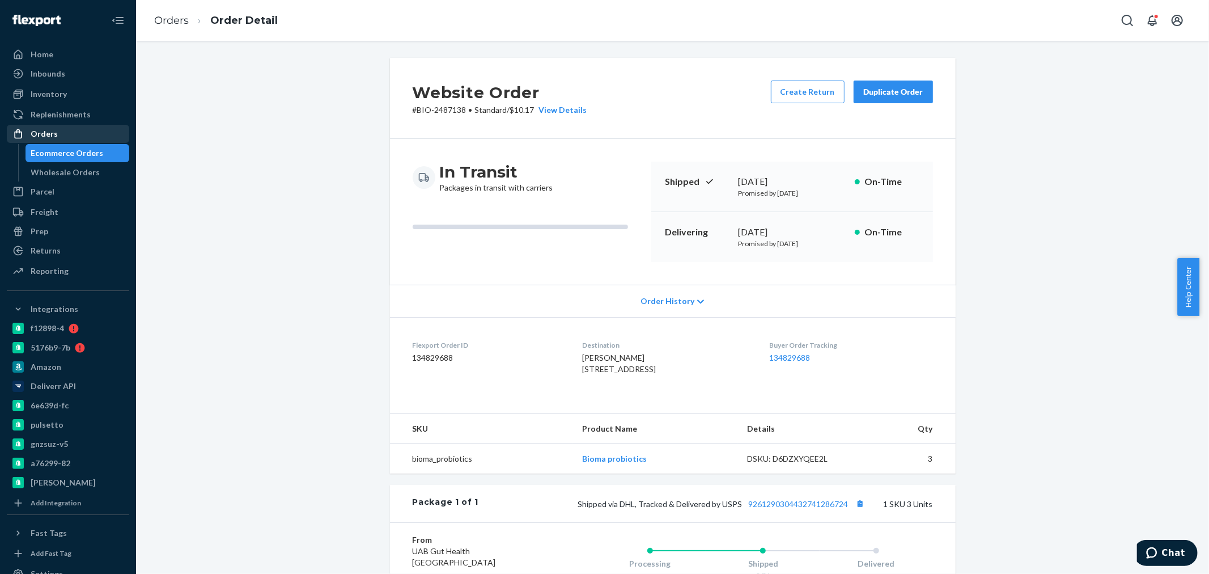
click at [49, 132] on div "Orders" at bounding box center [44, 133] width 27 height 11
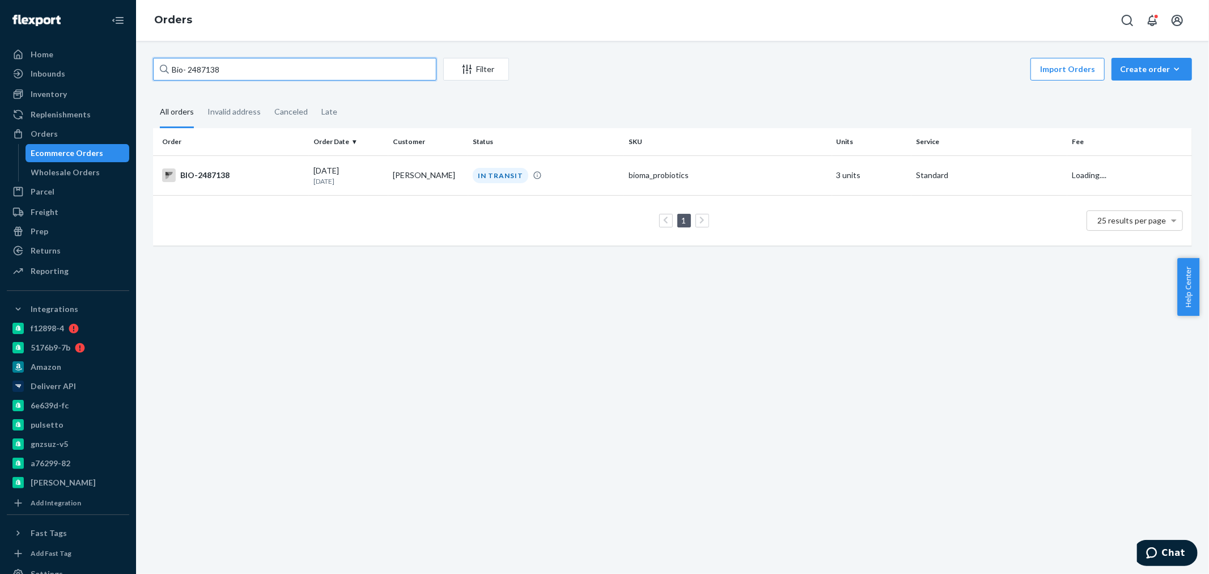
drag, startPoint x: 194, startPoint y: 65, endPoint x: 185, endPoint y: 70, distance: 9.6
click at [185, 70] on input "Bio- 2487138" at bounding box center [294, 69] width 283 height 23
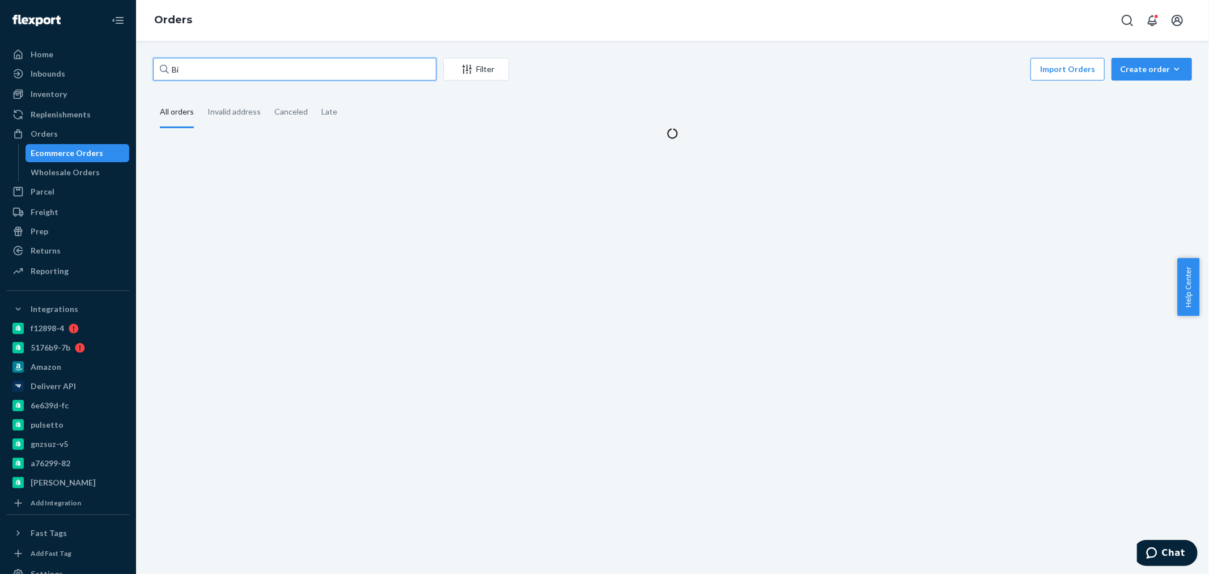
type input "B"
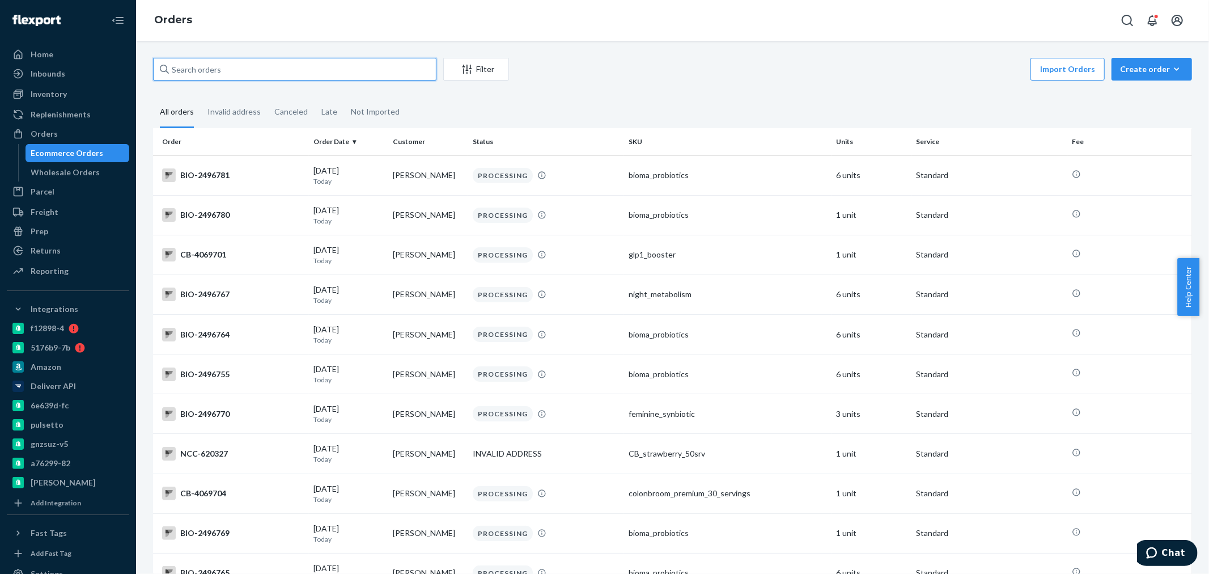
click at [193, 76] on input "text" at bounding box center [294, 69] width 283 height 23
paste input "[PERSON_NAME]"
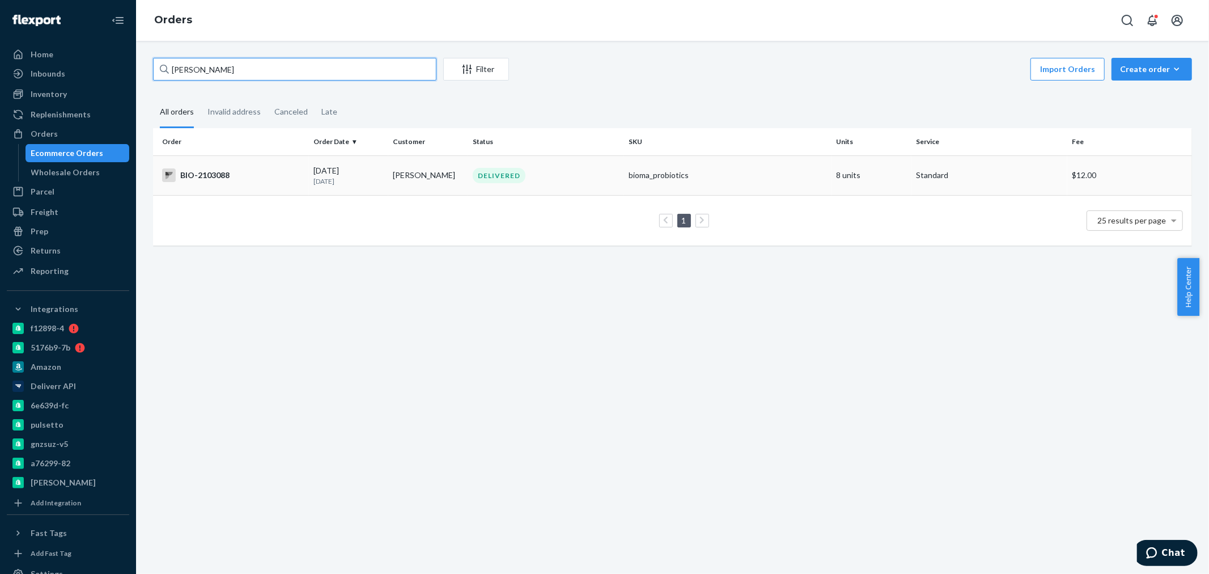
type input "[PERSON_NAME]"
click at [250, 187] on td "BIO-2103088" at bounding box center [231, 175] width 156 height 40
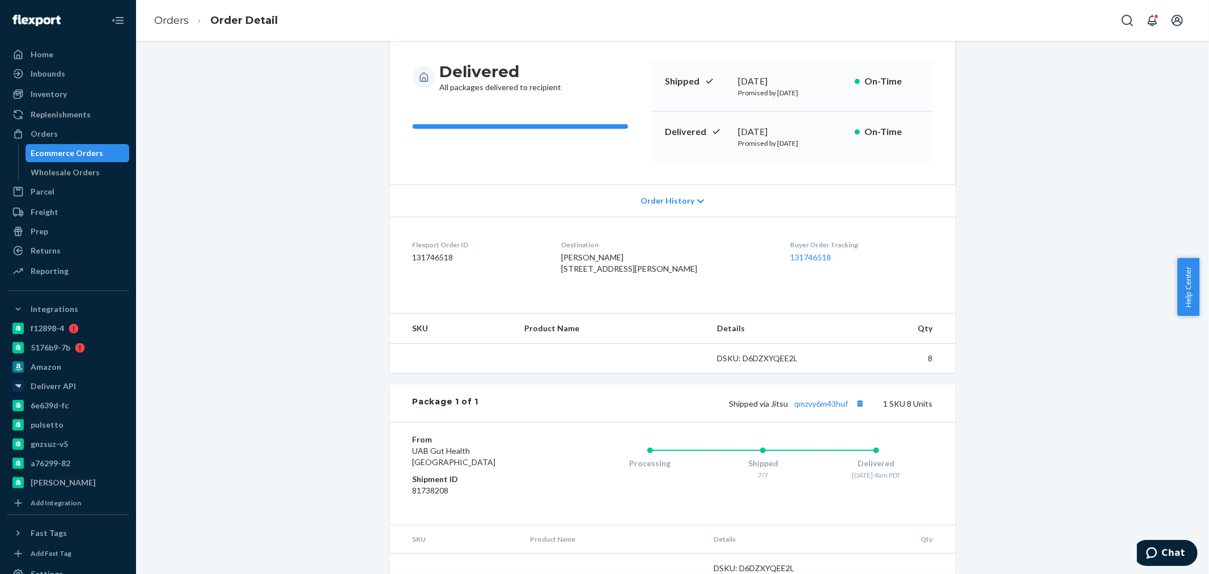
scroll to position [168, 0]
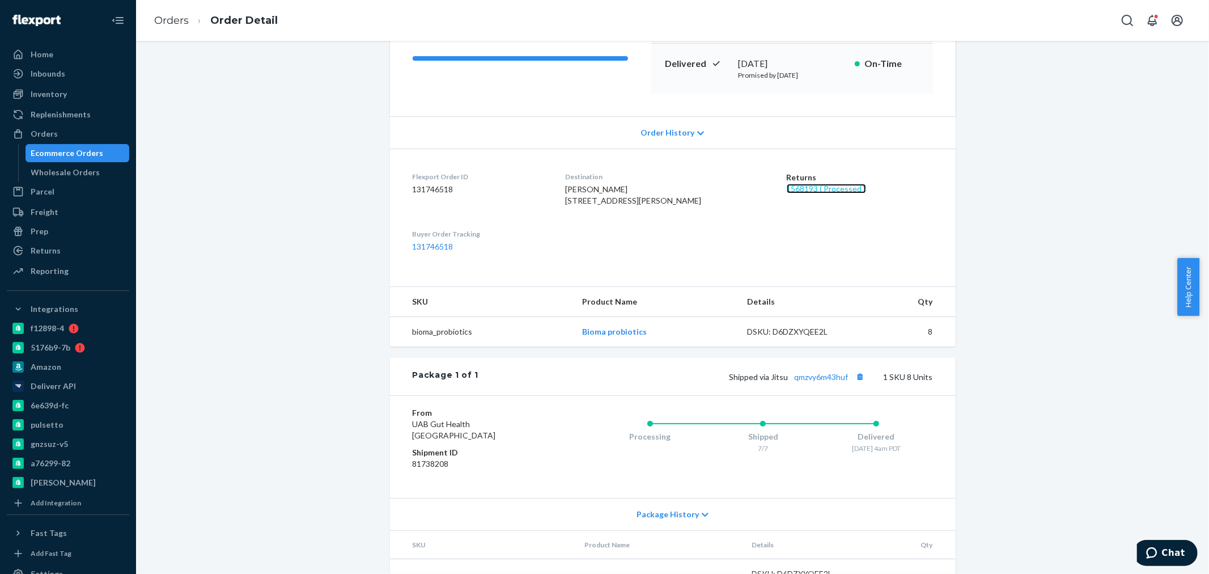
drag, startPoint x: 836, startPoint y: 188, endPoint x: 762, endPoint y: 219, distance: 80.7
click at [836, 188] on link "1568193 ( Processed )" at bounding box center [826, 189] width 79 height 10
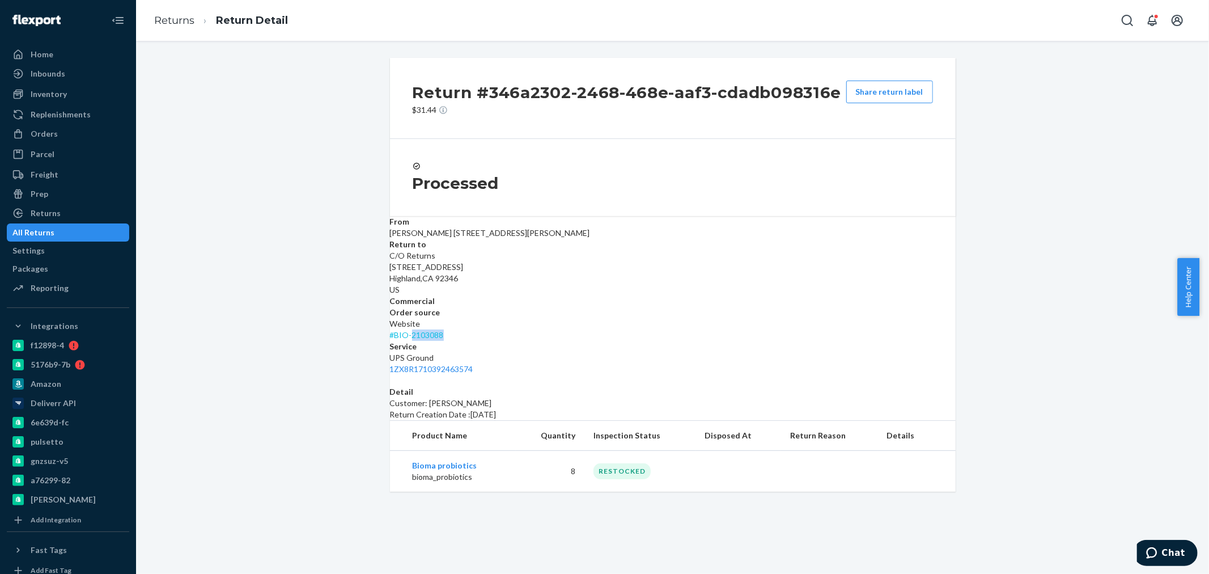
drag, startPoint x: 745, startPoint y: 269, endPoint x: 709, endPoint y: 268, distance: 36.3
click at [709, 318] on div "Website # BIO-2103088" at bounding box center [673, 329] width 566 height 23
copy link "2103088"
click at [671, 324] on div "Return #346a2302-2468-468e-aaf3-cdadb098316e $31.44 Share return label Processe…" at bounding box center [673, 275] width 566 height 434
drag, startPoint x: 898, startPoint y: 268, endPoint x: 797, endPoint y: 273, distance: 101.6
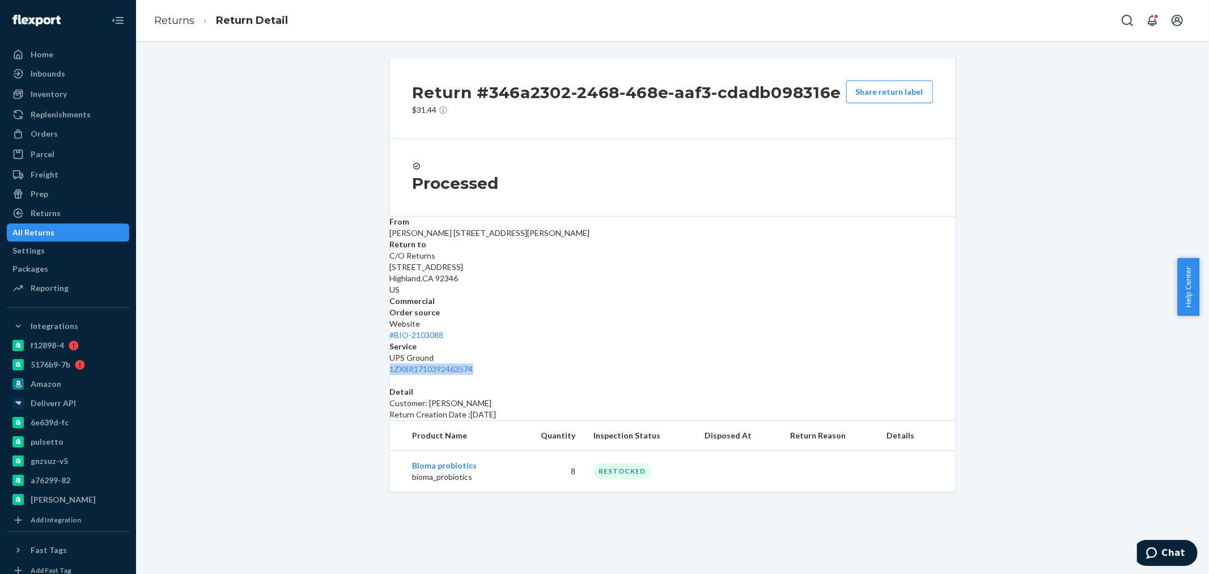
click at [797, 273] on dl "From [PERSON_NAME] [STREET_ADDRESS][PERSON_NAME] Return to C/O Returns [STREET_…" at bounding box center [673, 295] width 566 height 159
copy link "1ZX8R1710392463574"
click at [750, 386] on div "Detail Customer: [PERSON_NAME] Return Creation Date : [DATE]" at bounding box center [673, 403] width 566 height 34
click at [44, 138] on div "Orders" at bounding box center [44, 133] width 27 height 11
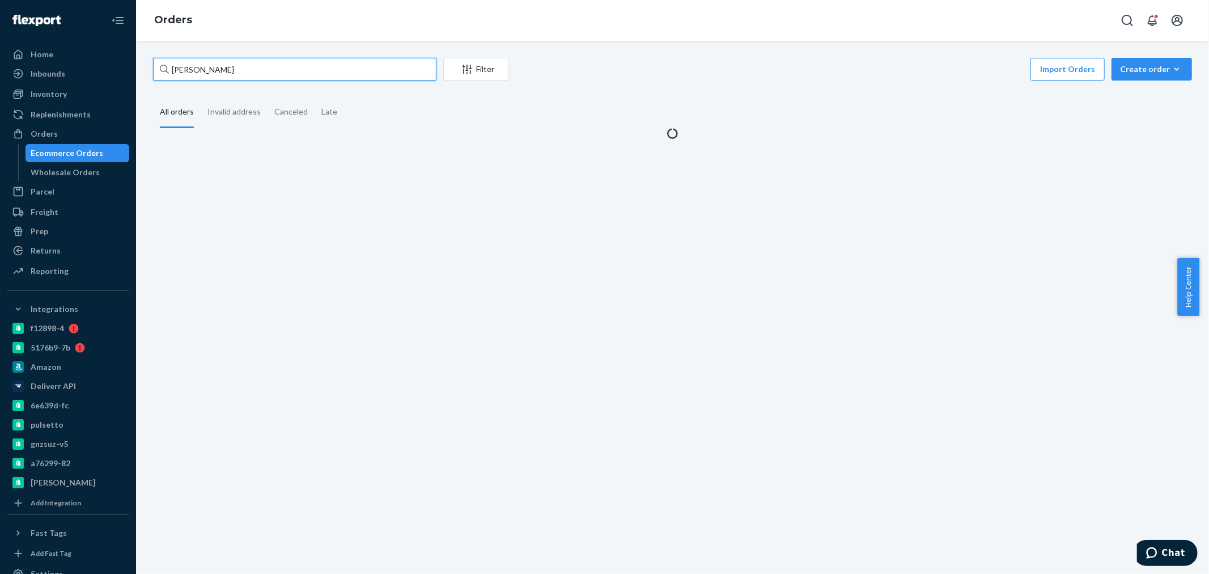
drag, startPoint x: 273, startPoint y: 71, endPoint x: 132, endPoint y: 71, distance: 140.5
click at [132, 71] on div "Home Inbounds Shipping Plans Problems Inventory Products Branded Packaging Repl…" at bounding box center [604, 287] width 1209 height 574
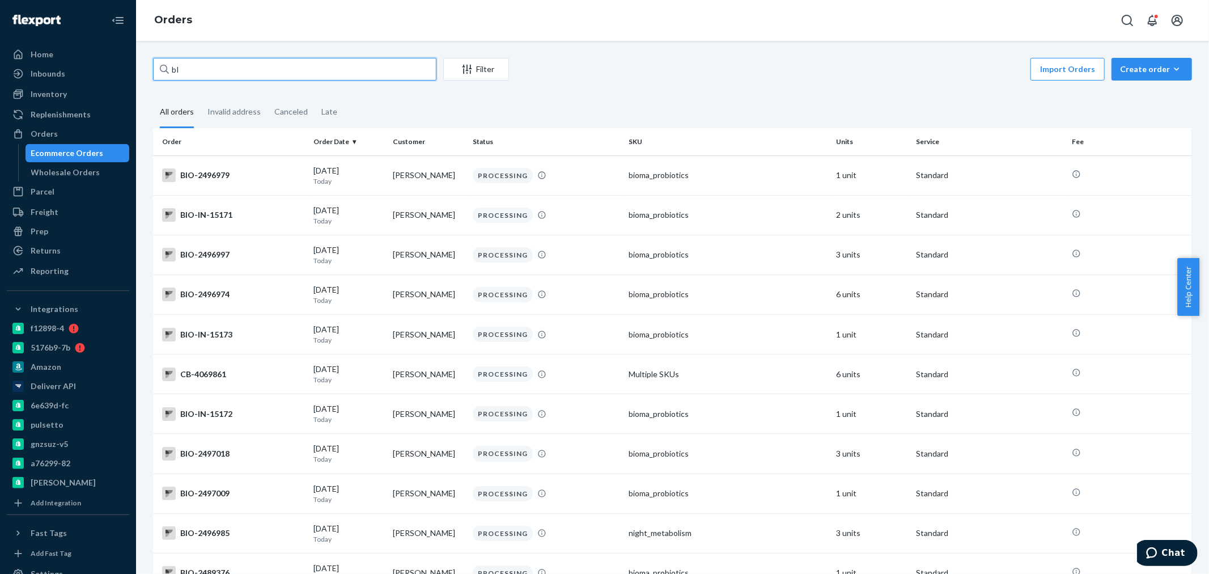
type input "b"
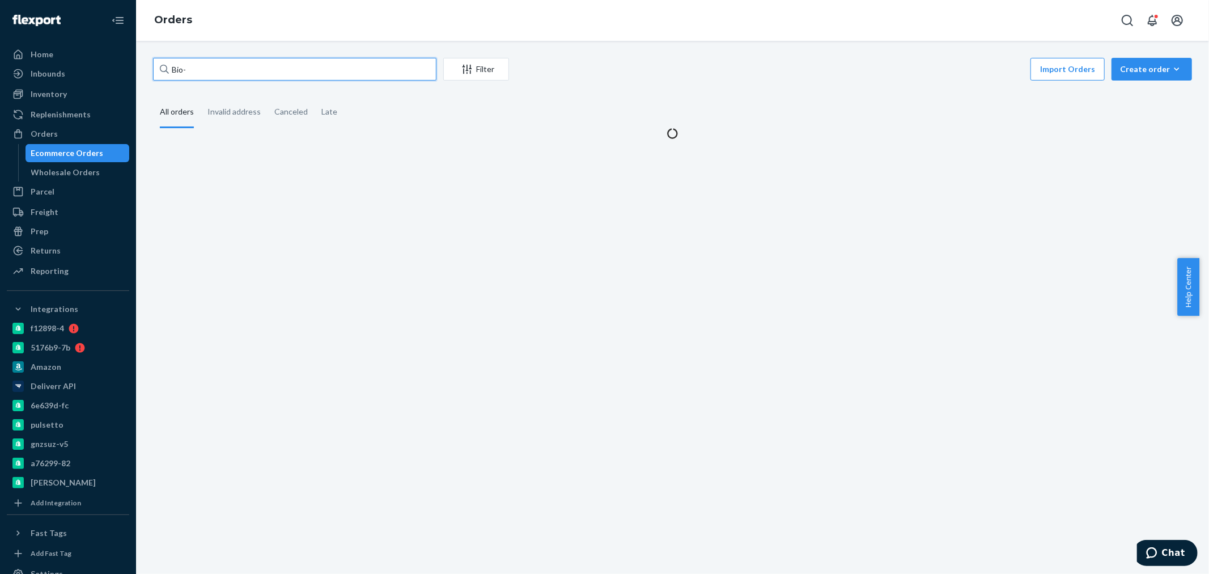
paste input "732952"
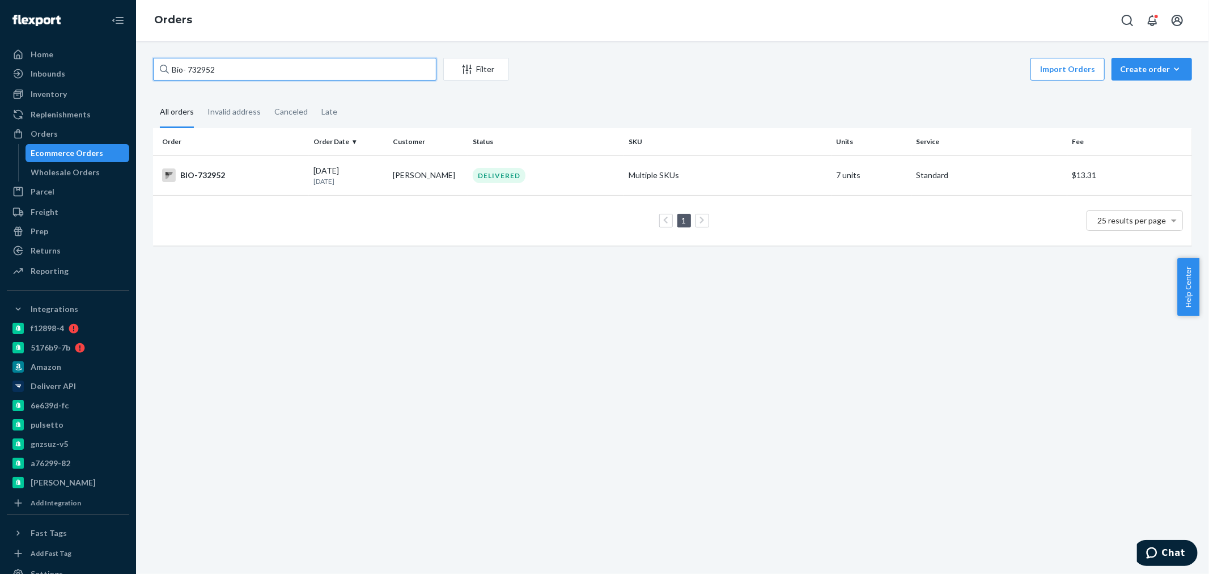
type input "Bio- 732952"
click at [285, 183] on td "BIO-732952" at bounding box center [231, 175] width 156 height 40
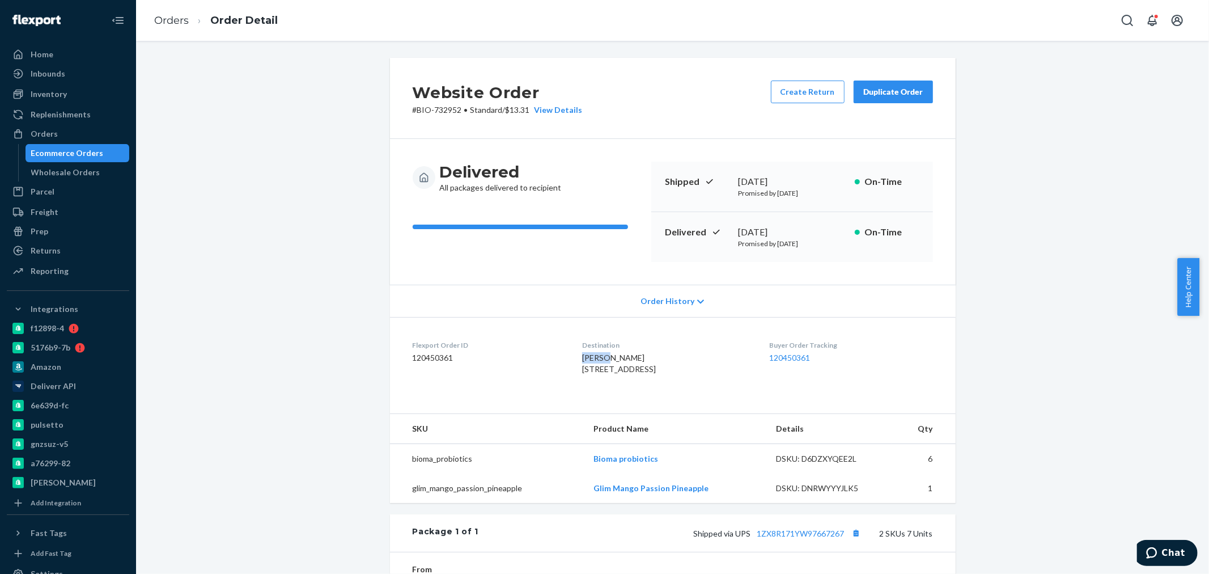
drag, startPoint x: 596, startPoint y: 355, endPoint x: 568, endPoint y: 354, distance: 27.8
click at [568, 354] on dl "Flexport Order ID 120450361 Destination [PERSON_NAME][GEOGRAPHIC_DATA][STREET_A…" at bounding box center [673, 359] width 566 height 85
copy span "[PERSON_NAME]"
click at [56, 129] on div "Orders" at bounding box center [68, 134] width 120 height 16
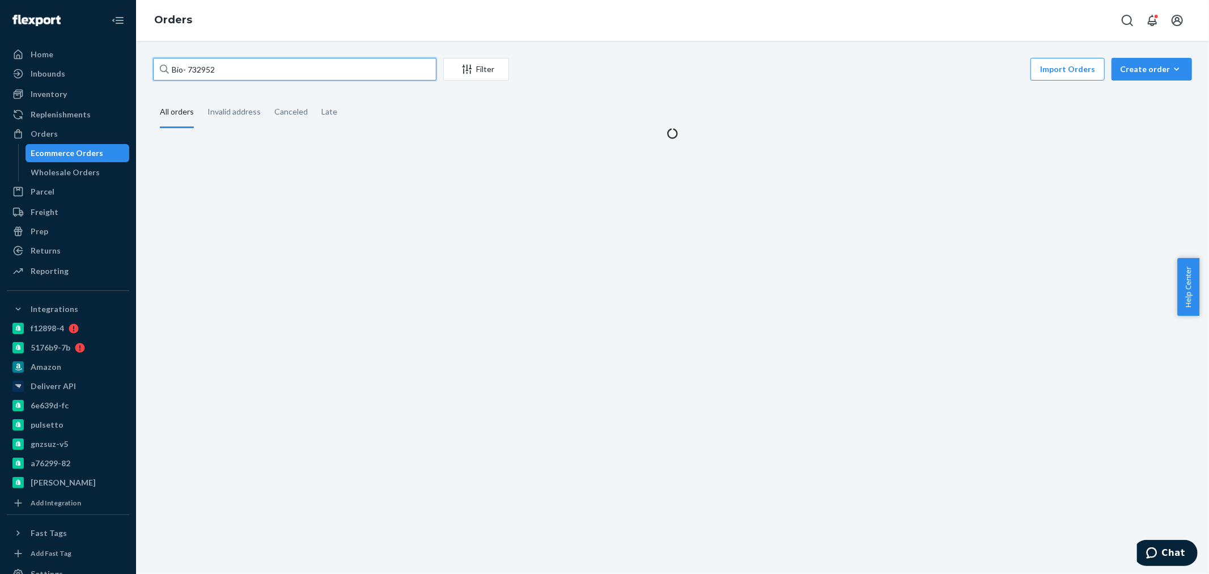
drag, startPoint x: 227, startPoint y: 70, endPoint x: 189, endPoint y: 70, distance: 38.0
click at [189, 70] on input "Bio- 732952" at bounding box center [294, 69] width 283 height 23
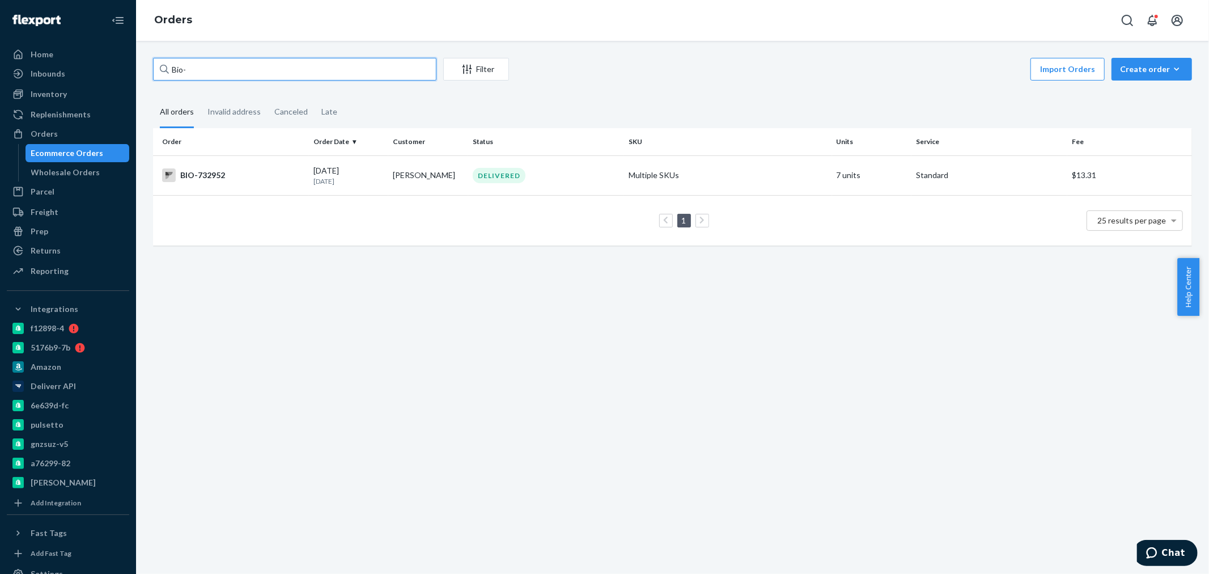
paste input "2496671"
click at [189, 69] on input "Bio- 2496671" at bounding box center [294, 69] width 283 height 23
type input "Bio- 2496671"
click at [236, 179] on div "BIO-2496671" at bounding box center [233, 175] width 142 height 14
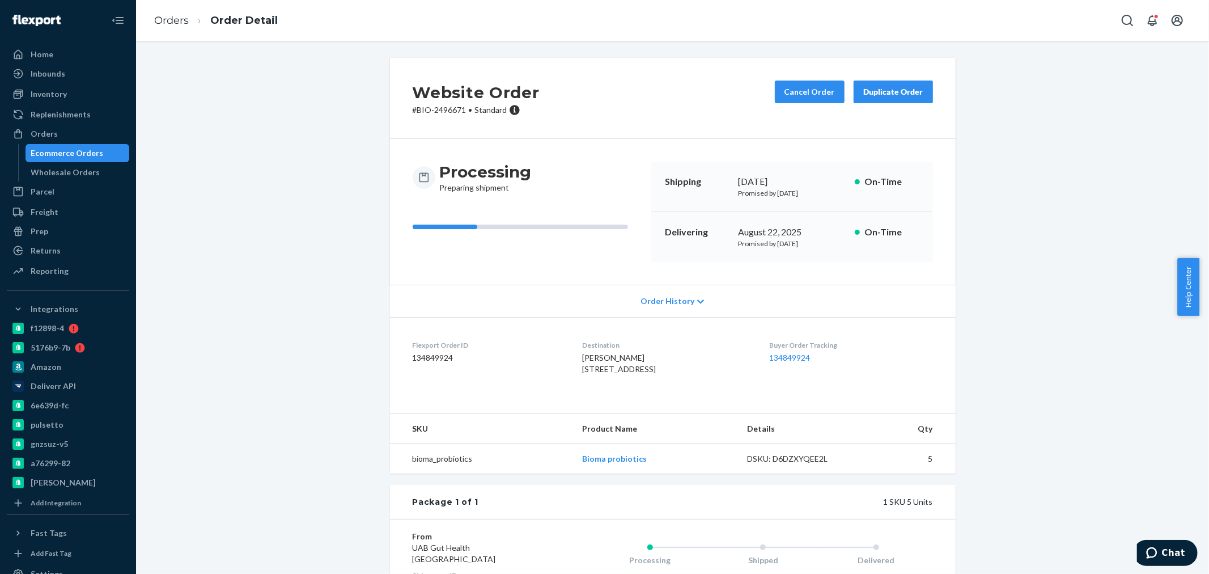
drag, startPoint x: 32, startPoint y: 128, endPoint x: 128, endPoint y: 92, distance: 101.7
click at [32, 128] on div "Orders" at bounding box center [44, 133] width 27 height 11
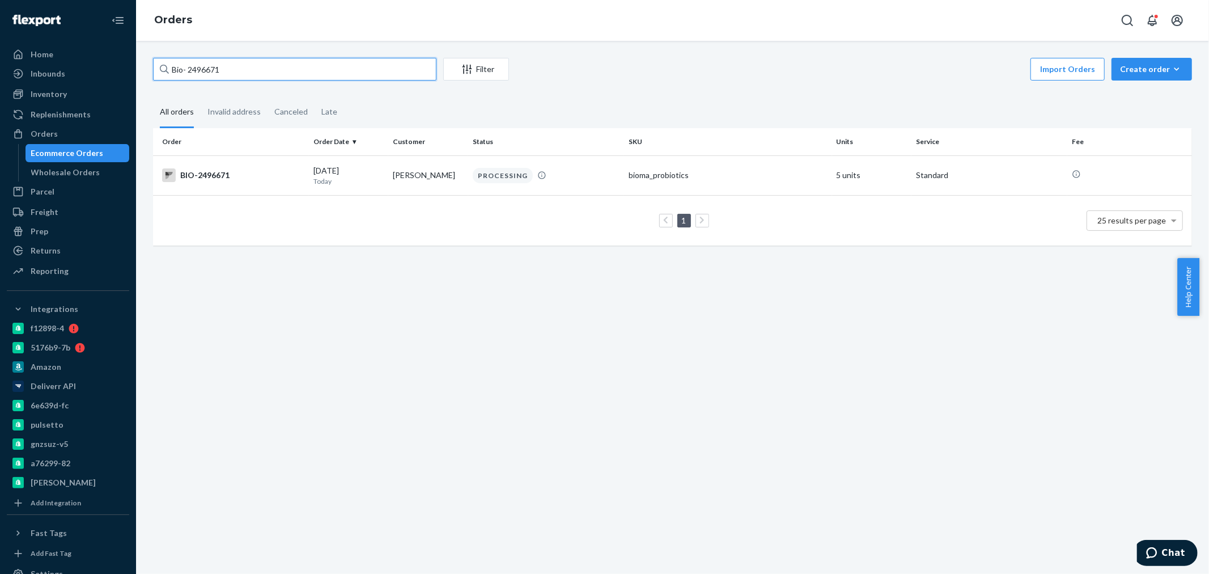
drag, startPoint x: 248, startPoint y: 71, endPoint x: 184, endPoint y: 68, distance: 64.1
click at [184, 68] on input "Bio- 2496671" at bounding box center [294, 69] width 283 height 23
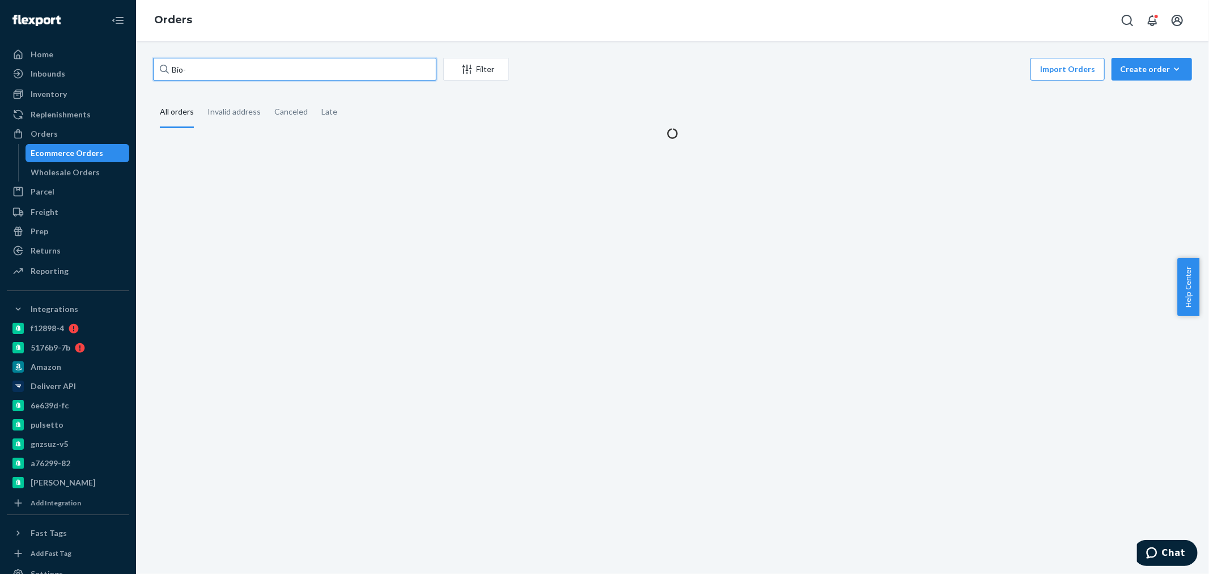
paste input "2496671"
type input "Bio- 2496671"
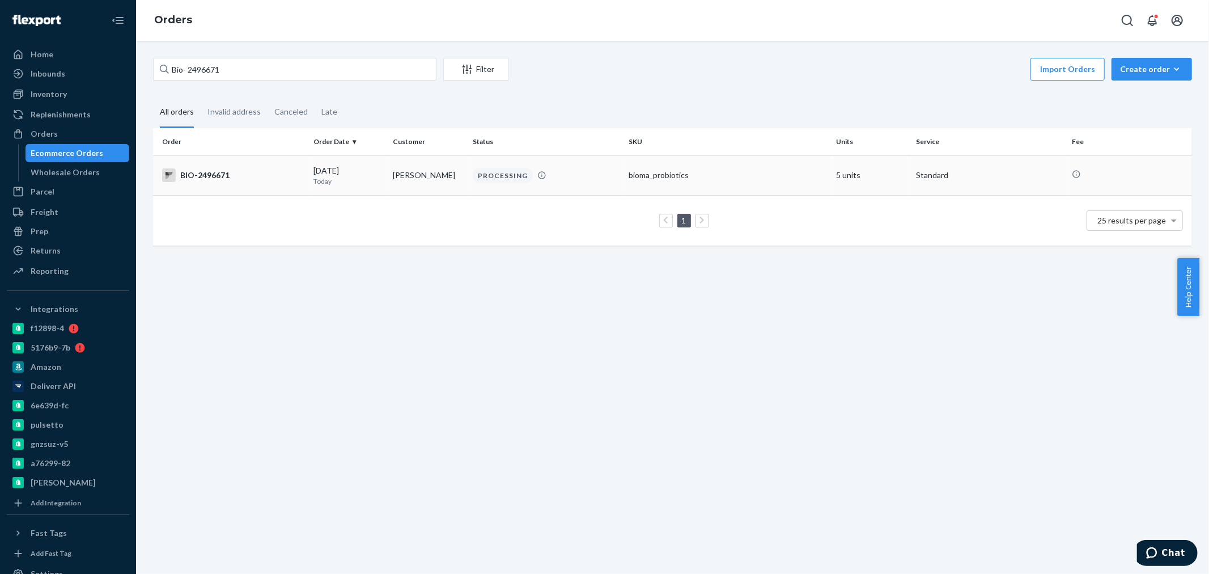
click at [247, 179] on div "BIO-2496671" at bounding box center [233, 175] width 142 height 14
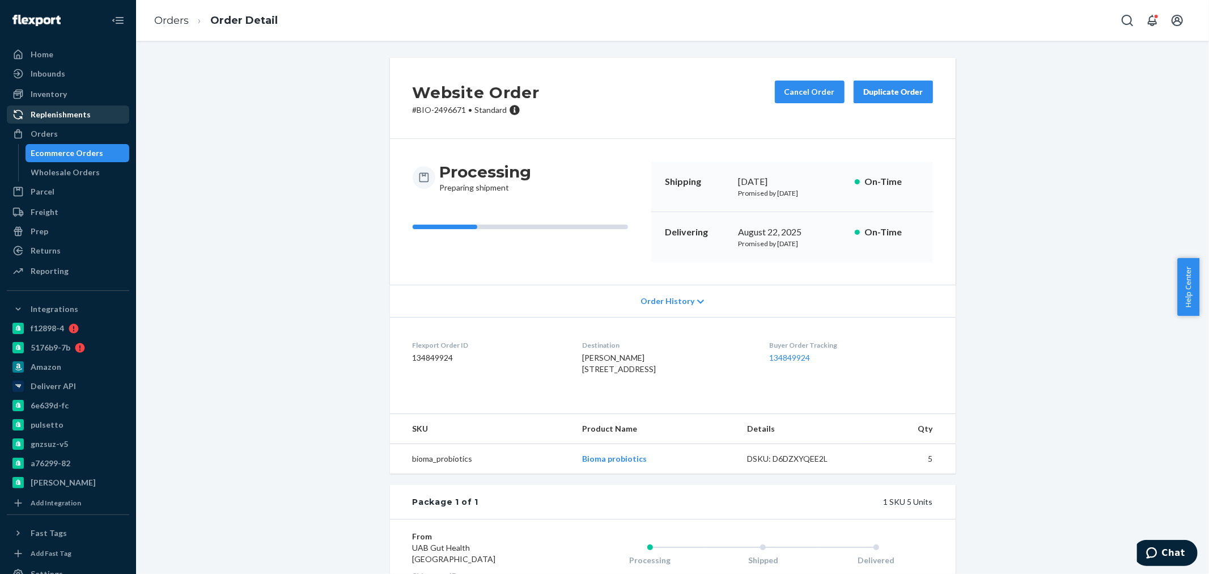
click at [41, 119] on div "Replenishments" at bounding box center [61, 114] width 60 height 11
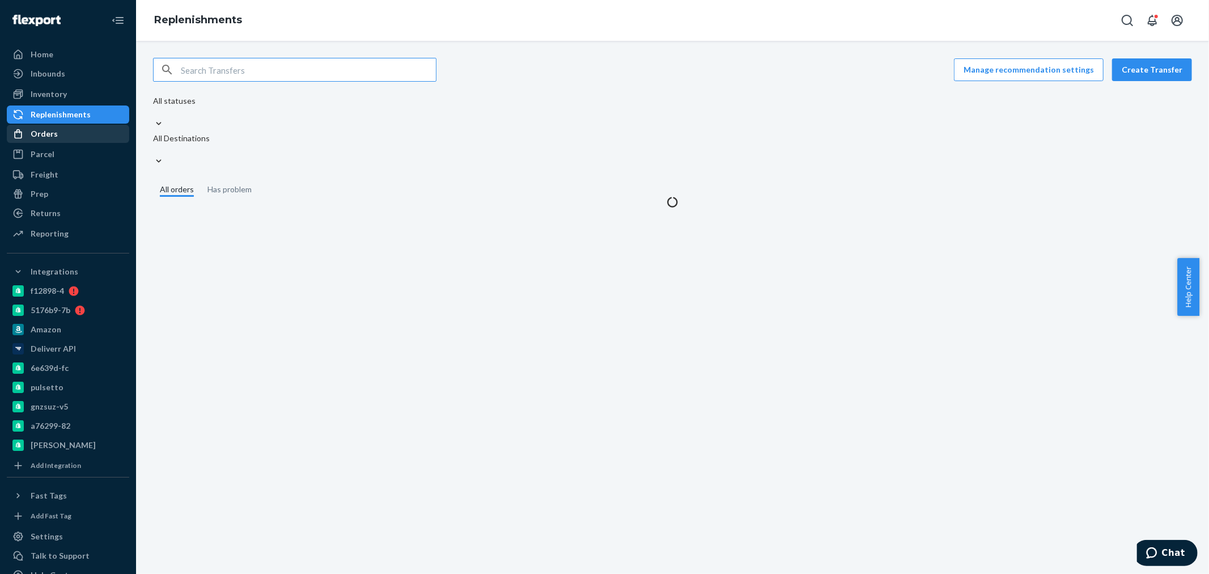
click at [41, 136] on div "Orders" at bounding box center [44, 133] width 27 height 11
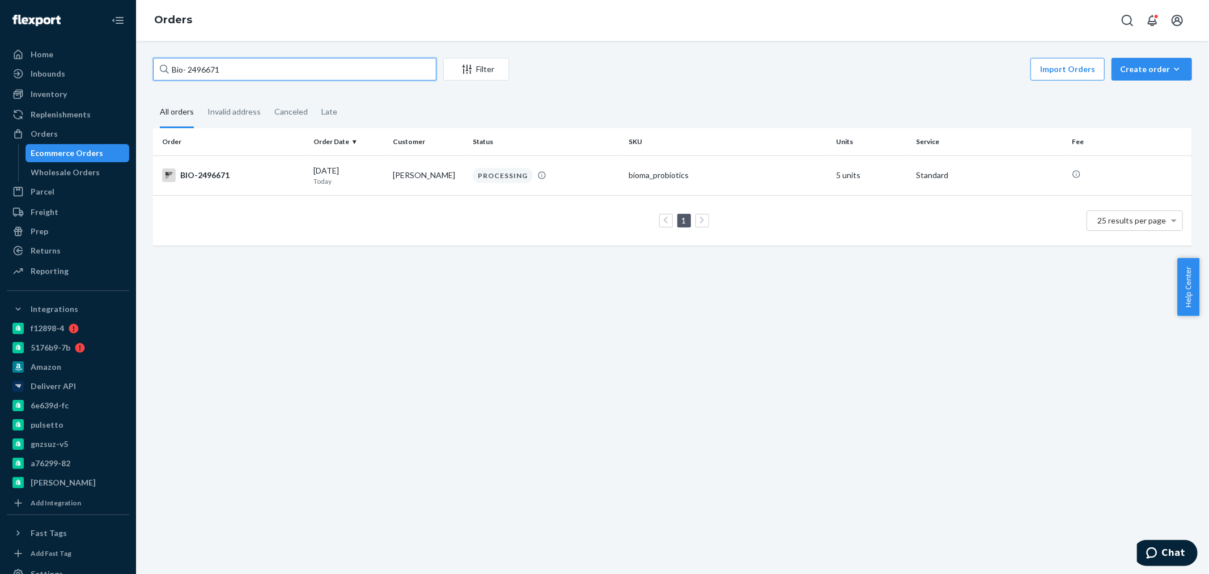
drag, startPoint x: 216, startPoint y: 70, endPoint x: 188, endPoint y: 66, distance: 29.1
click at [188, 66] on input "Bio- 2496671" at bounding box center [294, 69] width 283 height 23
paste input "2440714"
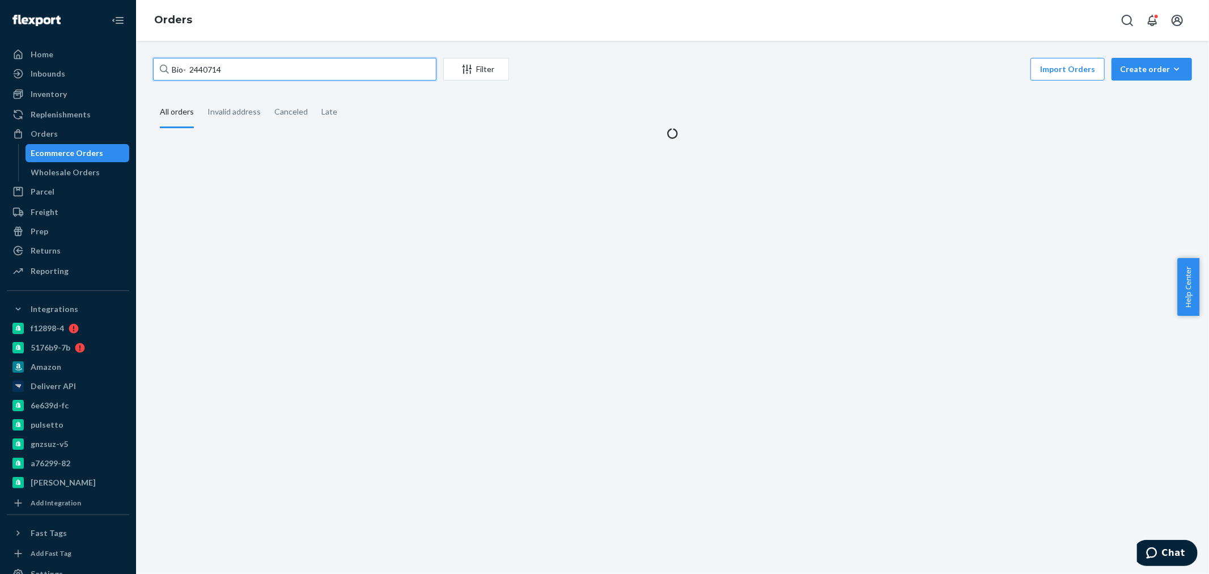
click at [188, 66] on input "Bio- 2440714" at bounding box center [294, 69] width 283 height 23
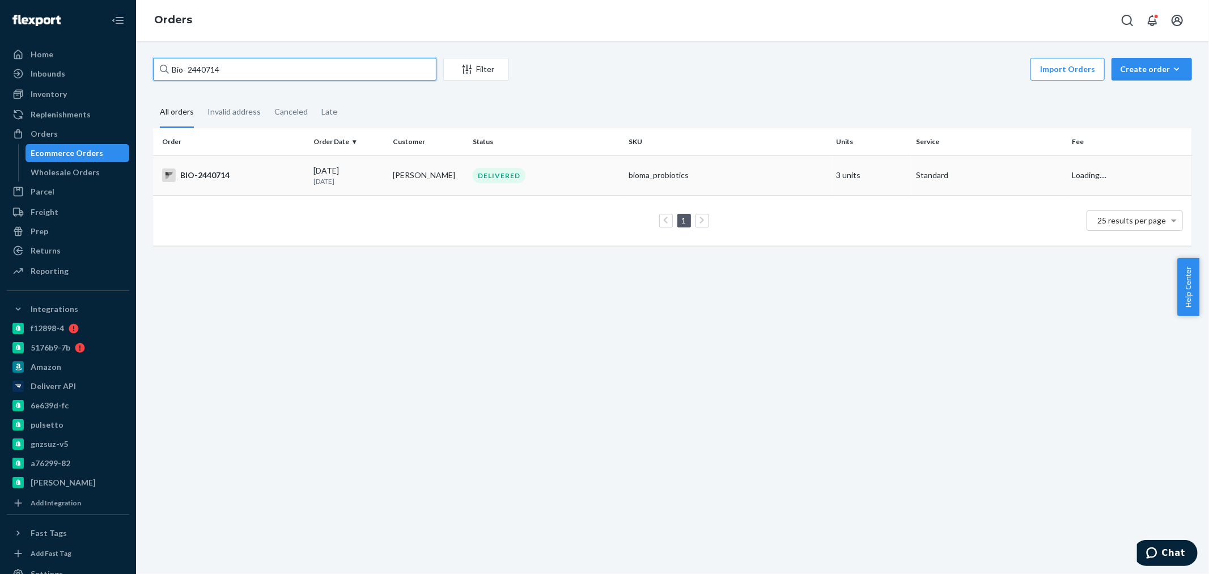
type input "Bio- 2440714"
click at [512, 176] on div "DELIVERED" at bounding box center [499, 175] width 53 height 15
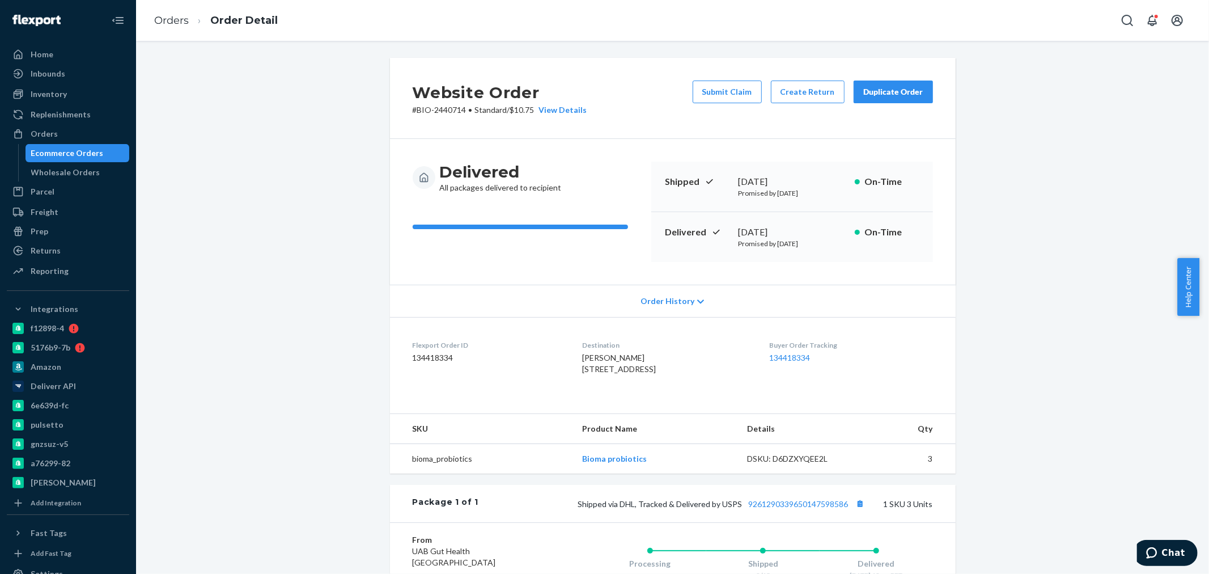
drag, startPoint x: 30, startPoint y: 130, endPoint x: 137, endPoint y: 113, distance: 108.5
click at [31, 130] on div "Orders" at bounding box center [44, 133] width 27 height 11
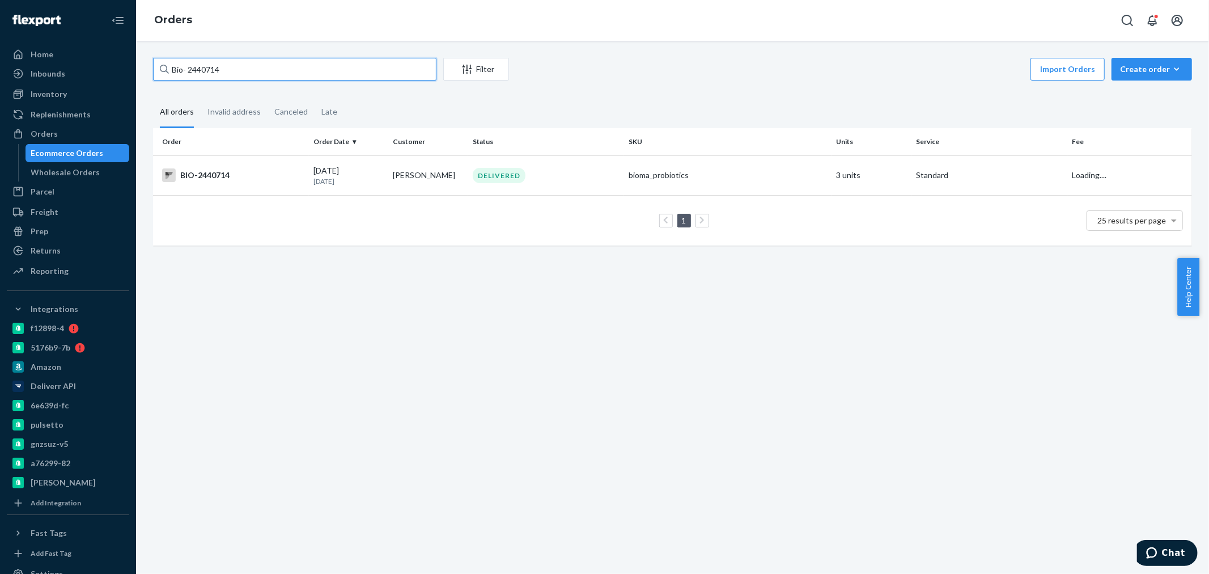
click at [190, 69] on input "Bio- 2440714" at bounding box center [294, 69] width 283 height 23
paste input "2063339O"
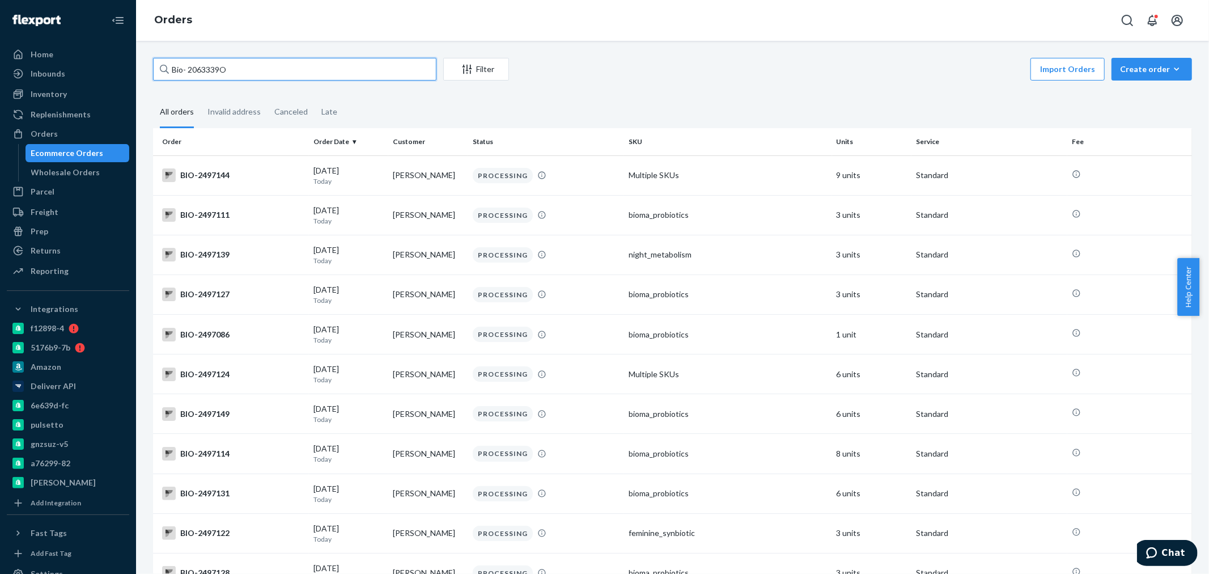
click at [184, 69] on input "Bio- 2063339O" at bounding box center [294, 69] width 283 height 23
click at [188, 69] on input "Bio- 2063339O" at bounding box center [294, 69] width 283 height 23
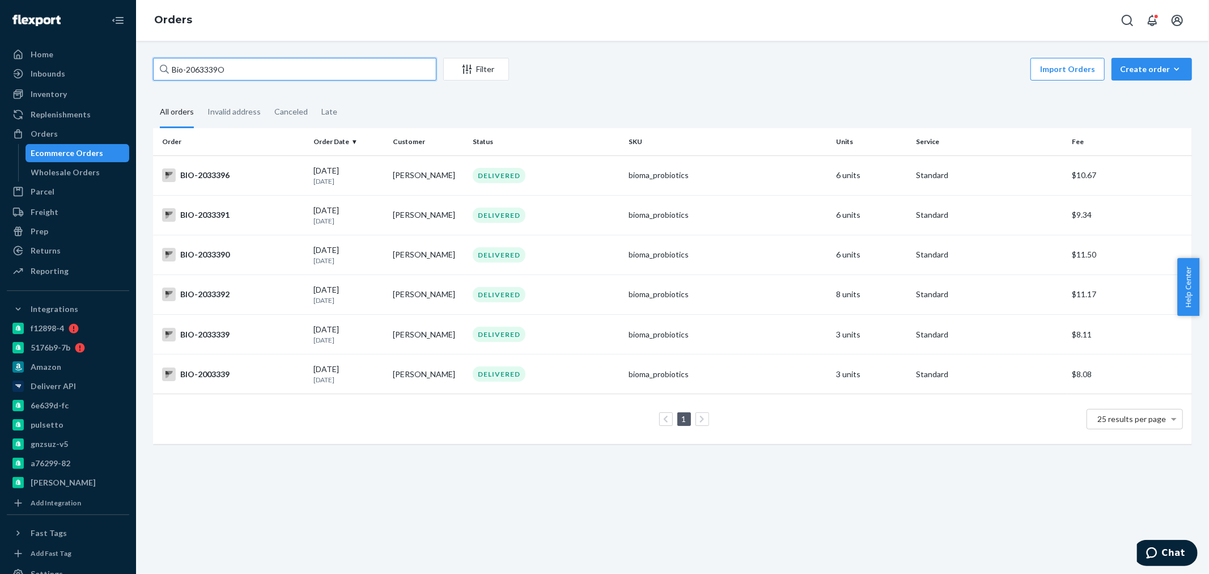
drag, startPoint x: 283, startPoint y: 74, endPoint x: 188, endPoint y: 68, distance: 95.4
click at [188, 68] on input "Bio-2063339O" at bounding box center [294, 69] width 283 height 23
paste input "2496671"
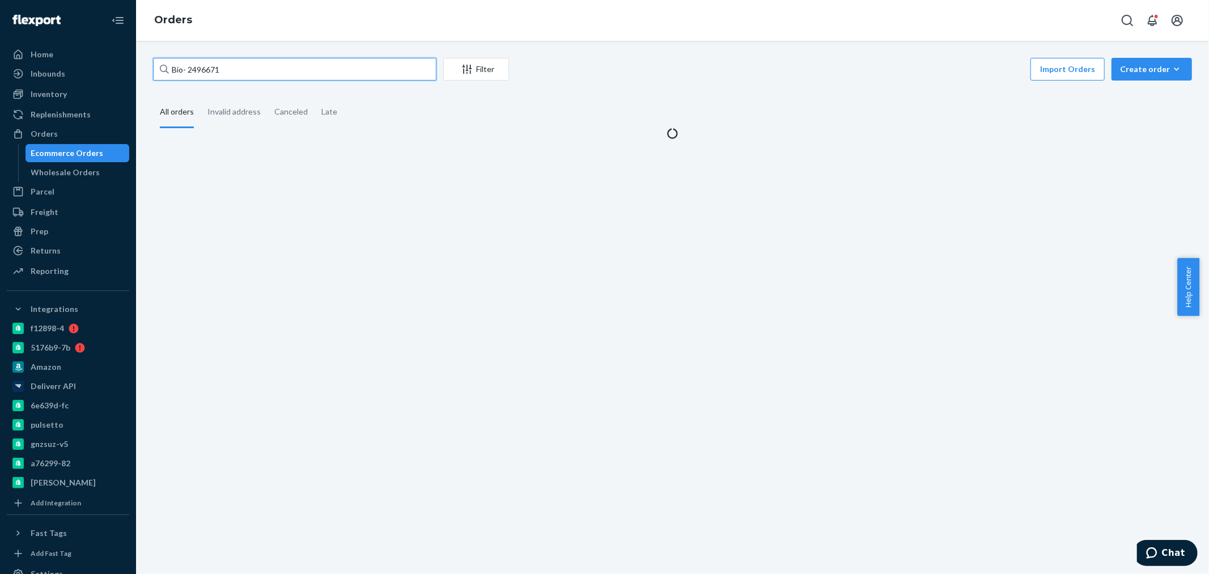
click at [188, 68] on input "Bio- 2496671" at bounding box center [294, 69] width 283 height 23
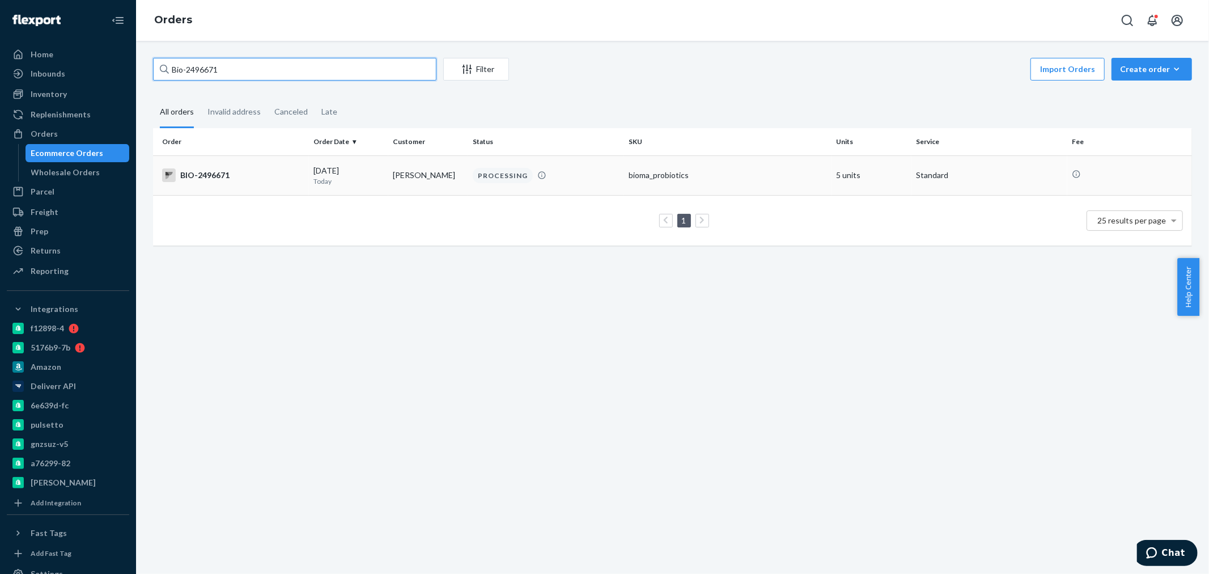
type input "Bio-2496671"
click at [278, 179] on div "BIO-2496671" at bounding box center [233, 175] width 142 height 14
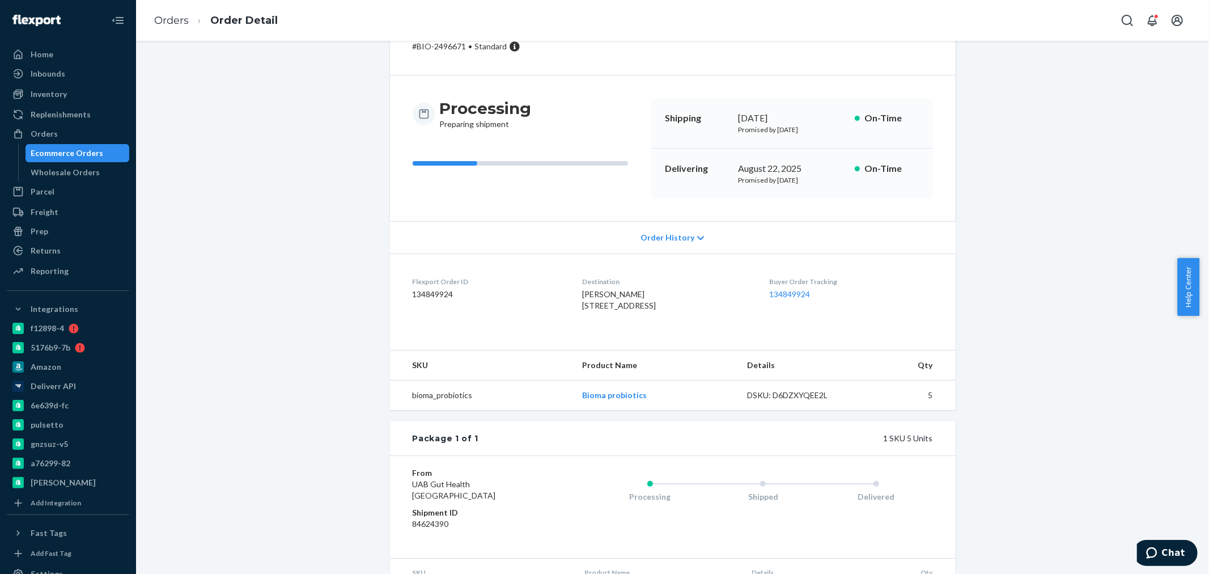
scroll to position [16, 0]
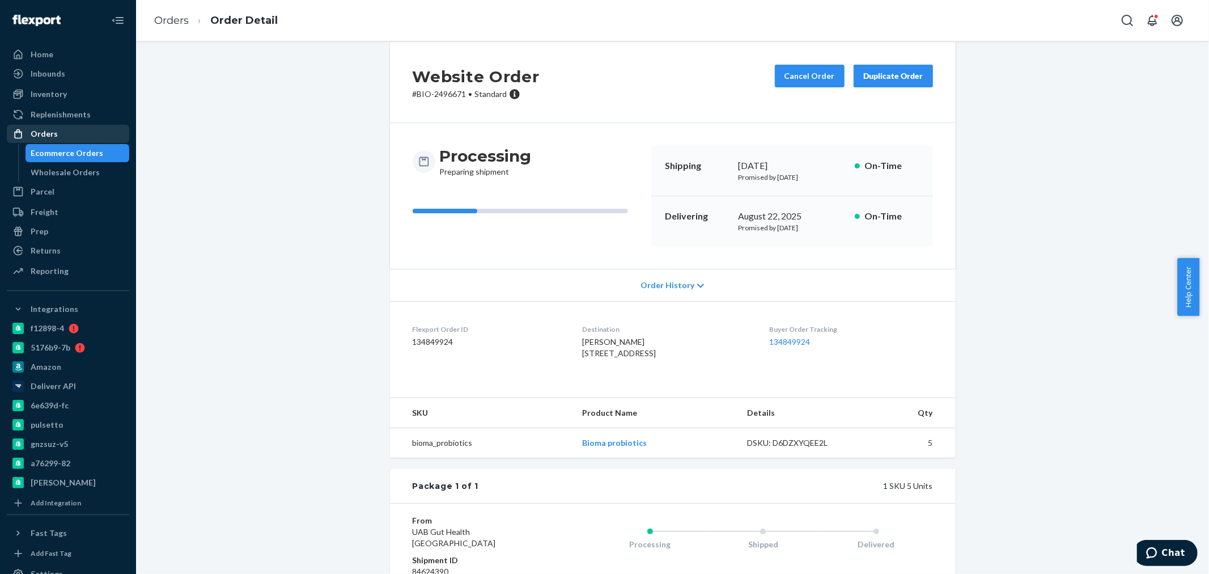
click at [37, 133] on div "Orders" at bounding box center [44, 133] width 27 height 11
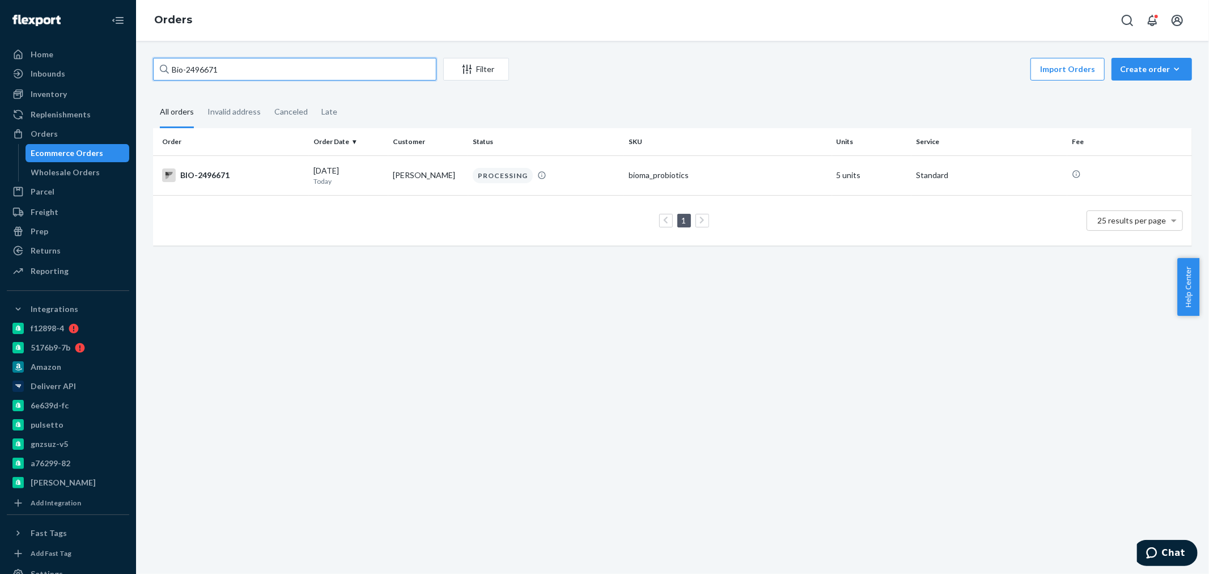
drag, startPoint x: 258, startPoint y: 75, endPoint x: 184, endPoint y: 68, distance: 74.6
click at [184, 68] on input "Bio-2496671" at bounding box center [294, 69] width 283 height 23
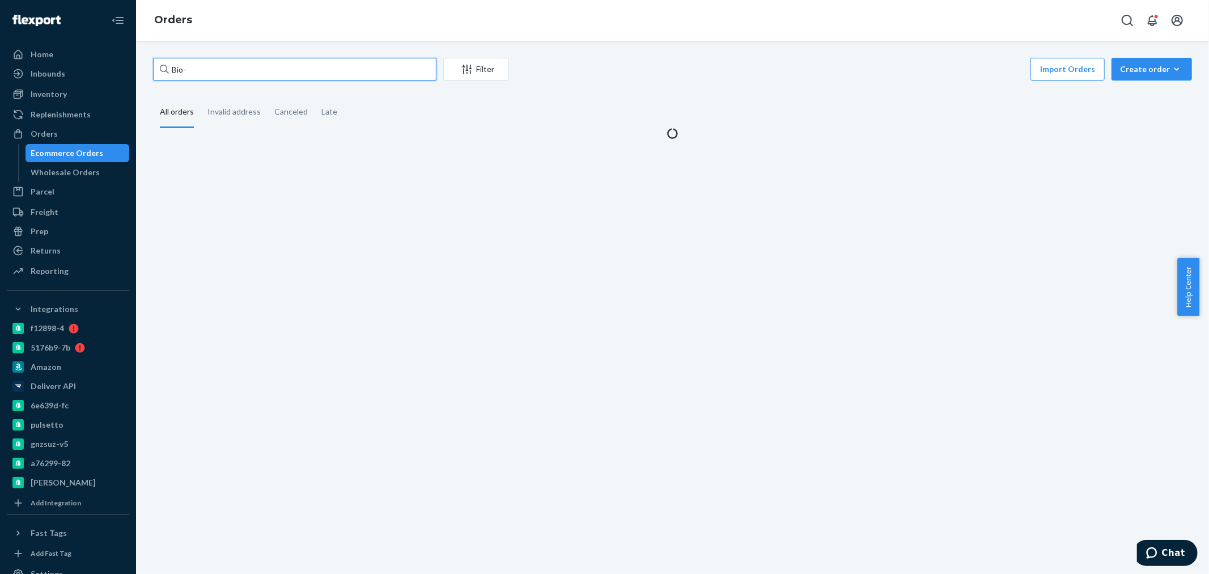
paste input "1415817"
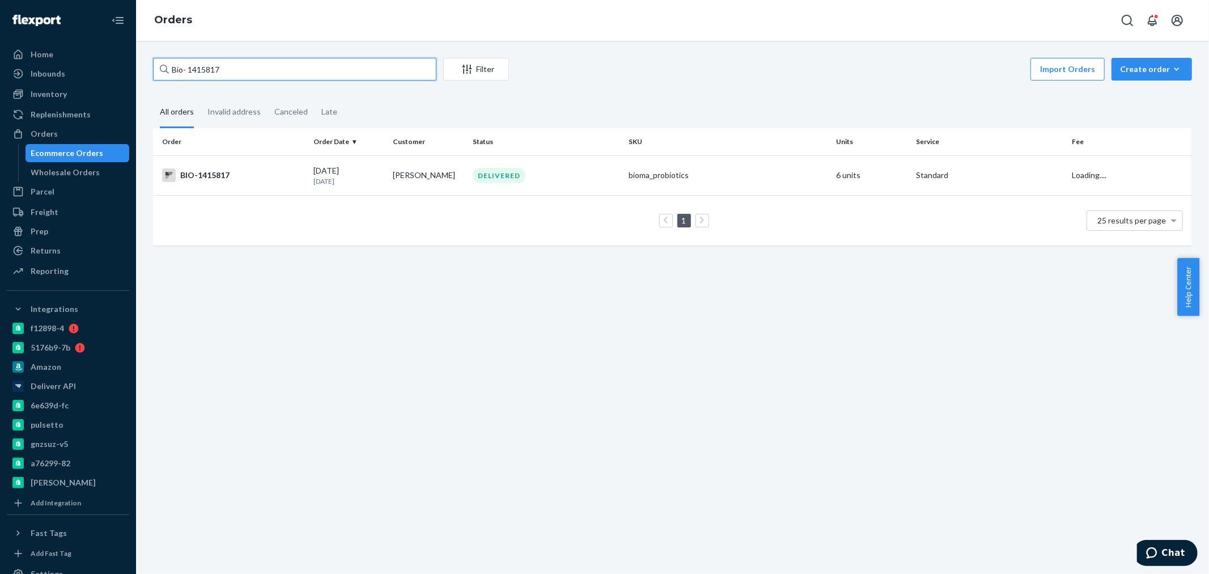
type input "Bio- 1415817"
click at [281, 195] on td "1 25 results per page" at bounding box center [672, 220] width 1039 height 50
click at [254, 176] on div "BIO-1415817" at bounding box center [233, 175] width 142 height 14
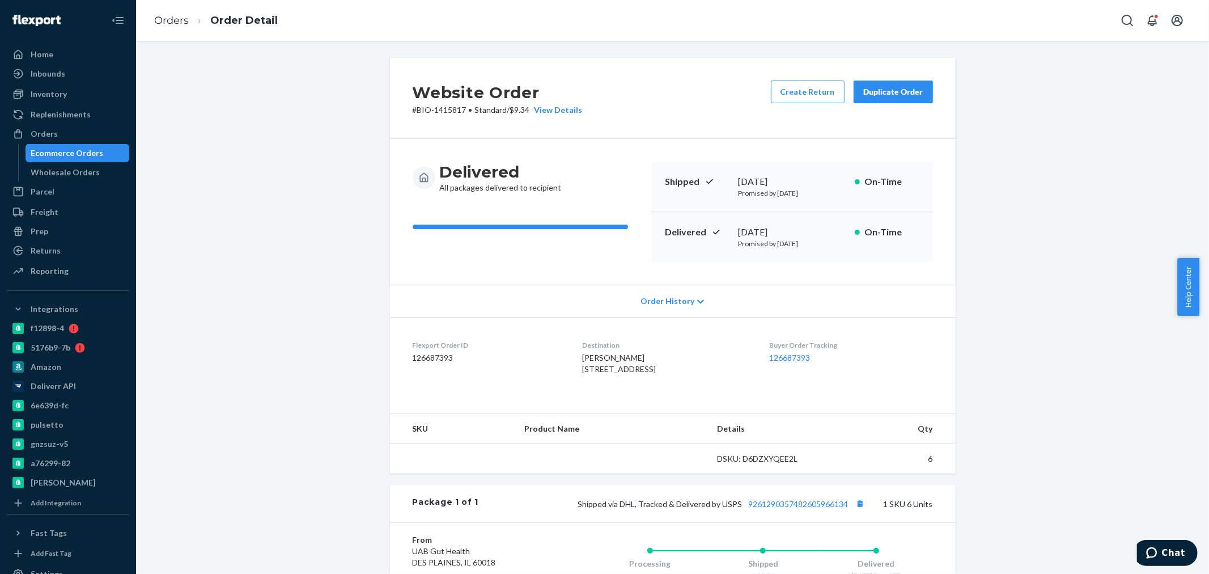
scroll to position [157, 0]
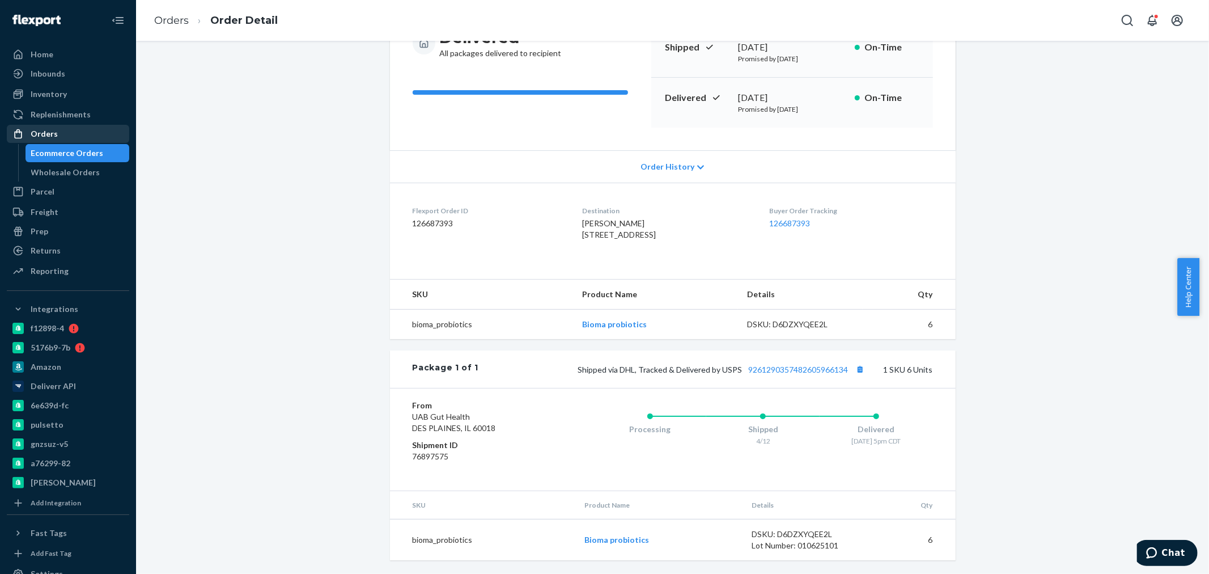
click at [53, 141] on div "Orders" at bounding box center [68, 134] width 120 height 16
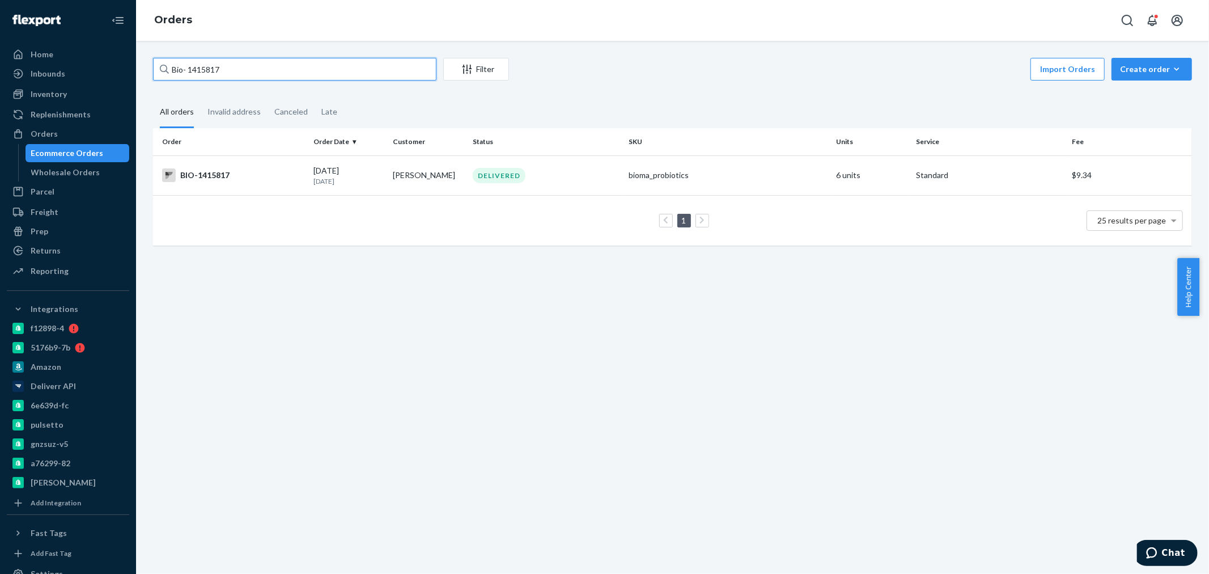
drag, startPoint x: 257, startPoint y: 59, endPoint x: 190, endPoint y: 70, distance: 67.7
click at [190, 70] on input "Bio- 1415817" at bounding box center [294, 69] width 283 height 23
paste input "2407575"
click at [188, 65] on input "Bio- 2407575" at bounding box center [294, 69] width 283 height 23
click at [190, 69] on input "Bio- 2407575" at bounding box center [294, 69] width 283 height 23
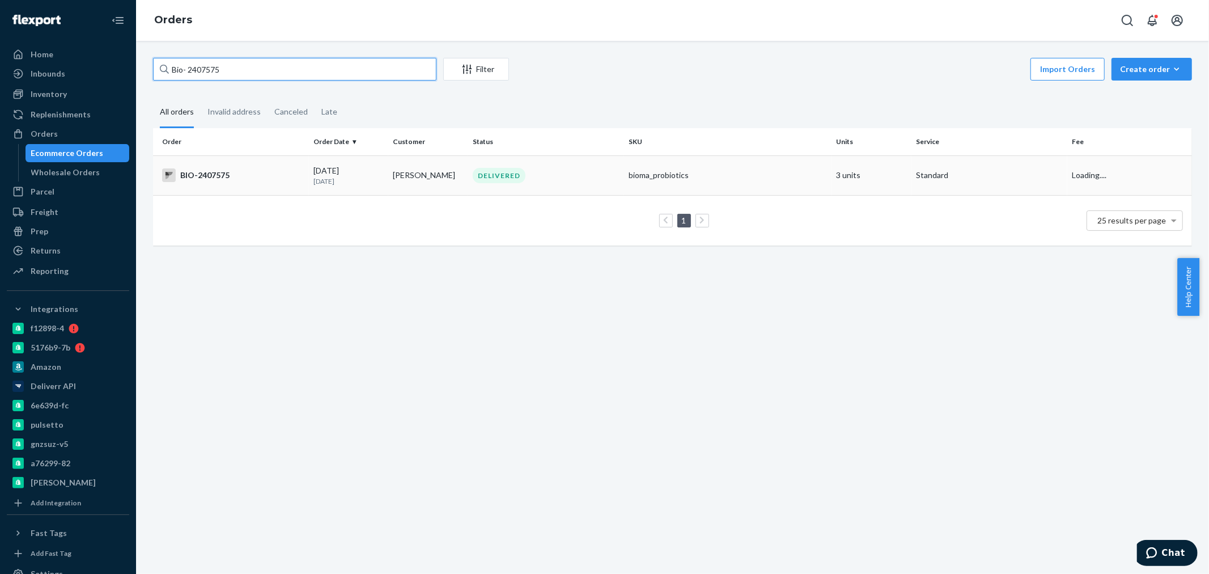
type input "Bio- 2407575"
click at [299, 180] on div "BIO-2407575" at bounding box center [233, 175] width 142 height 14
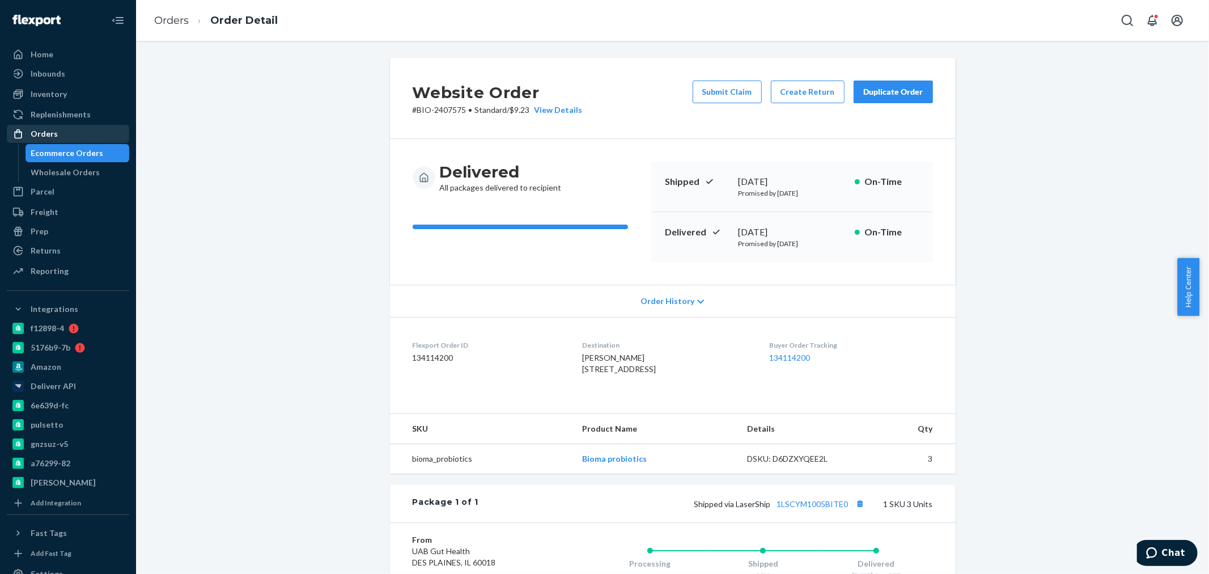
click at [41, 134] on div "Orders" at bounding box center [44, 133] width 27 height 11
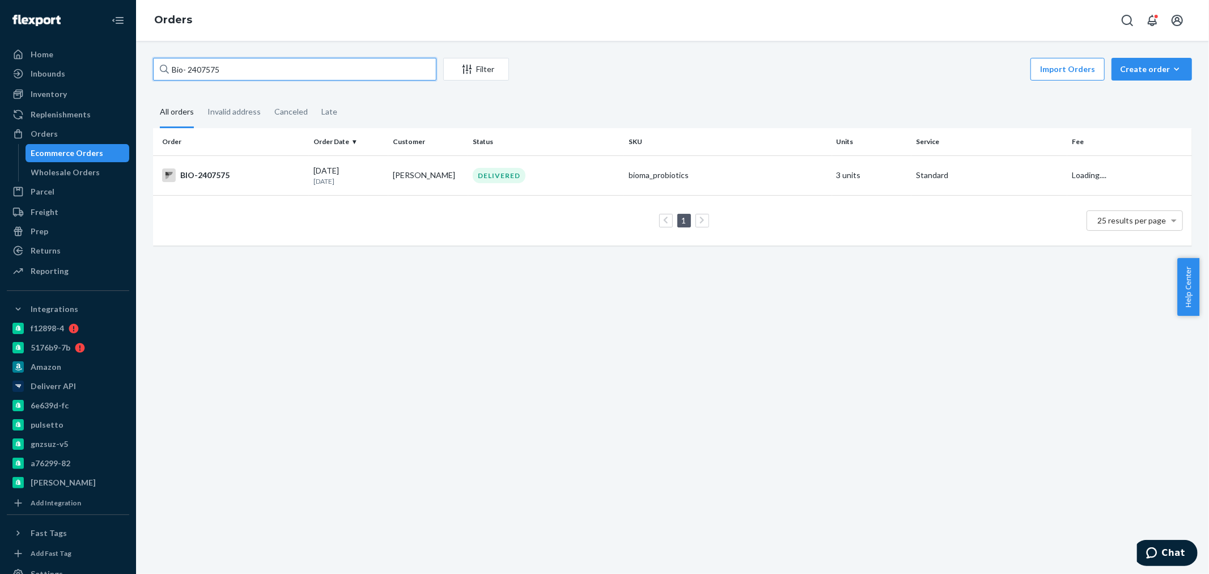
drag, startPoint x: 234, startPoint y: 68, endPoint x: 187, endPoint y: 67, distance: 47.1
click at [187, 67] on input "Bio- 2407575" at bounding box center [294, 69] width 283 height 23
paste input "2407575"
click at [187, 67] on input "Bio- 2407575" at bounding box center [294, 69] width 283 height 23
type input "Bio- 2407575"
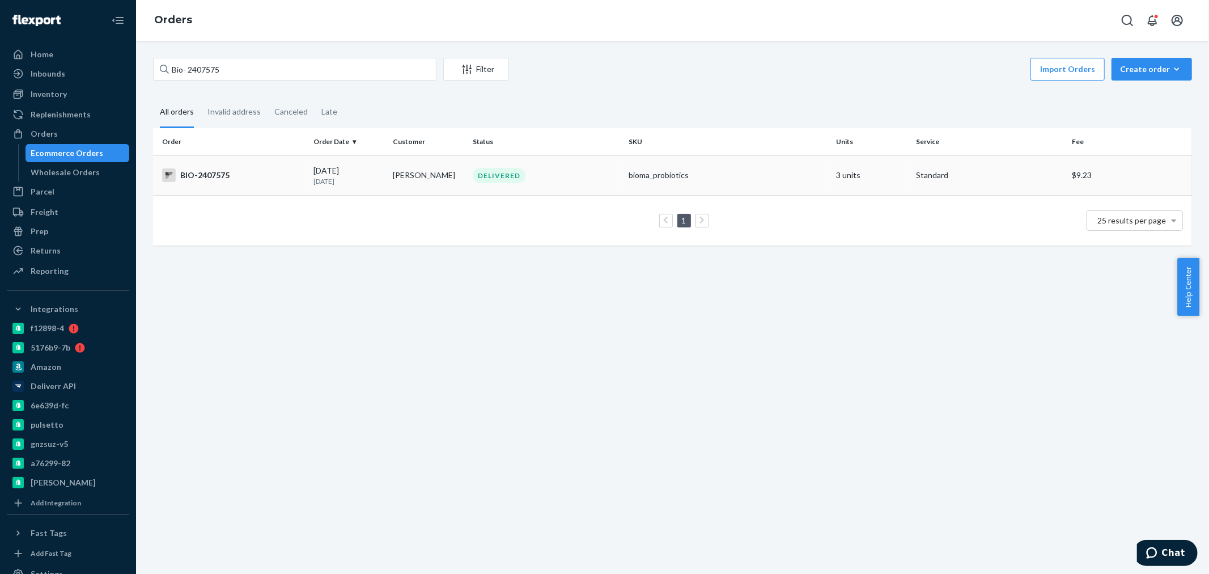
click at [262, 168] on div "BIO-2407575" at bounding box center [233, 175] width 142 height 14
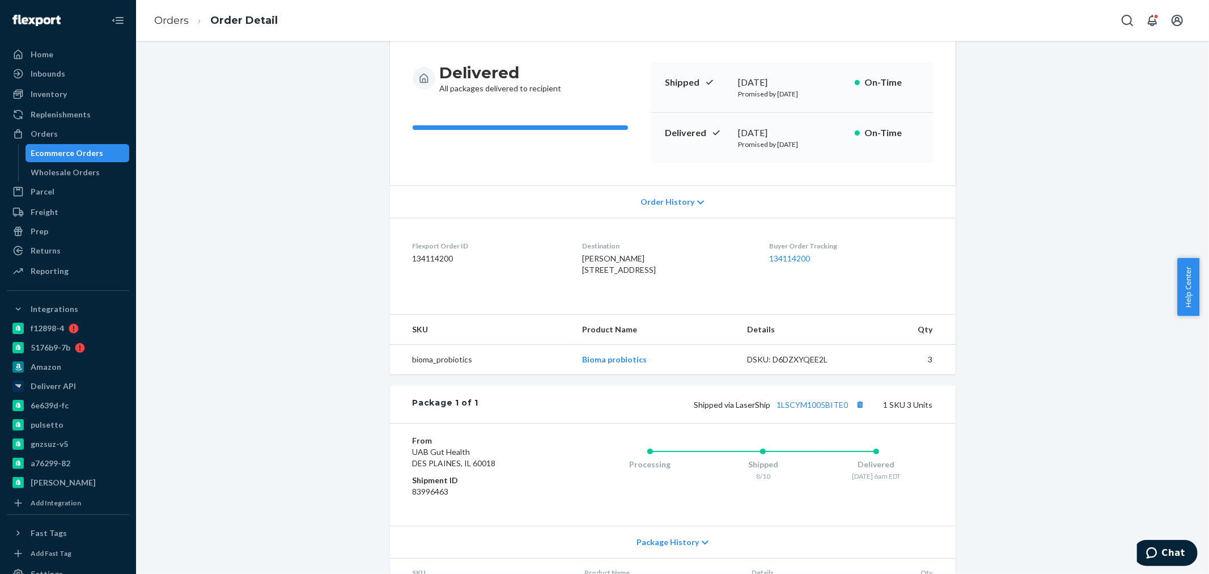
scroll to position [12, 0]
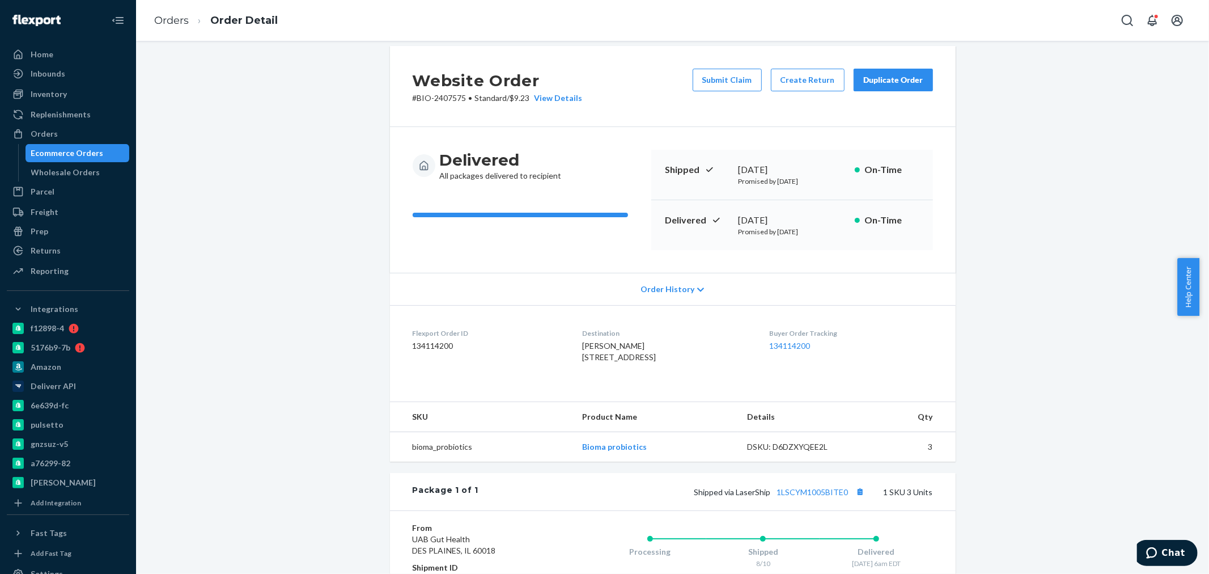
drag, startPoint x: 223, startPoint y: 193, endPoint x: 666, endPoint y: 75, distance: 458.4
click at [225, 189] on div "Website Order # BIO-2407575 • Standard / $9.23 View Details Submit Claim Create…" at bounding box center [673, 393] width 1056 height 694
click at [808, 88] on button "Create Return" at bounding box center [808, 80] width 74 height 23
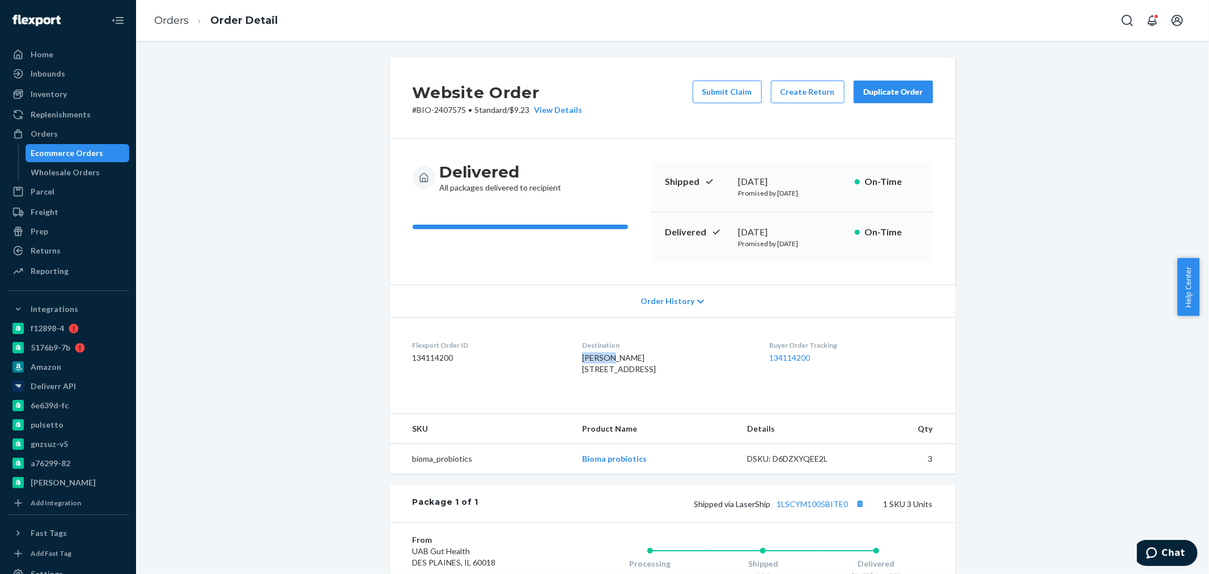
drag, startPoint x: 576, startPoint y: 354, endPoint x: 604, endPoint y: 355, distance: 27.2
click at [604, 355] on span "[PERSON_NAME] [STREET_ADDRESS]" at bounding box center [619, 363] width 74 height 21
copy span "[PERSON_NAME]"
drag, startPoint x: 534, startPoint y: 302, endPoint x: 711, endPoint y: 157, distance: 229.2
click at [542, 284] on div "Order History" at bounding box center [673, 300] width 566 height 32
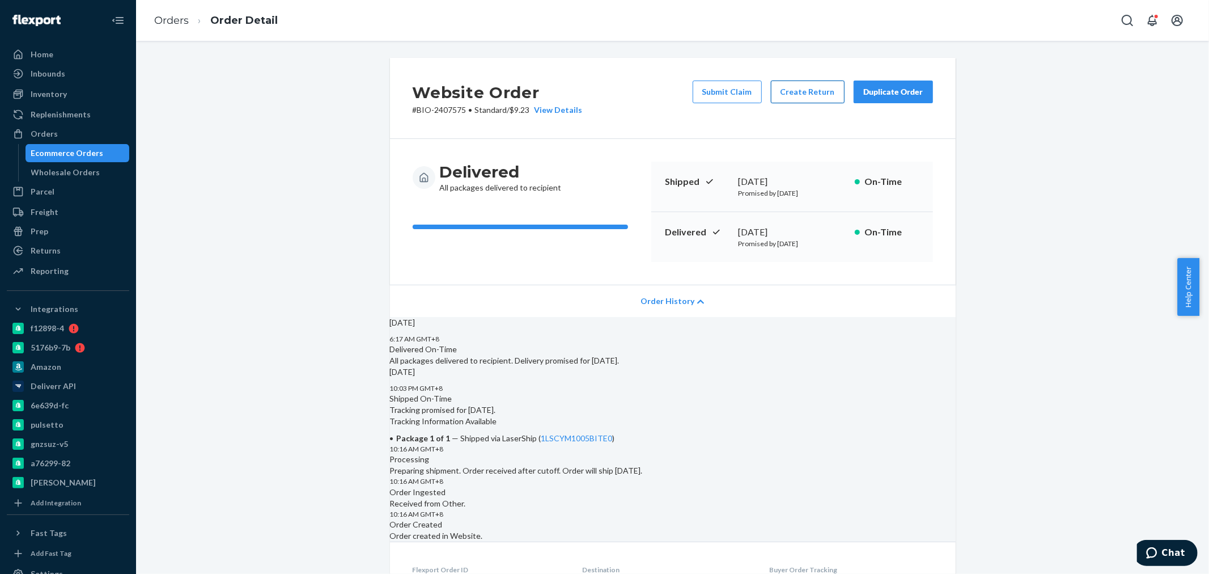
click at [816, 95] on button "Create Return" at bounding box center [808, 91] width 74 height 23
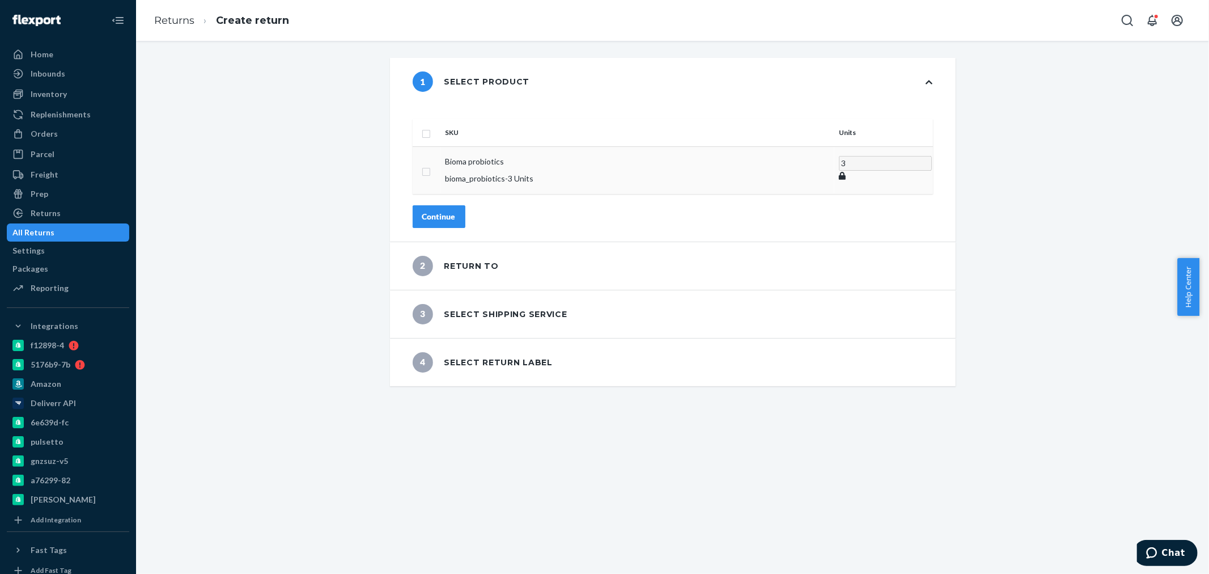
click at [431, 164] on input "checkbox" at bounding box center [426, 170] width 9 height 12
checkbox input "true"
click at [456, 210] on div "Continue" at bounding box center [438, 215] width 33 height 11
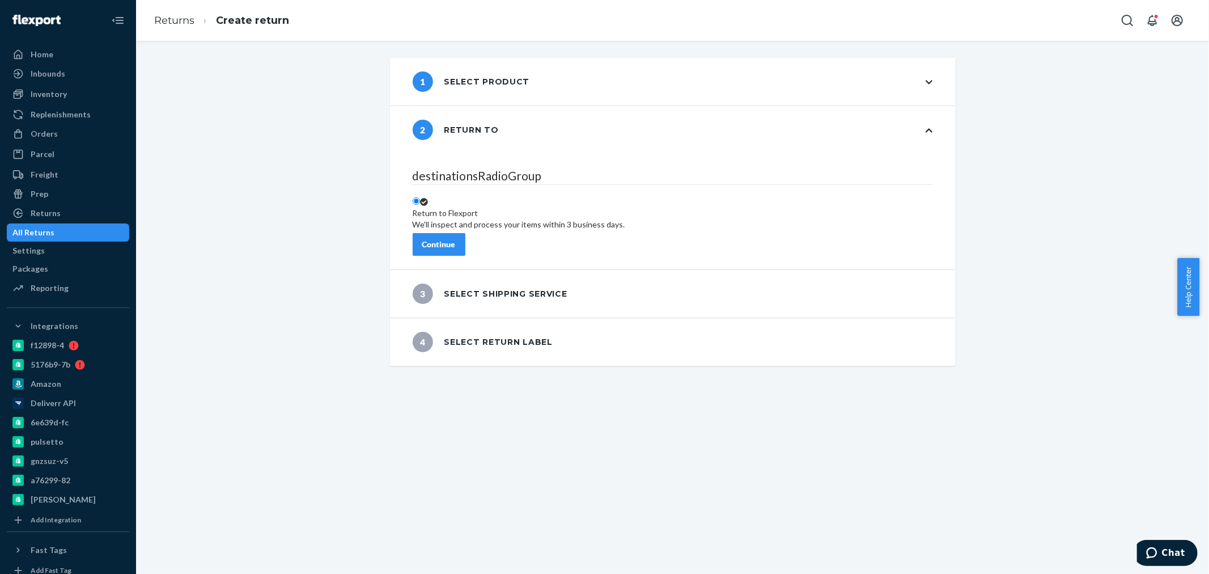
click at [456, 239] on div "Continue" at bounding box center [438, 244] width 33 height 11
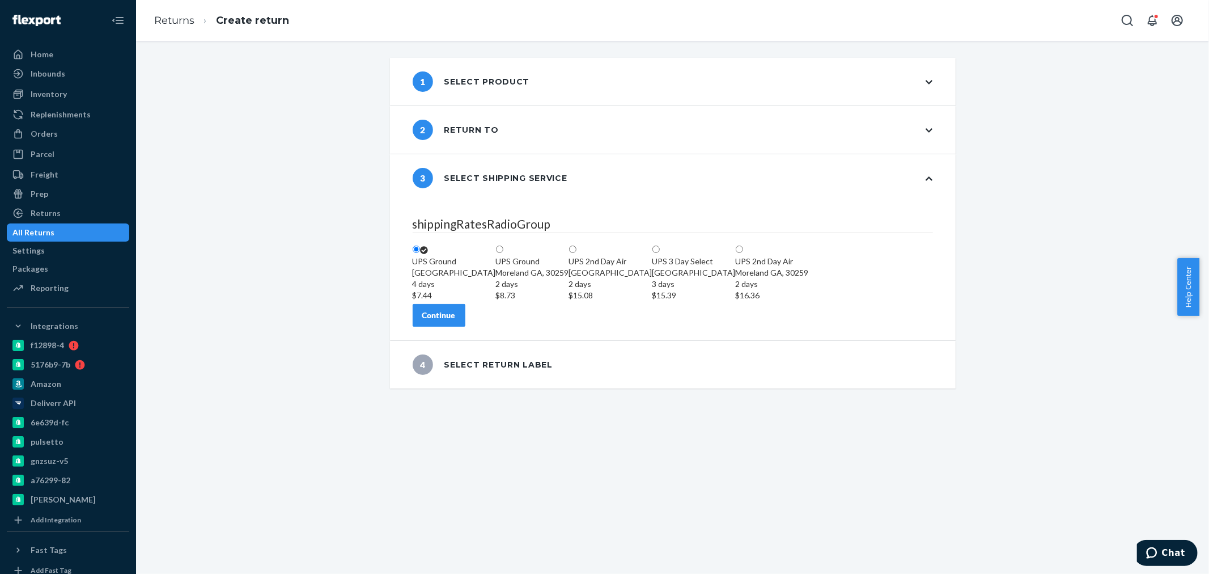
click at [465, 326] on button "Continue" at bounding box center [439, 315] width 53 height 23
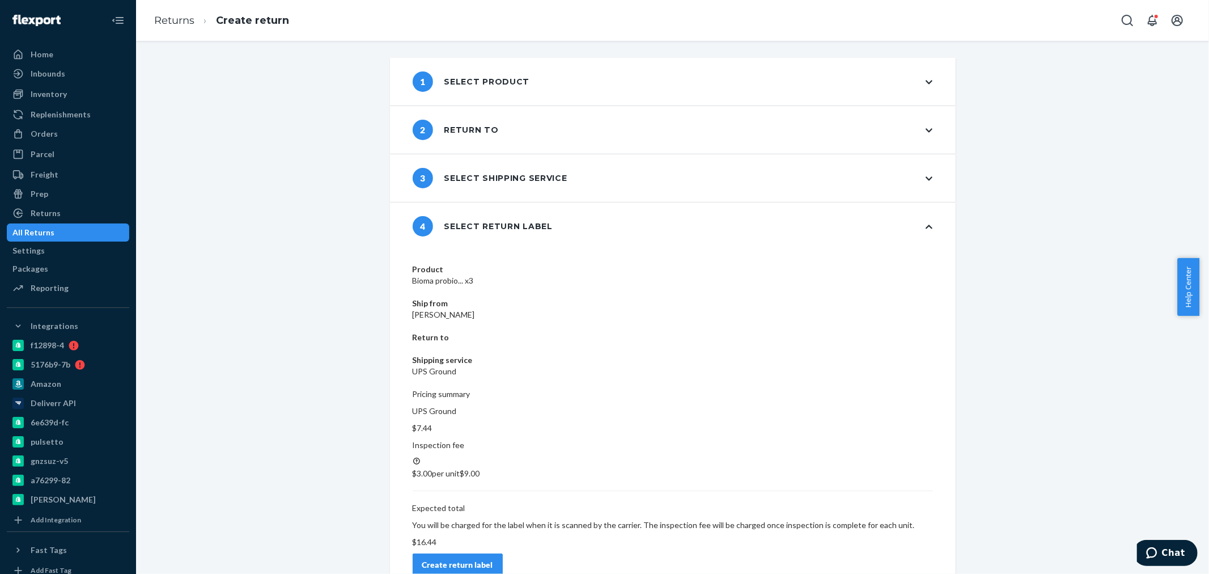
click at [493, 559] on div "Create return label" at bounding box center [457, 564] width 71 height 11
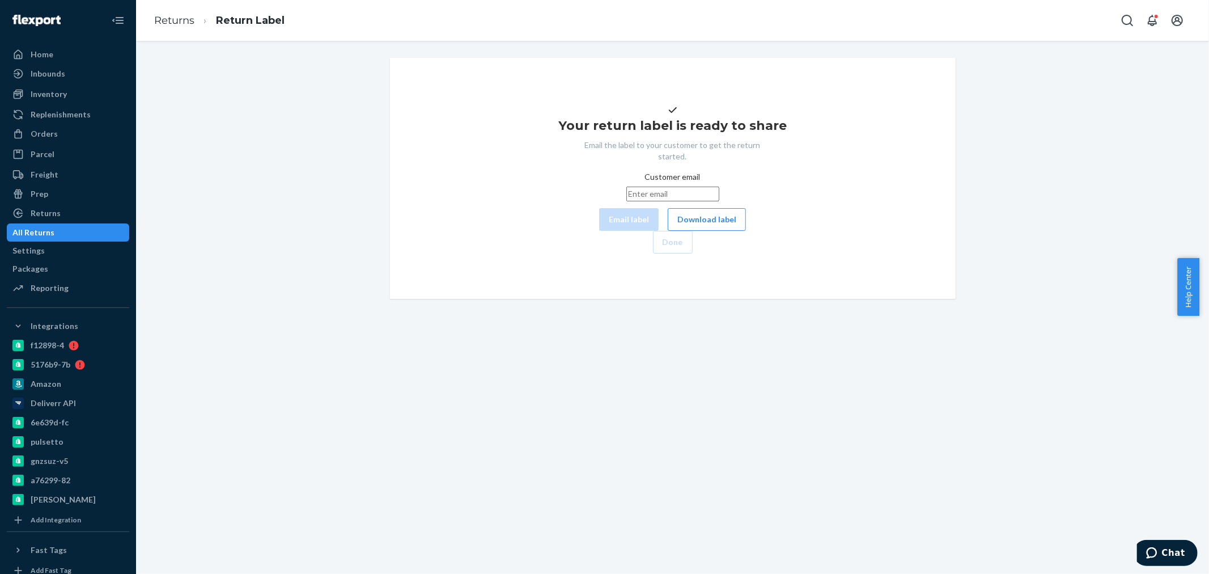
drag, startPoint x: 655, startPoint y: 260, endPoint x: 632, endPoint y: 283, distance: 32.5
click at [668, 231] on button "Download label" at bounding box center [707, 219] width 78 height 23
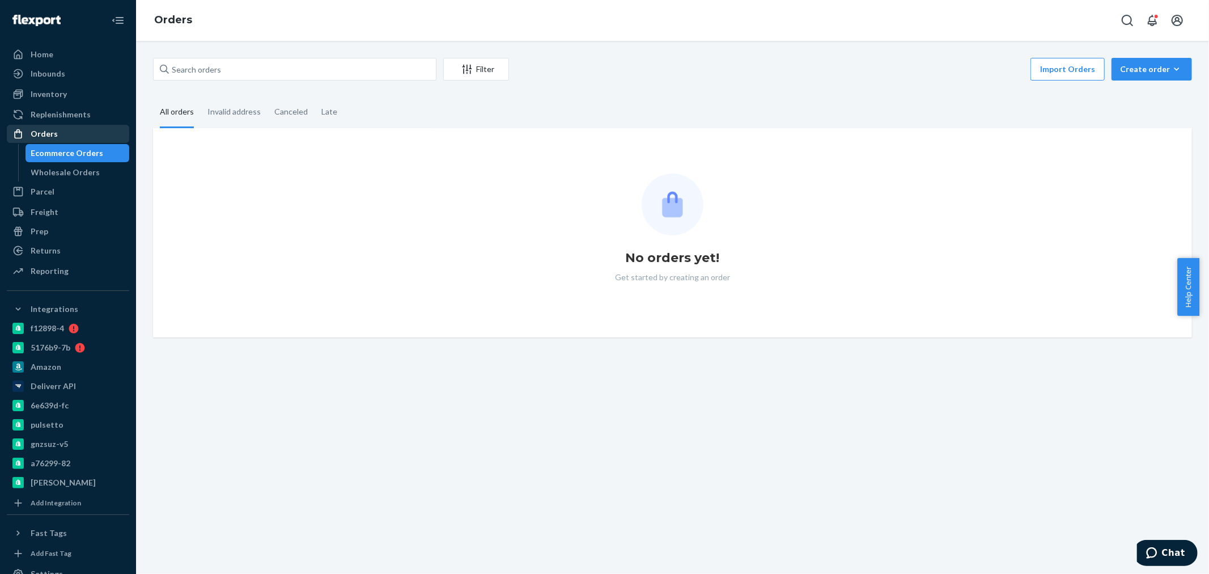
drag, startPoint x: 39, startPoint y: 125, endPoint x: 49, endPoint y: 125, distance: 10.2
click at [39, 126] on div "Orders" at bounding box center [68, 134] width 120 height 16
click at [216, 67] on input "text" at bounding box center [294, 69] width 283 height 23
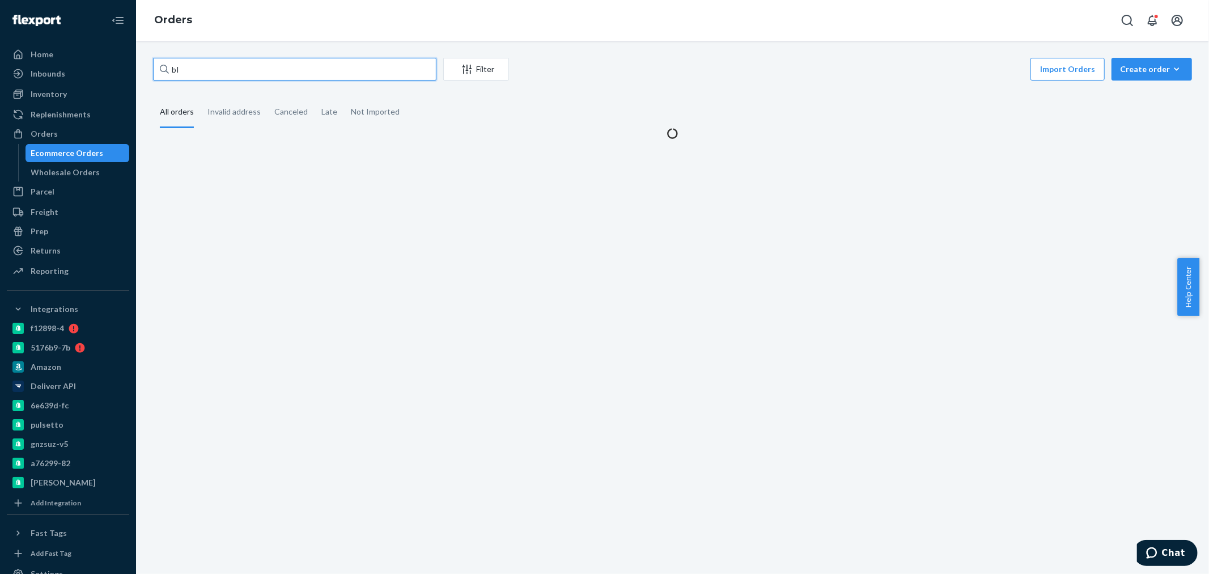
type input "b"
paste input "2489484"
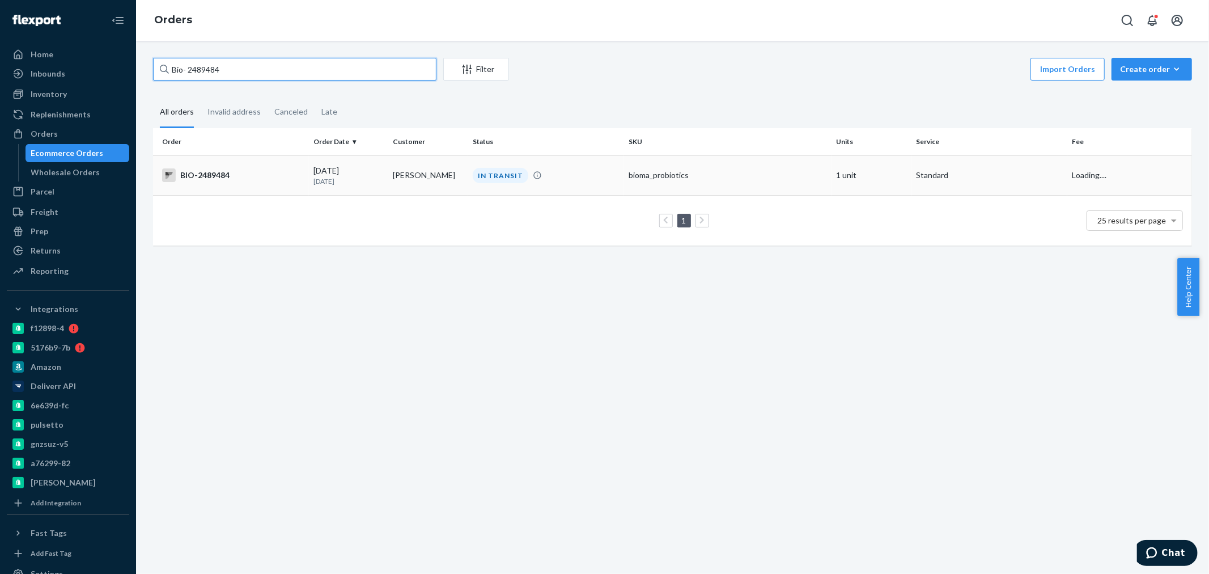
type input "Bio- 2489484"
click at [343, 174] on div "08/20/2025 1 day ago" at bounding box center [348, 175] width 71 height 21
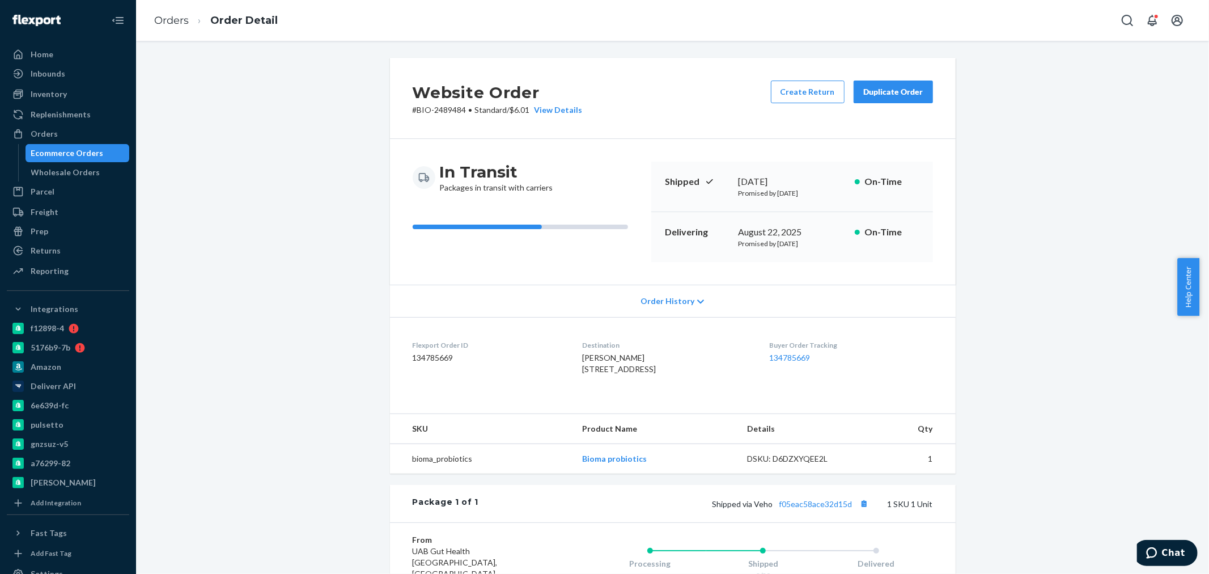
click at [582, 375] on div "Marcella Blochowiak 7510 Saint Marlo Country Club Pkwy Duluth, GA 30097-1619 US" at bounding box center [666, 363] width 169 height 23
drag, startPoint x: 576, startPoint y: 388, endPoint x: 552, endPoint y: 358, distance: 38.7
click at [552, 358] on dl "Flexport Order ID 134785669 Destination Marcella Blochowiak 7510 Saint Marlo Co…" at bounding box center [673, 359] width 566 height 85
copy span "Marcella Blochowiak 7510 Saint Marlo Country Club Pkwy Duluth, GA 30097-1619 US"
click at [656, 372] on span "Marcella Blochowiak 7510 Saint Marlo Country Club Pkwy Duluth, GA 30097-1619 US" at bounding box center [619, 363] width 74 height 21
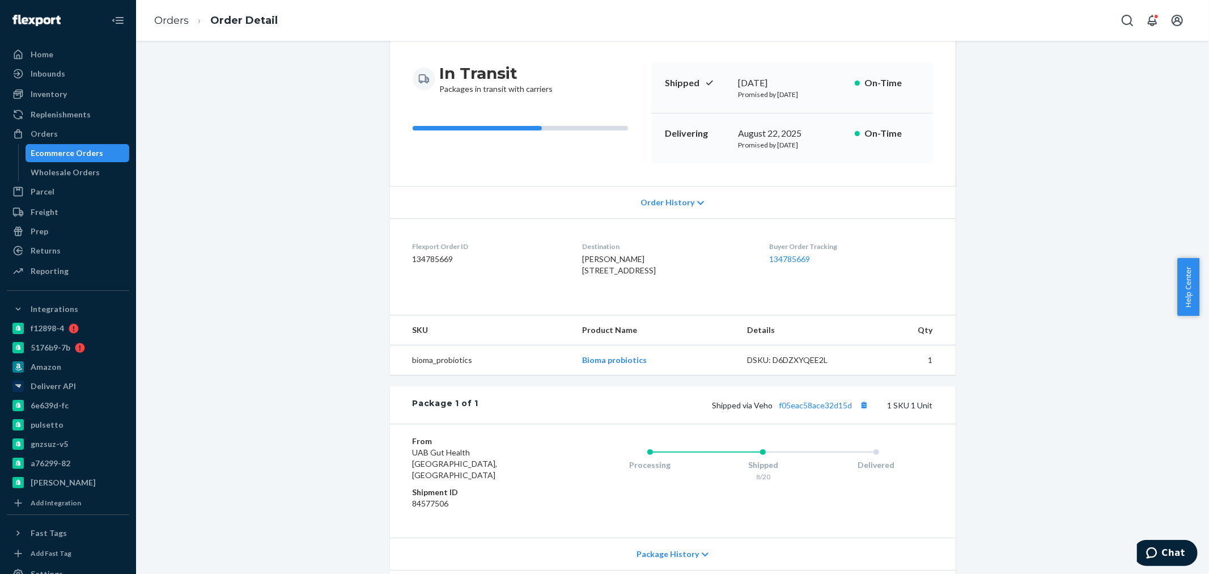
scroll to position [189, 0]
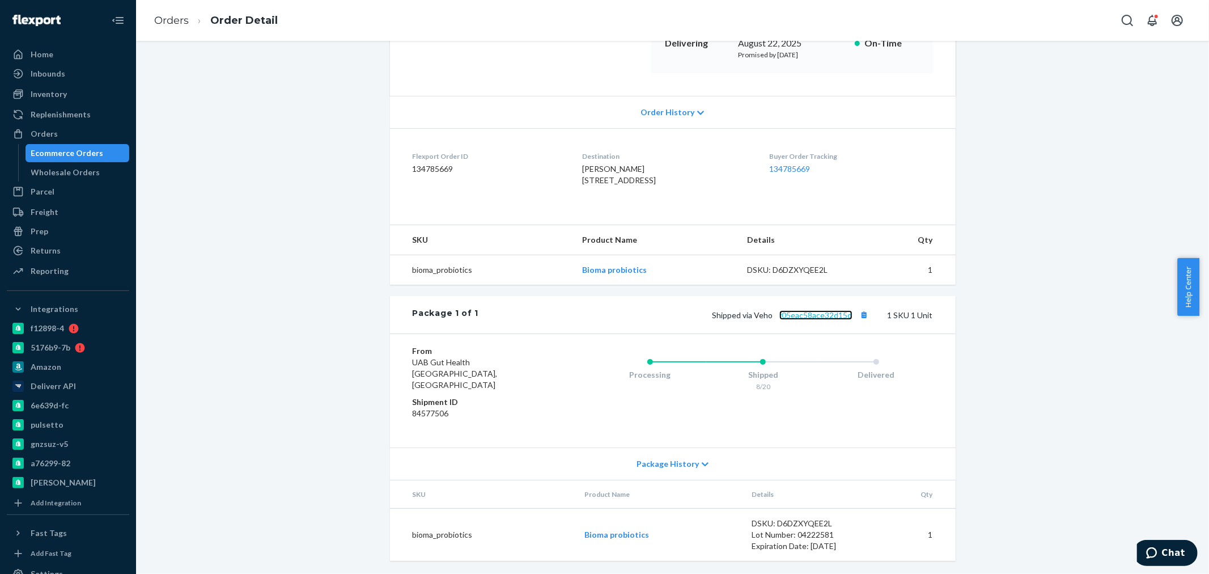
click at [799, 320] on link "f05eac58ace32d15d" at bounding box center [815, 315] width 73 height 10
click at [857, 322] on button "Copy tracking number" at bounding box center [864, 314] width 15 height 15
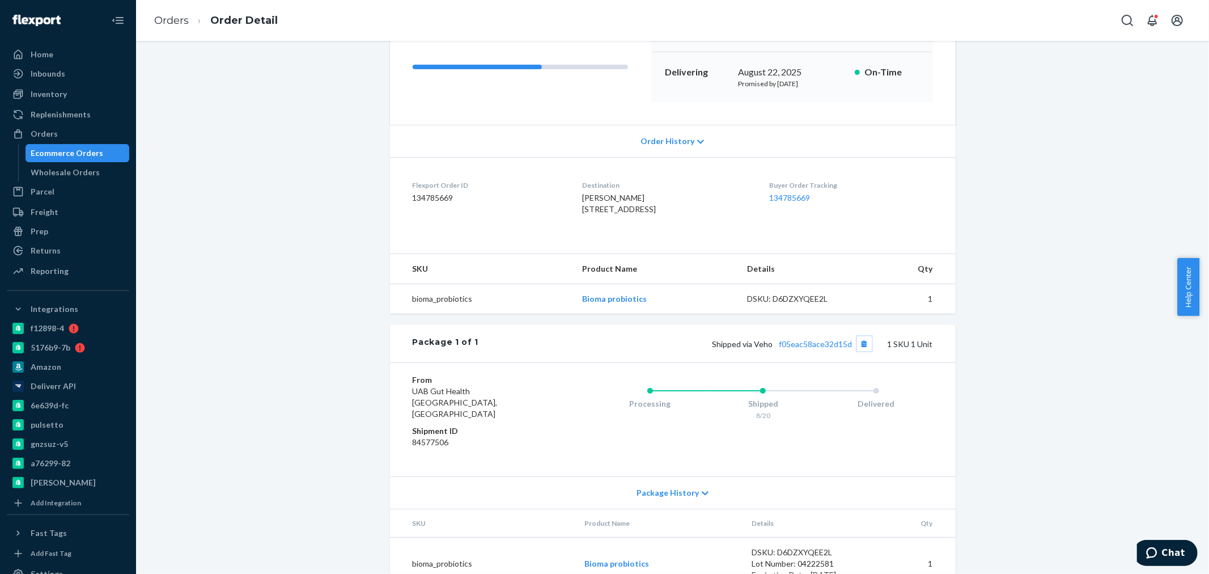
scroll to position [138, 0]
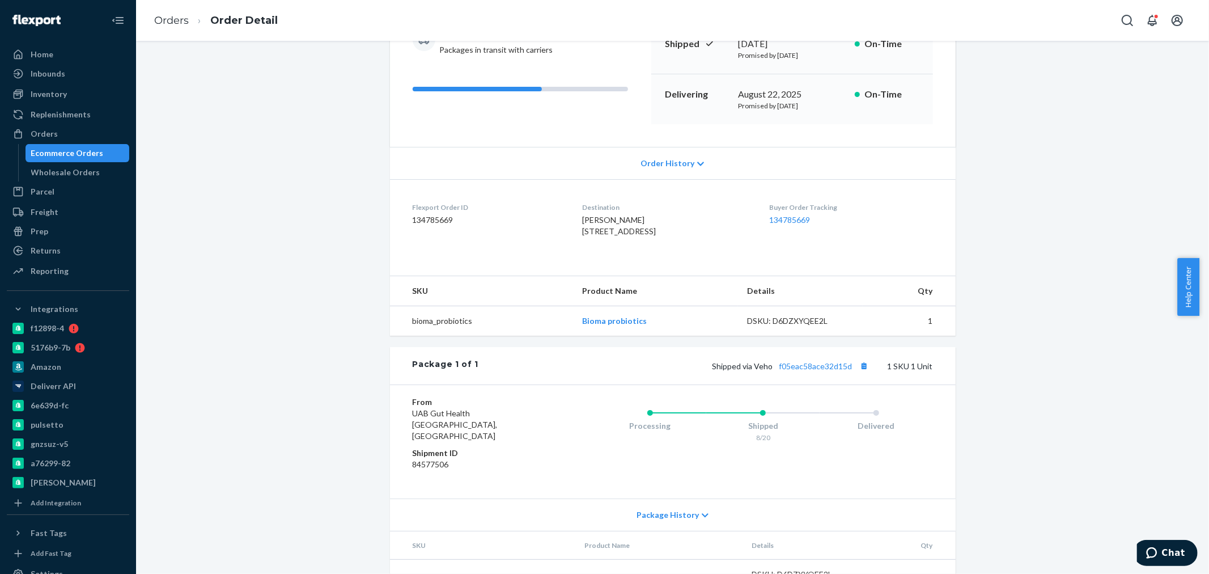
drag, startPoint x: 557, startPoint y: 230, endPoint x: 602, endPoint y: 252, distance: 50.2
click at [602, 252] on dl "Flexport Order ID 134785669 Destination Marcella Blochowiak 7510 Saint Marlo Co…" at bounding box center [673, 221] width 566 height 85
copy span "7510 Saint Marlo Country Club Pkwy Duluth, GA 30097-1619 US"
